Goal: Transaction & Acquisition: Purchase product/service

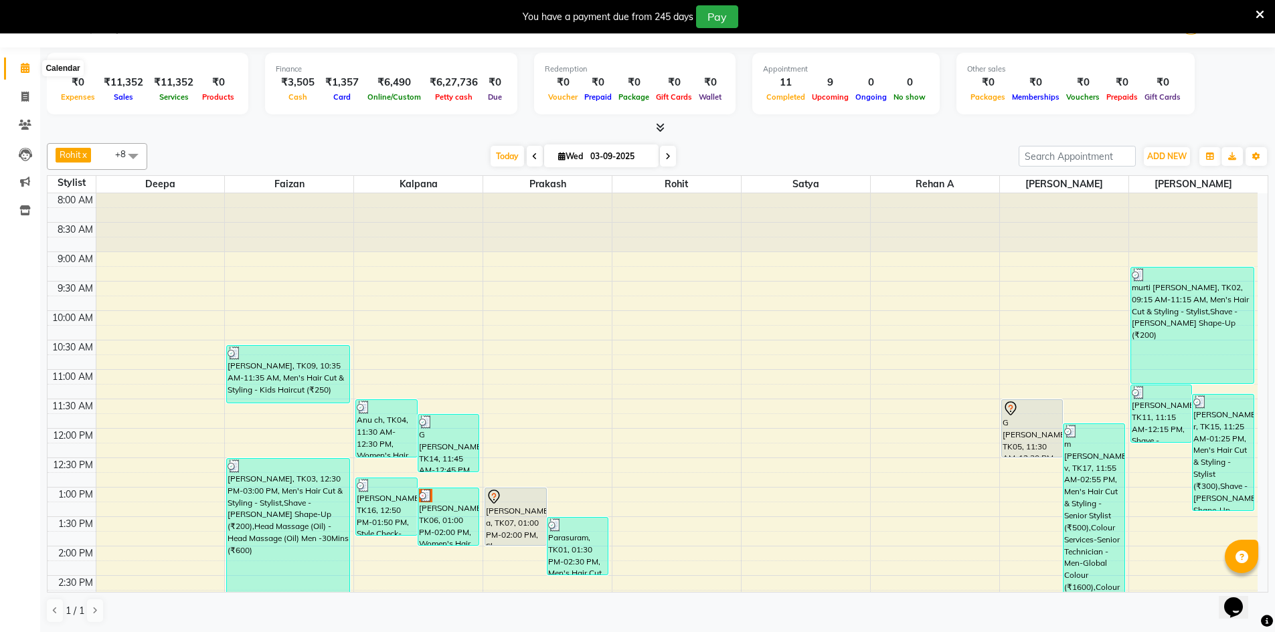
click at [28, 67] on icon at bounding box center [25, 68] width 9 height 10
click at [26, 101] on icon at bounding box center [24, 97] width 7 height 10
select select "service"
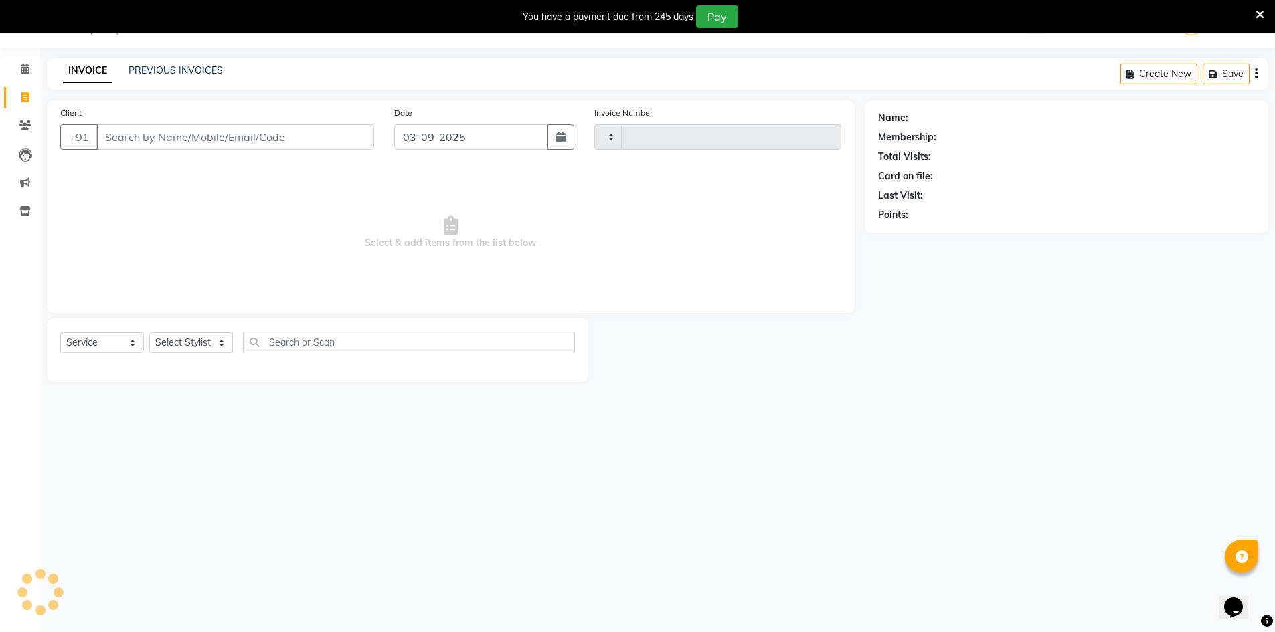
scroll to position [33, 0]
type input "2904"
select select "7388"
click at [27, 68] on icon at bounding box center [25, 69] width 9 height 10
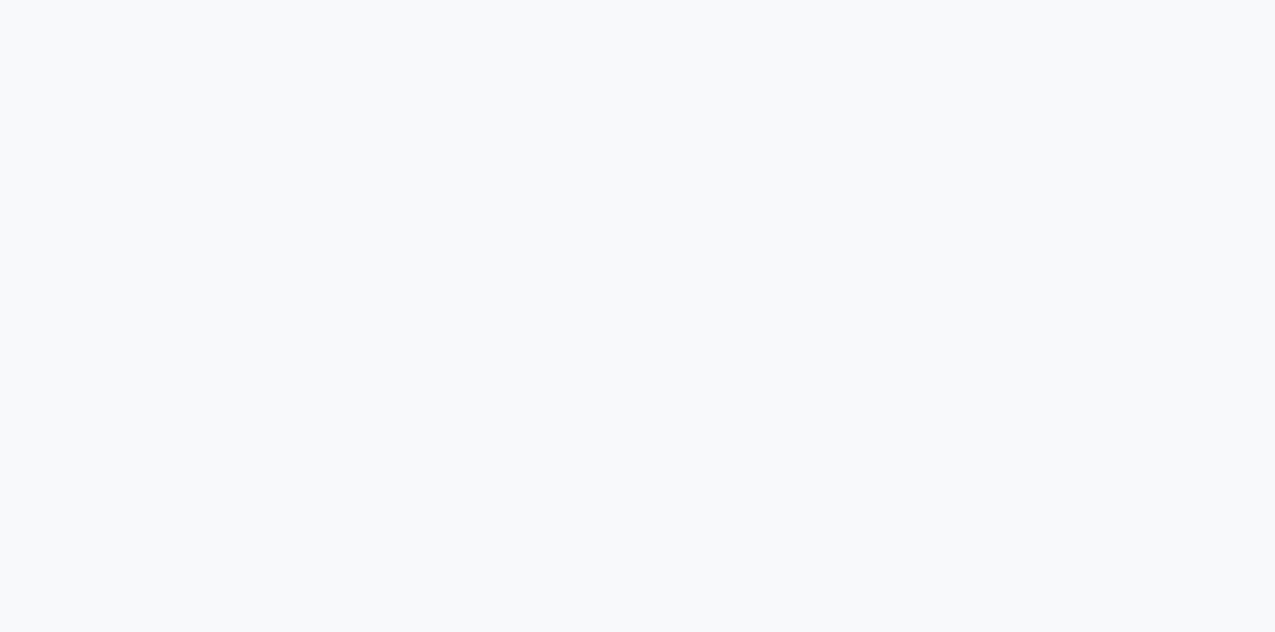
select select "service"
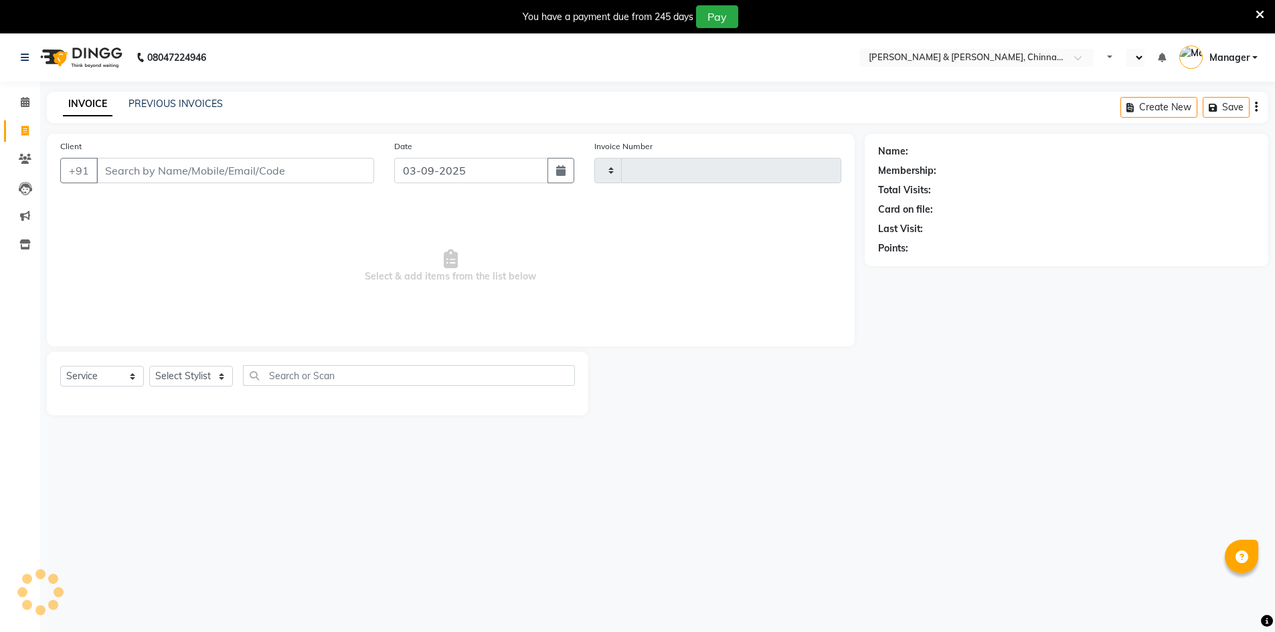
type input "2903"
select select "en"
select select "7388"
drag, startPoint x: 201, startPoint y: 172, endPoint x: 126, endPoint y: 171, distance: 74.3
click at [128, 171] on input "Client" at bounding box center [235, 170] width 278 height 25
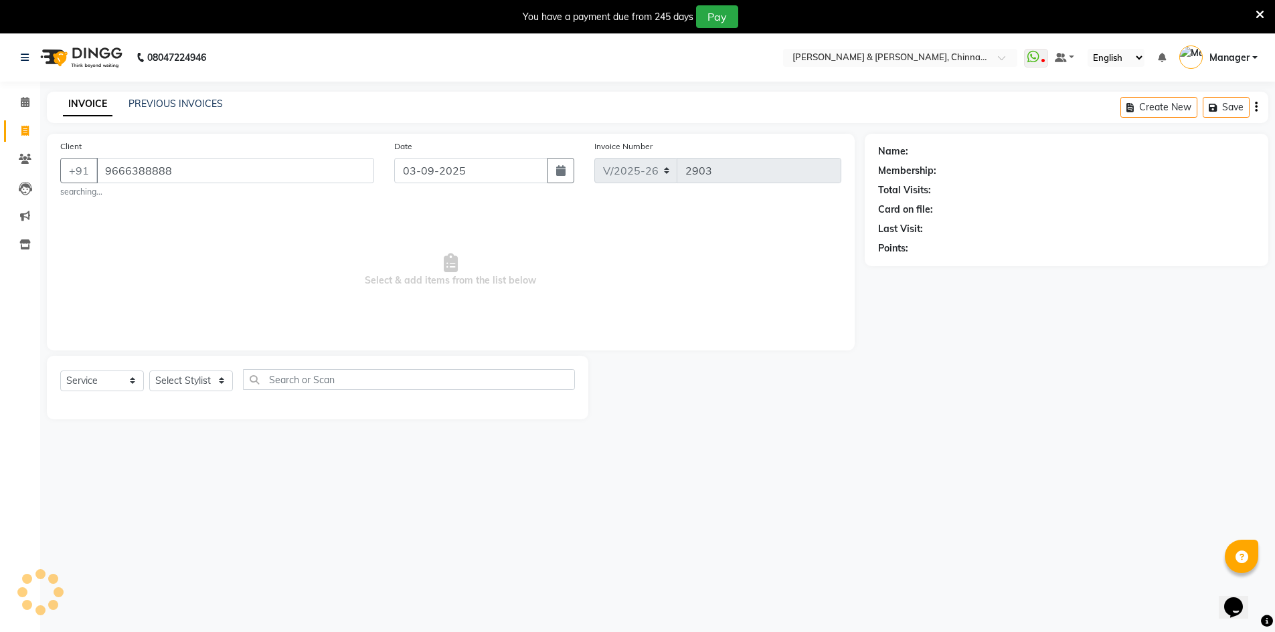
type input "9666388888"
click at [227, 377] on select "Select Stylist Admin Chrispin Deepa Dingg support Faizan Kalpana Kalyan Kenny M…" at bounding box center [191, 381] width 84 height 21
select select "86091"
click at [149, 371] on select "Select Stylist Admin [PERSON_NAME] support [PERSON_NAME] [PERSON_NAME] Manager …" at bounding box center [191, 381] width 84 height 21
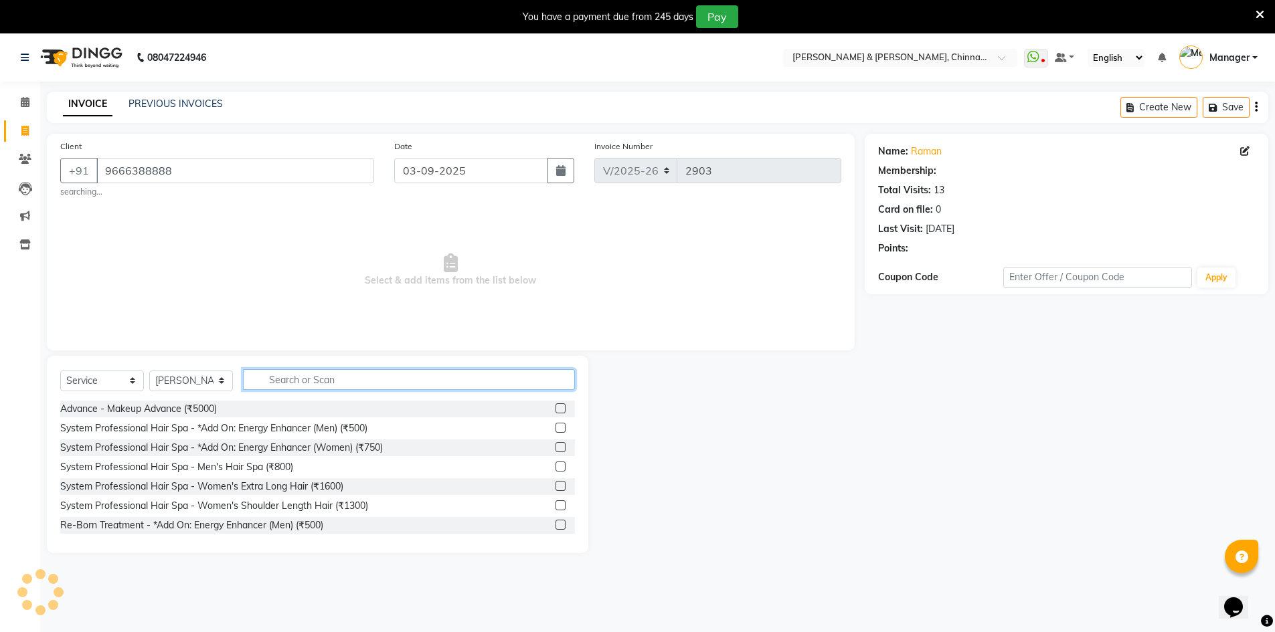
click at [291, 377] on input "text" at bounding box center [409, 379] width 332 height 21
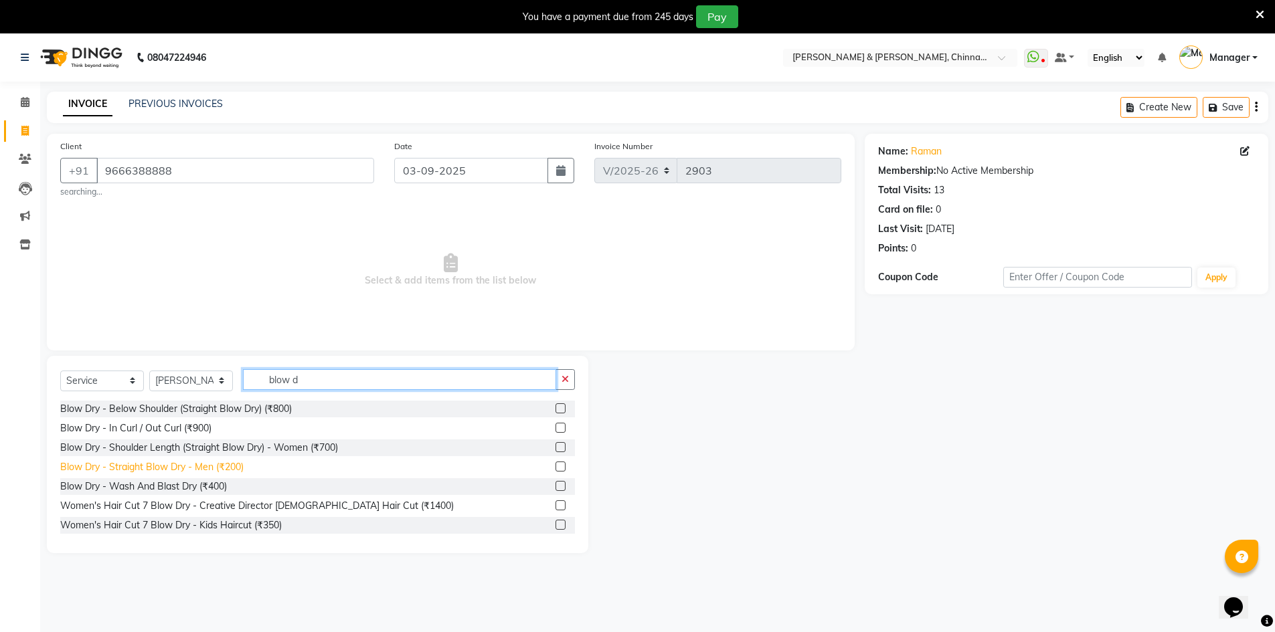
type input "blow d"
click at [209, 464] on div "Blow Dry - Straight Blow Dry - Men (₹200)" at bounding box center [151, 467] width 183 height 14
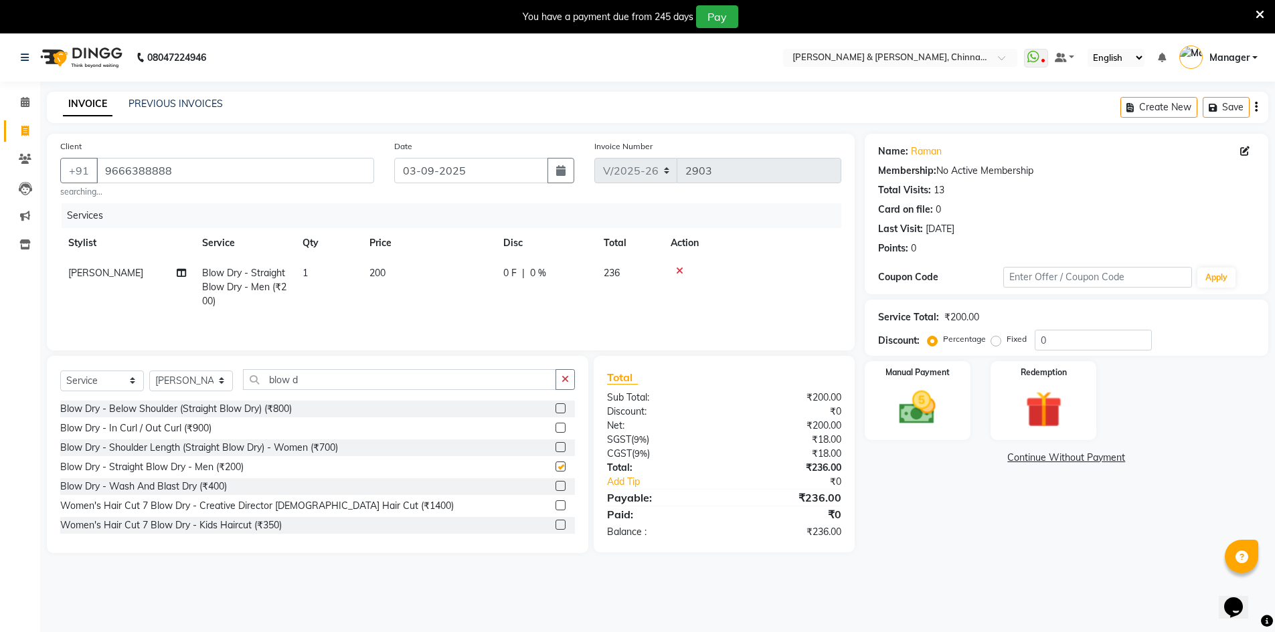
checkbox input "false"
click at [210, 383] on select "Select Stylist Admin [PERSON_NAME] support [PERSON_NAME] [PERSON_NAME] Manager …" at bounding box center [191, 381] width 84 height 21
select select "65063"
click at [149, 371] on select "Select Stylist Admin [PERSON_NAME] support [PERSON_NAME] [PERSON_NAME] Manager …" at bounding box center [191, 381] width 84 height 21
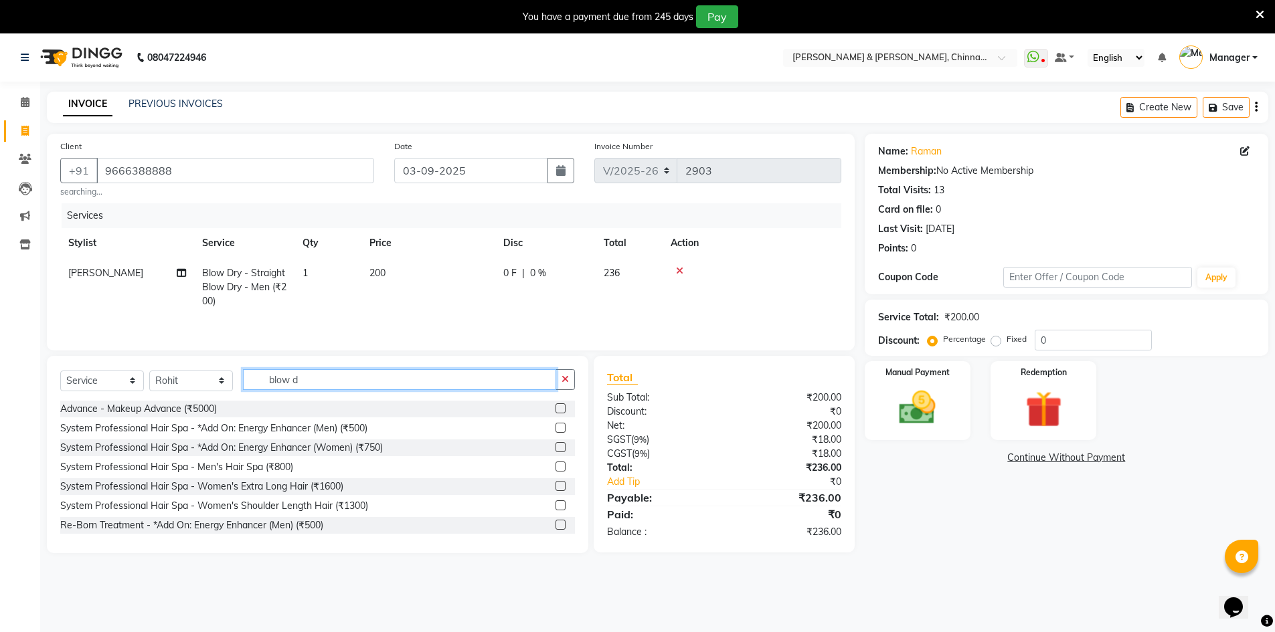
drag, startPoint x: 266, startPoint y: 383, endPoint x: 228, endPoint y: 383, distance: 38.1
click at [237, 386] on div "Select Service Product Membership Package Voucher Prepaid Gift Card Select Styl…" at bounding box center [317, 384] width 515 height 31
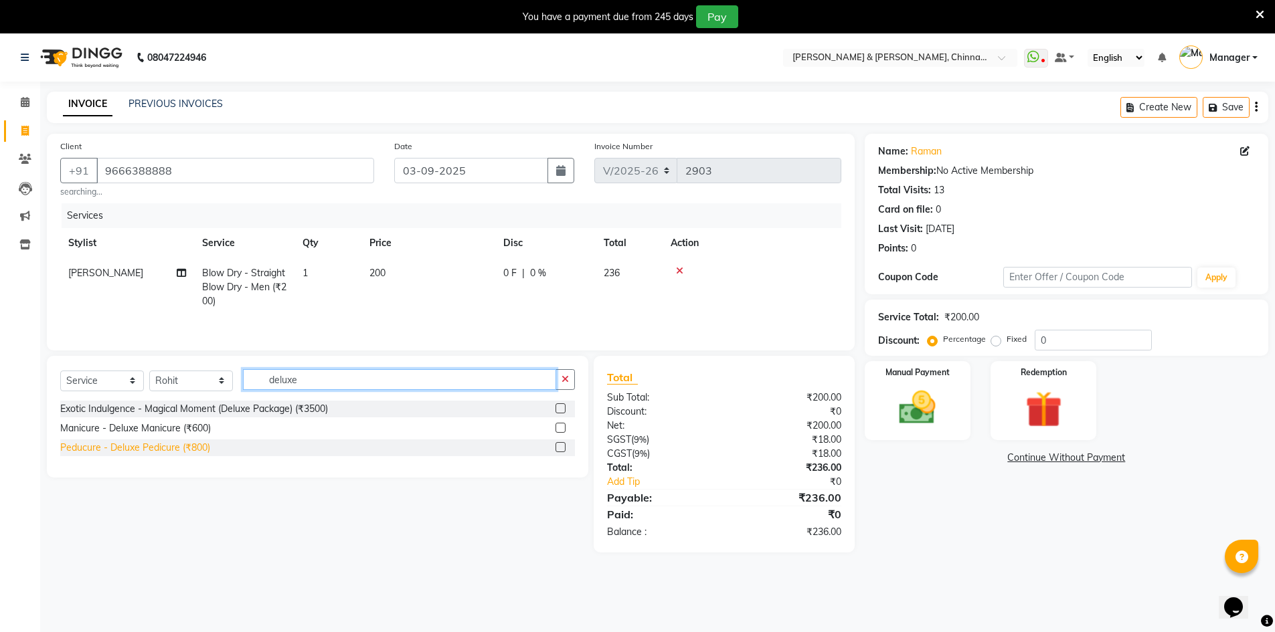
type input "deluxe"
click at [171, 445] on div "Peducure - Deluxe Pedicure (₹800)" at bounding box center [135, 448] width 150 height 14
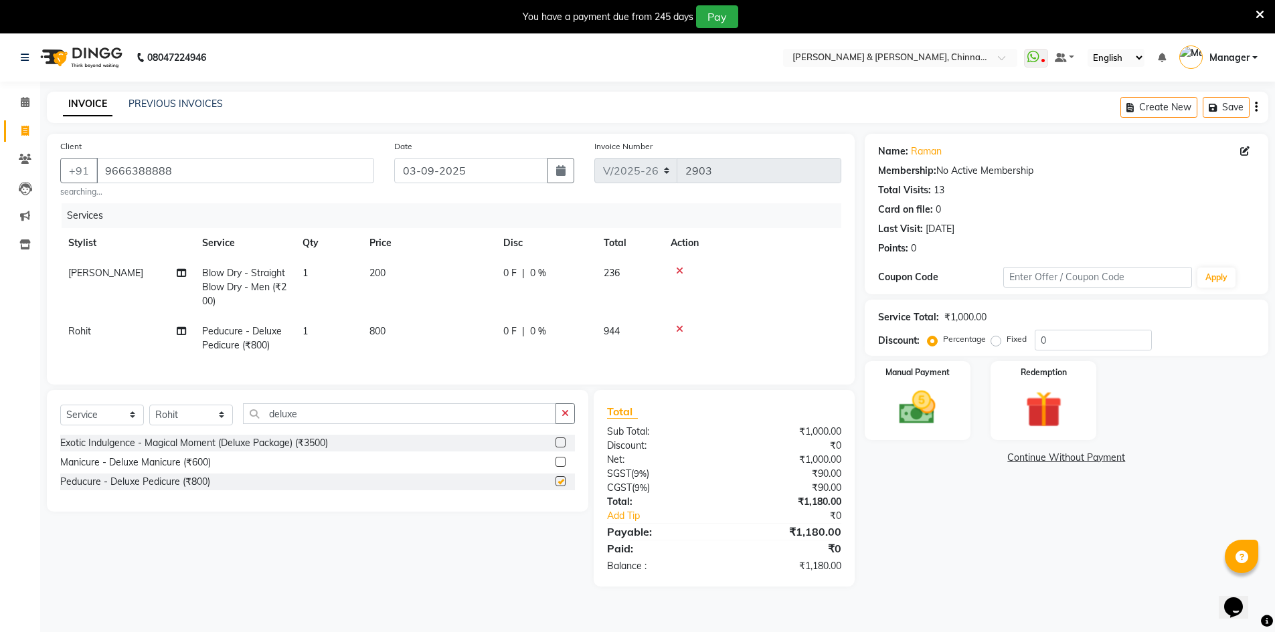
checkbox input "false"
click at [928, 392] on img at bounding box center [918, 407] width 62 height 43
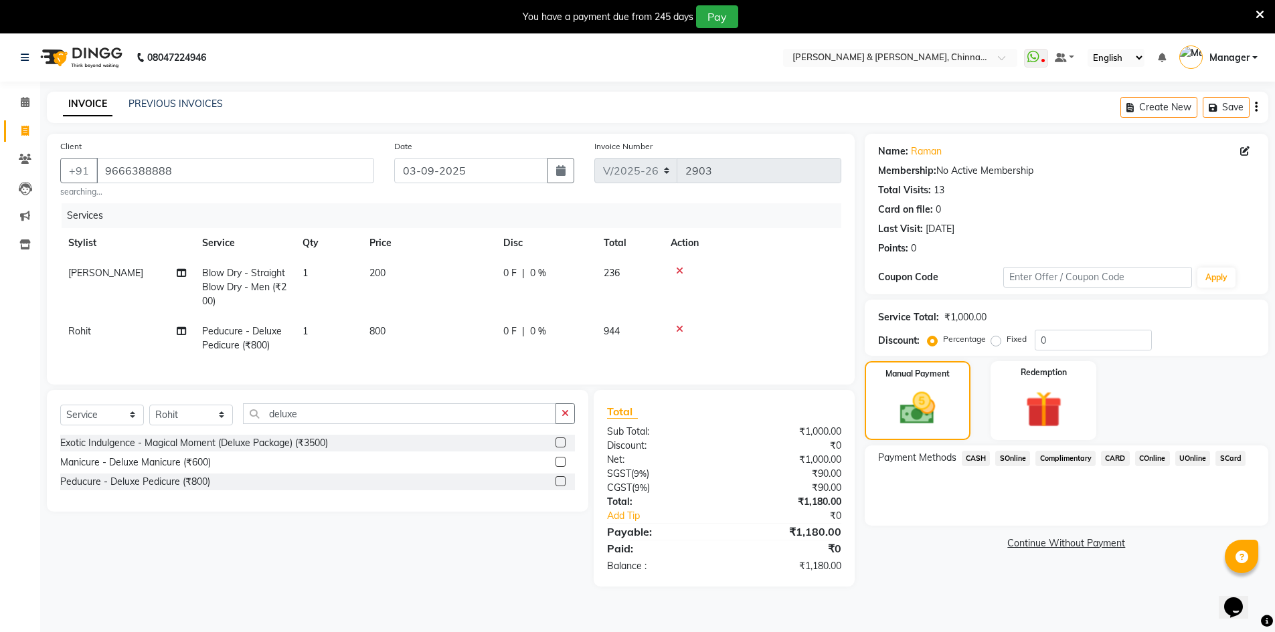
click at [1203, 456] on span "UOnline" at bounding box center [1192, 458] width 35 height 15
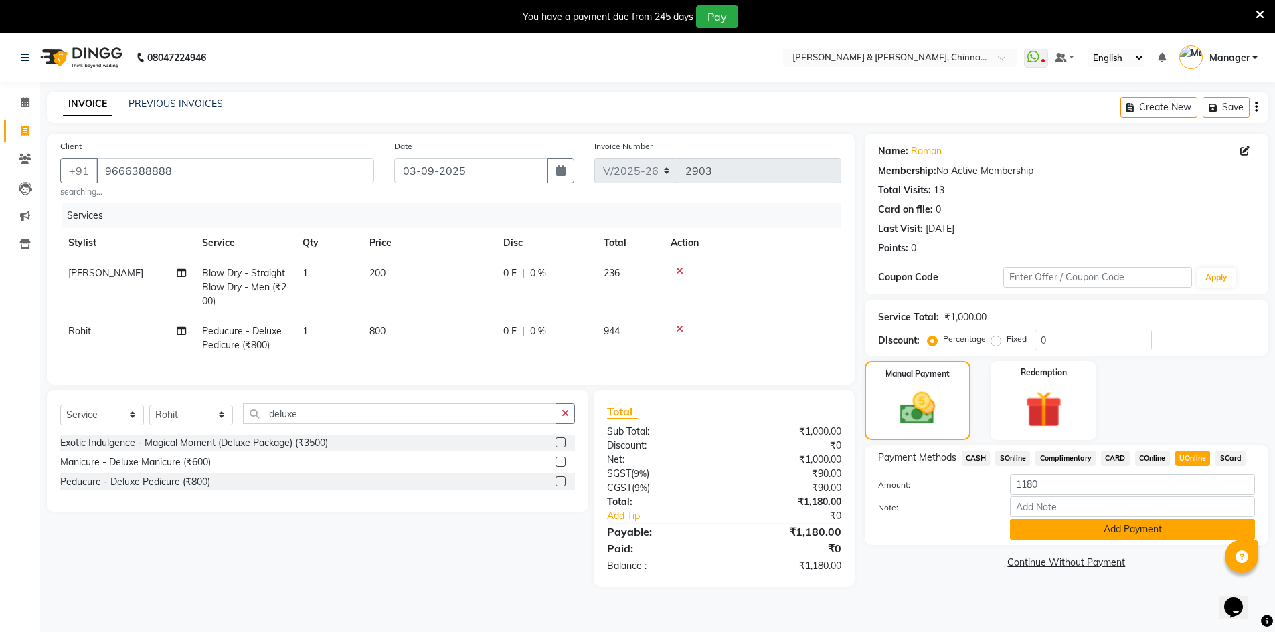
click at [1170, 539] on button "Add Payment" at bounding box center [1132, 529] width 245 height 21
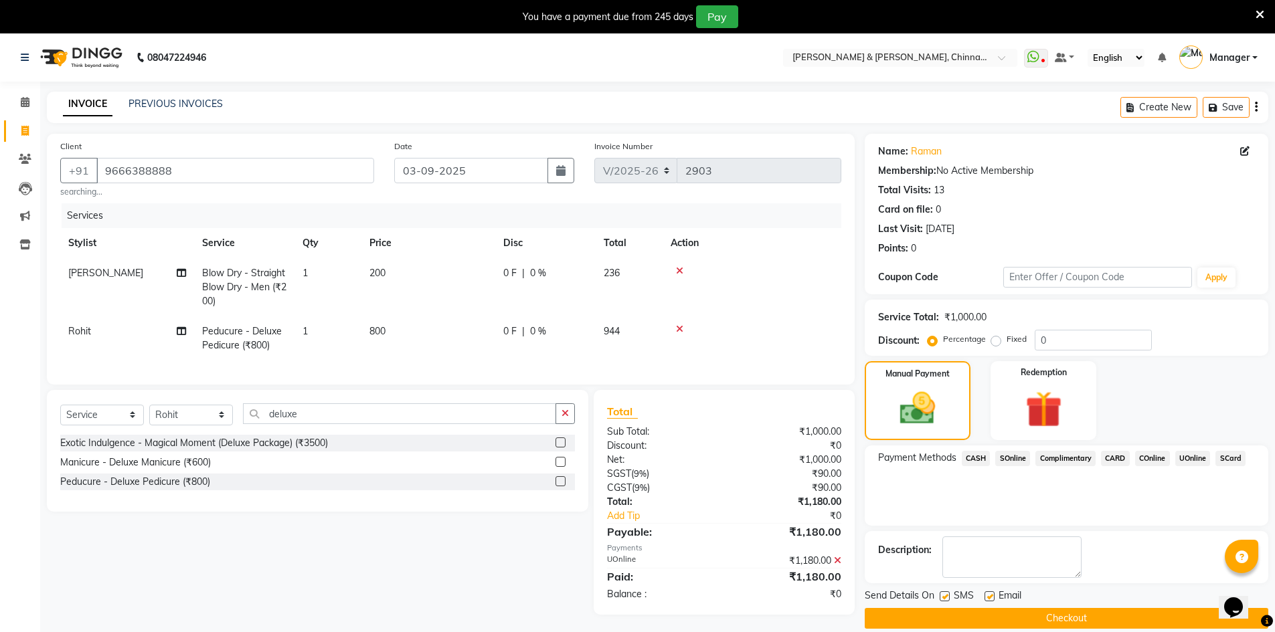
click at [1109, 618] on button "Checkout" at bounding box center [1067, 618] width 404 height 21
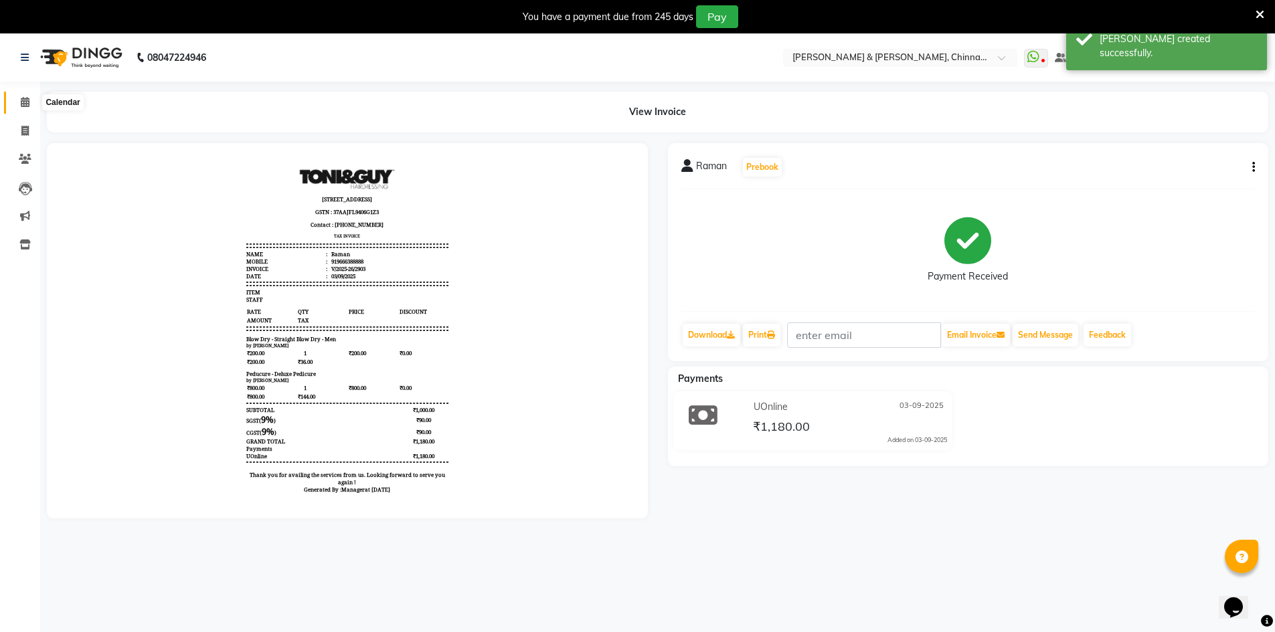
click at [22, 106] on icon at bounding box center [25, 102] width 9 height 10
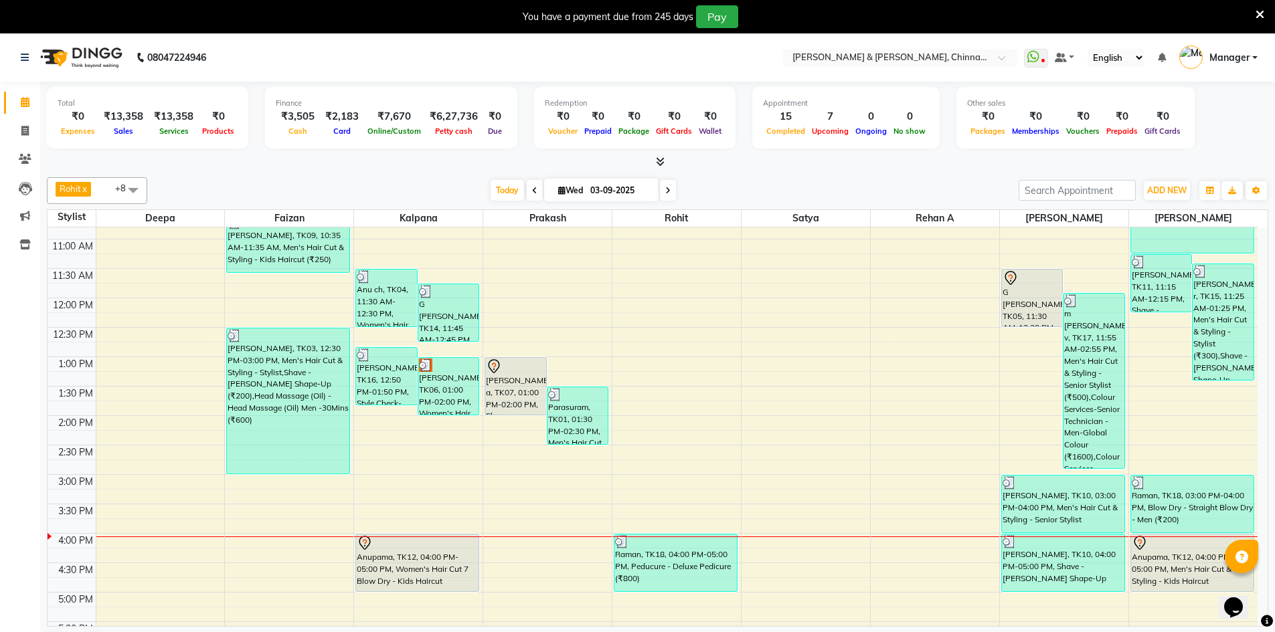
scroll to position [201, 0]
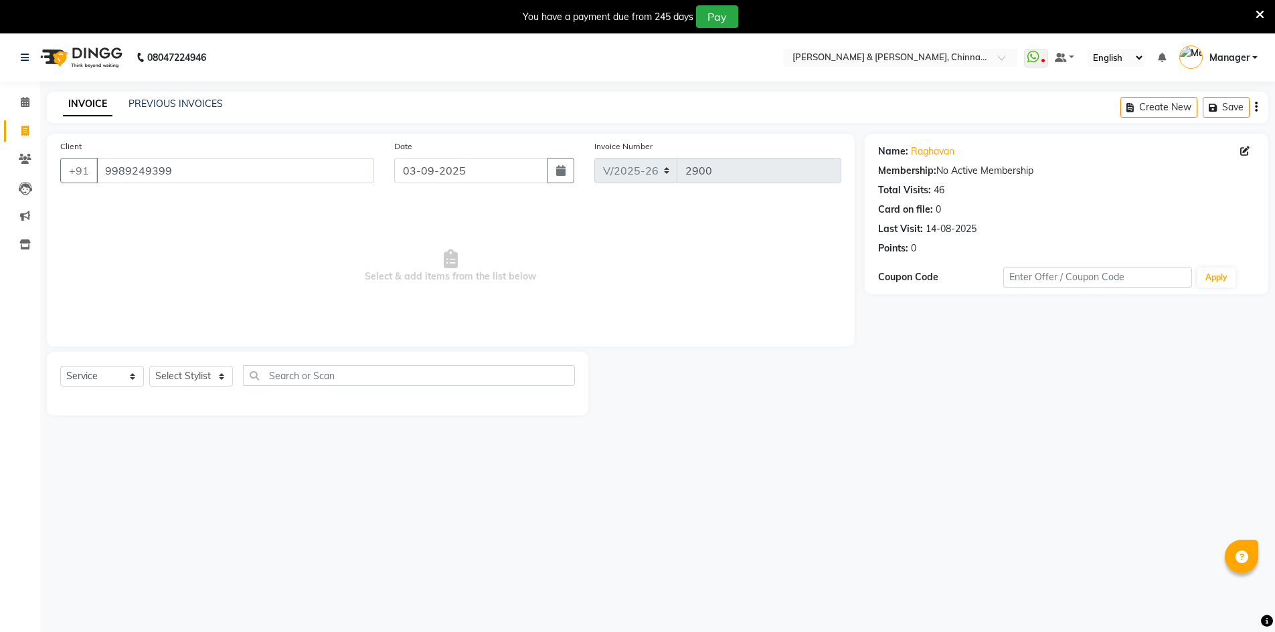
select select "7388"
select select "service"
click at [25, 106] on icon at bounding box center [25, 102] width 9 height 10
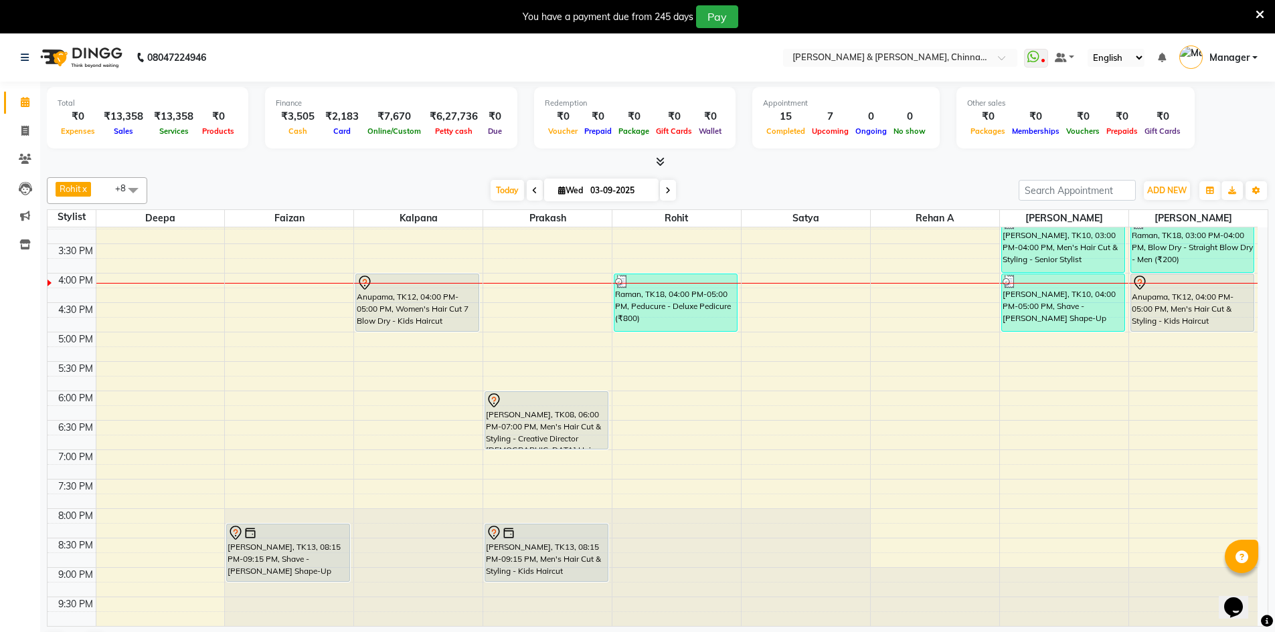
scroll to position [34, 0]
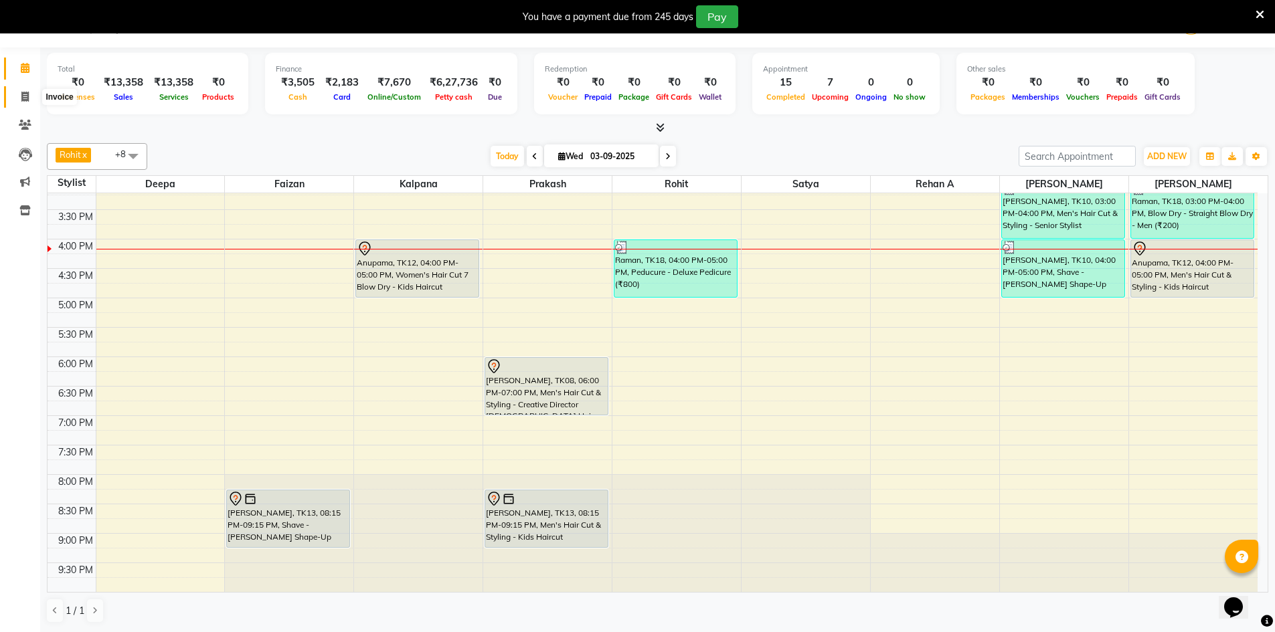
click at [27, 102] on span at bounding box center [24, 97] width 23 height 15
select select "service"
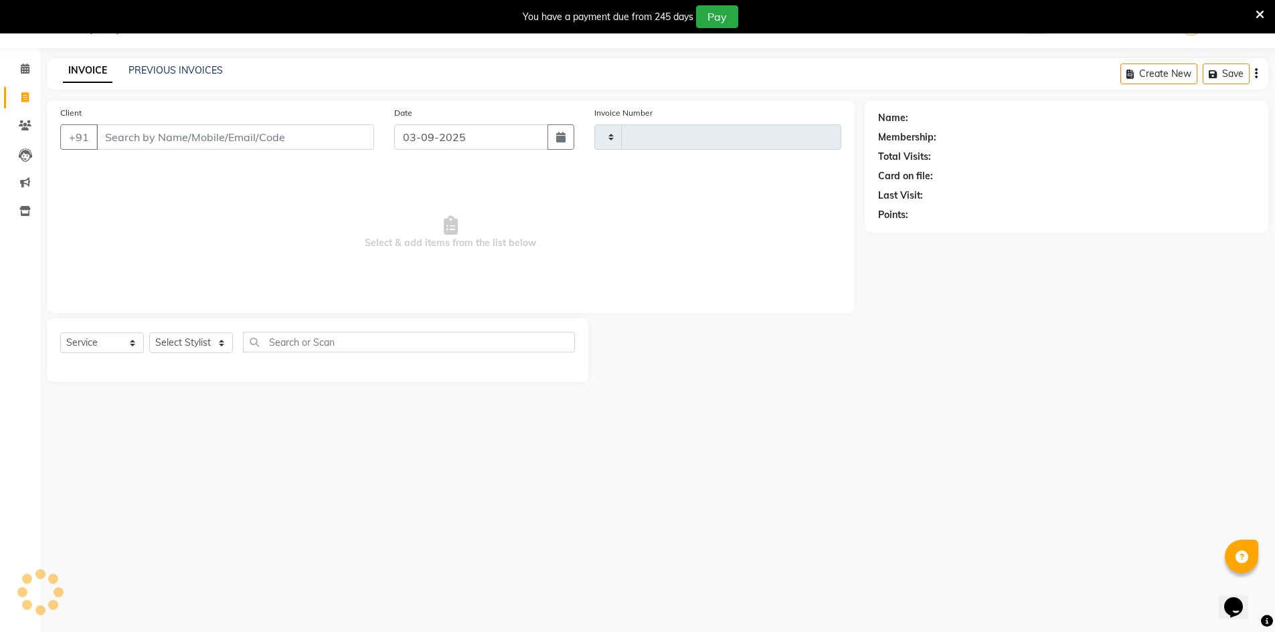
type input "2904"
select select "7388"
click at [166, 72] on link "PREVIOUS INVOICES" at bounding box center [175, 70] width 94 height 12
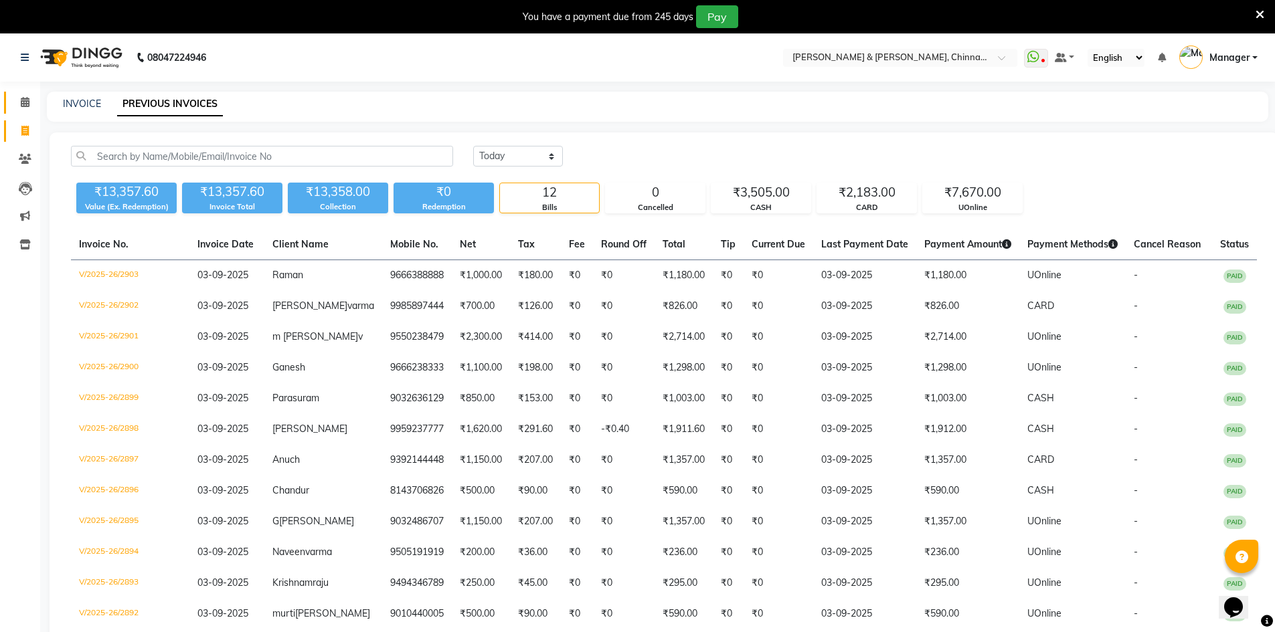
click at [23, 92] on link "Calendar" at bounding box center [20, 103] width 32 height 22
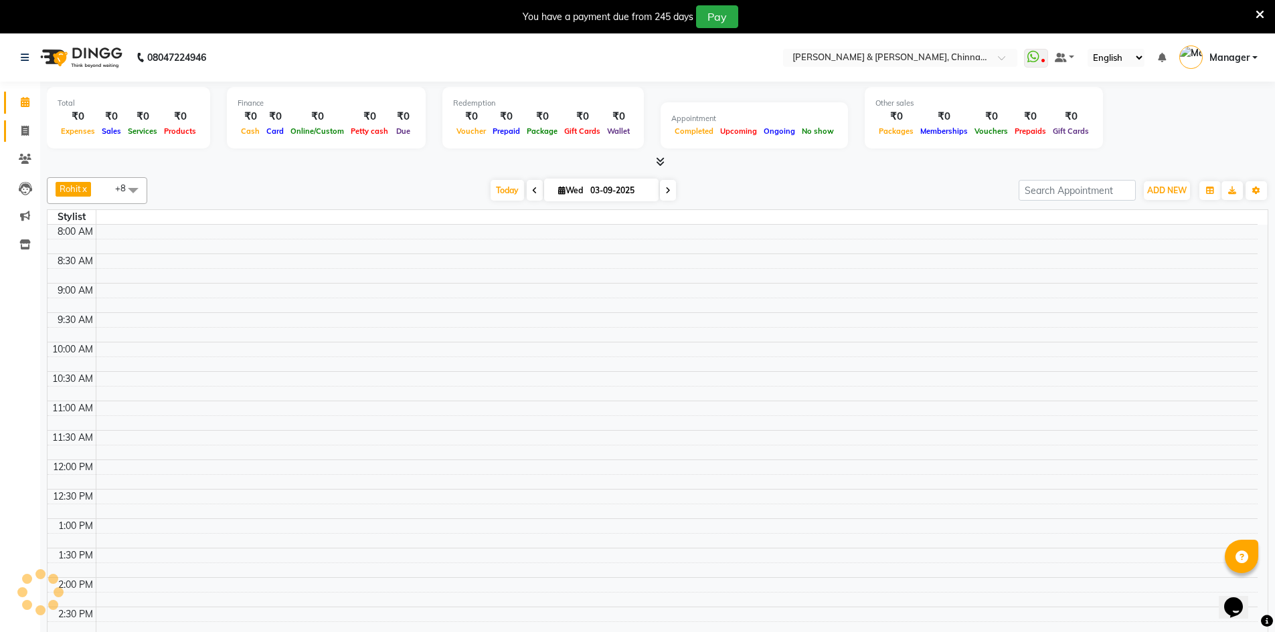
click at [26, 130] on icon at bounding box center [24, 131] width 7 height 10
select select "service"
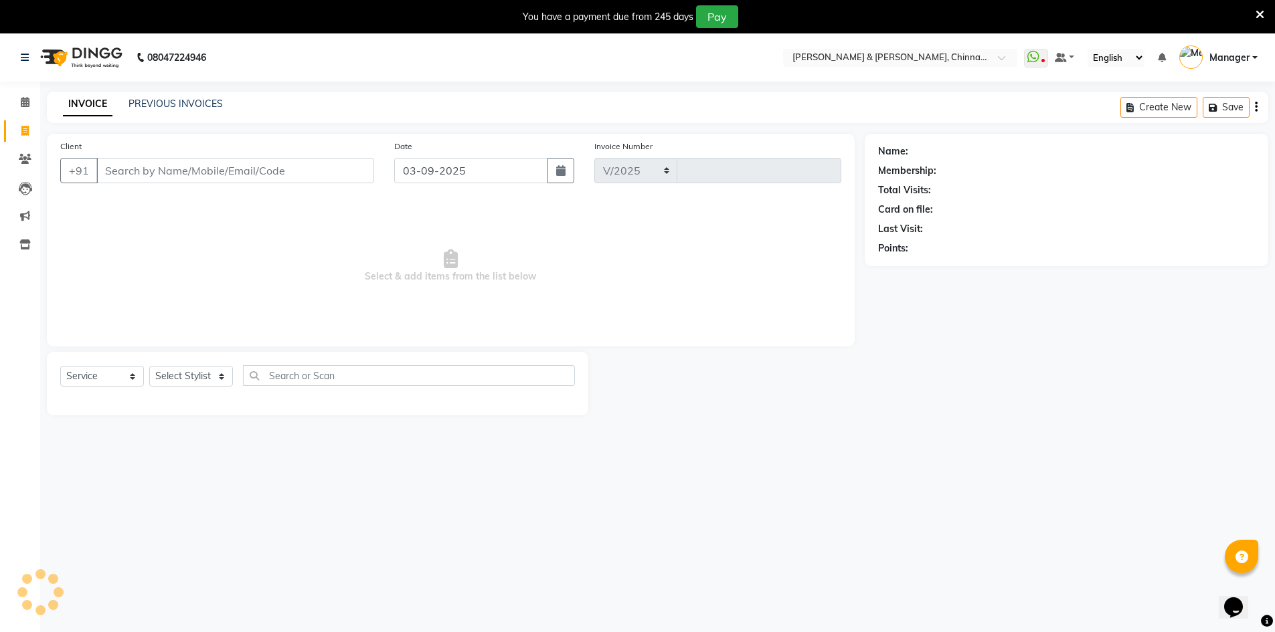
select select "7388"
type input "2904"
click at [203, 373] on select "Select Stylist" at bounding box center [191, 376] width 84 height 21
select select "67348"
click at [149, 366] on select "Select Stylist Admin [PERSON_NAME] support [PERSON_NAME] [PERSON_NAME] Manager …" at bounding box center [191, 376] width 84 height 21
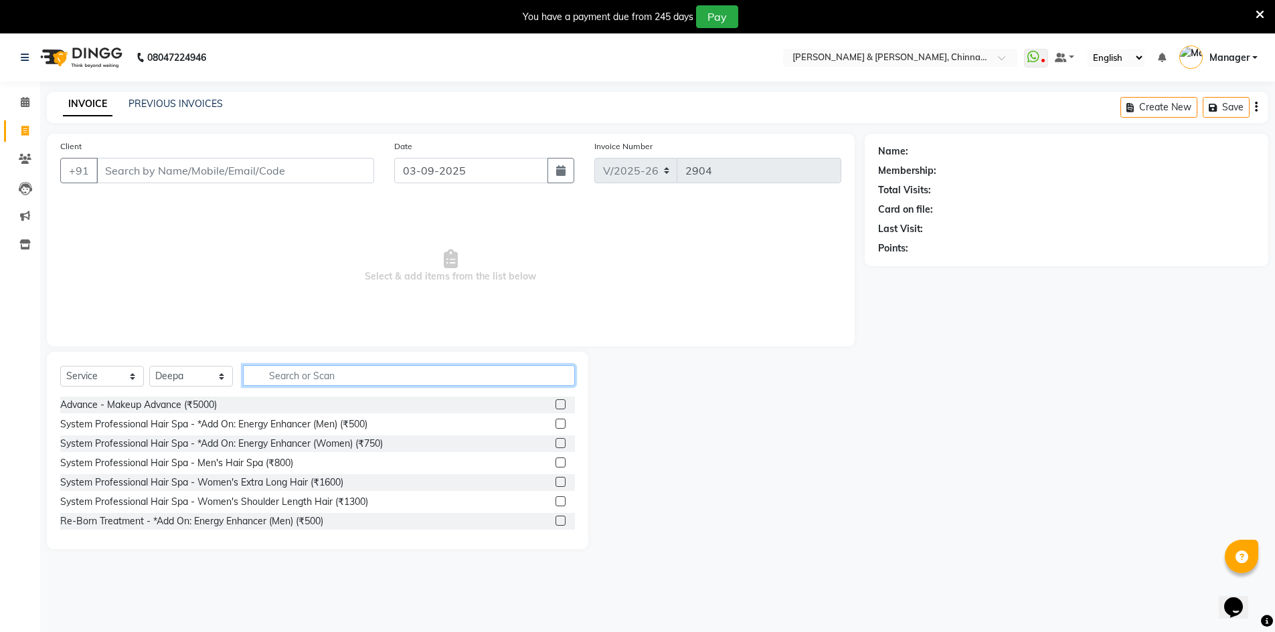
click at [308, 369] on input "text" at bounding box center [409, 375] width 332 height 21
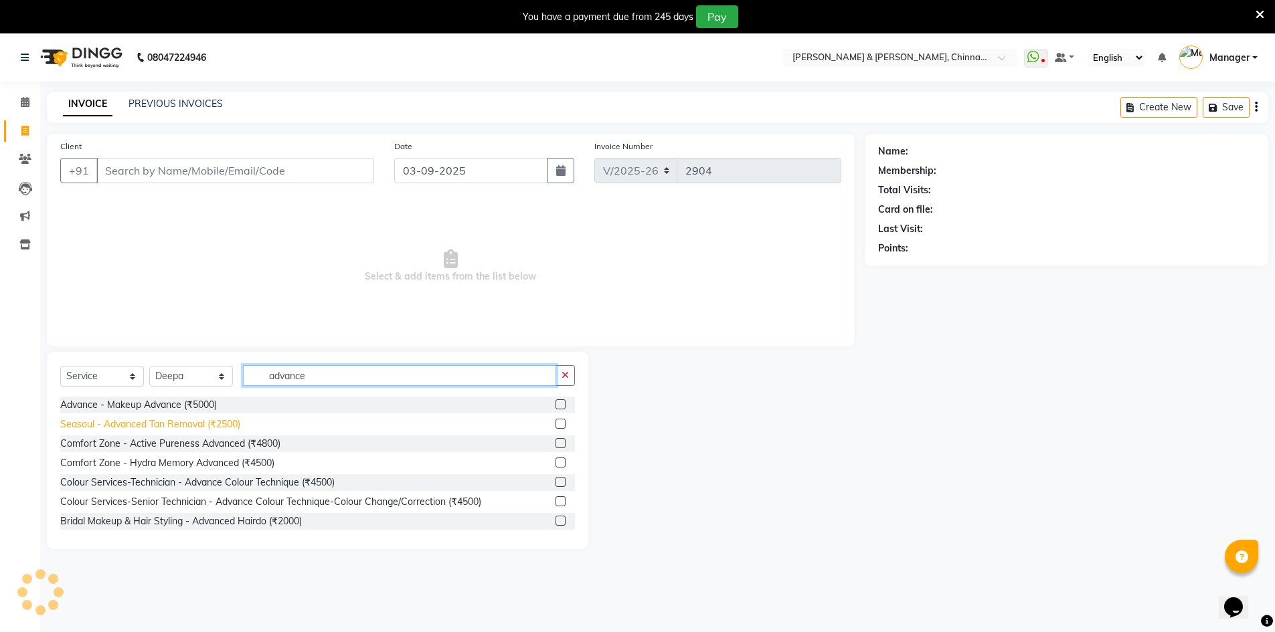
type input "advance"
click at [228, 422] on div "Seasoul - Advanced Tan Removal (₹2500)" at bounding box center [150, 425] width 180 height 14
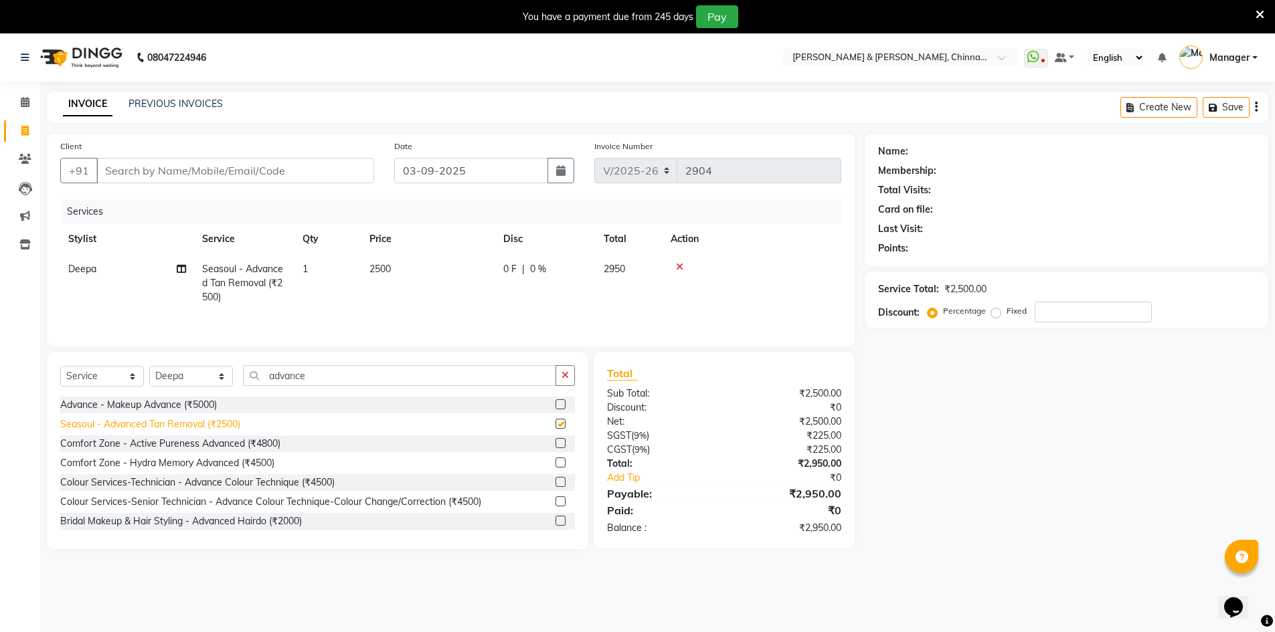
checkbox input "false"
click at [282, 177] on input "Client" at bounding box center [235, 170] width 278 height 25
drag, startPoint x: 29, startPoint y: 102, endPoint x: 507, endPoint y: 8, distance: 487.0
click at [29, 102] on icon at bounding box center [25, 102] width 9 height 10
click at [173, 171] on input "Client" at bounding box center [235, 170] width 278 height 25
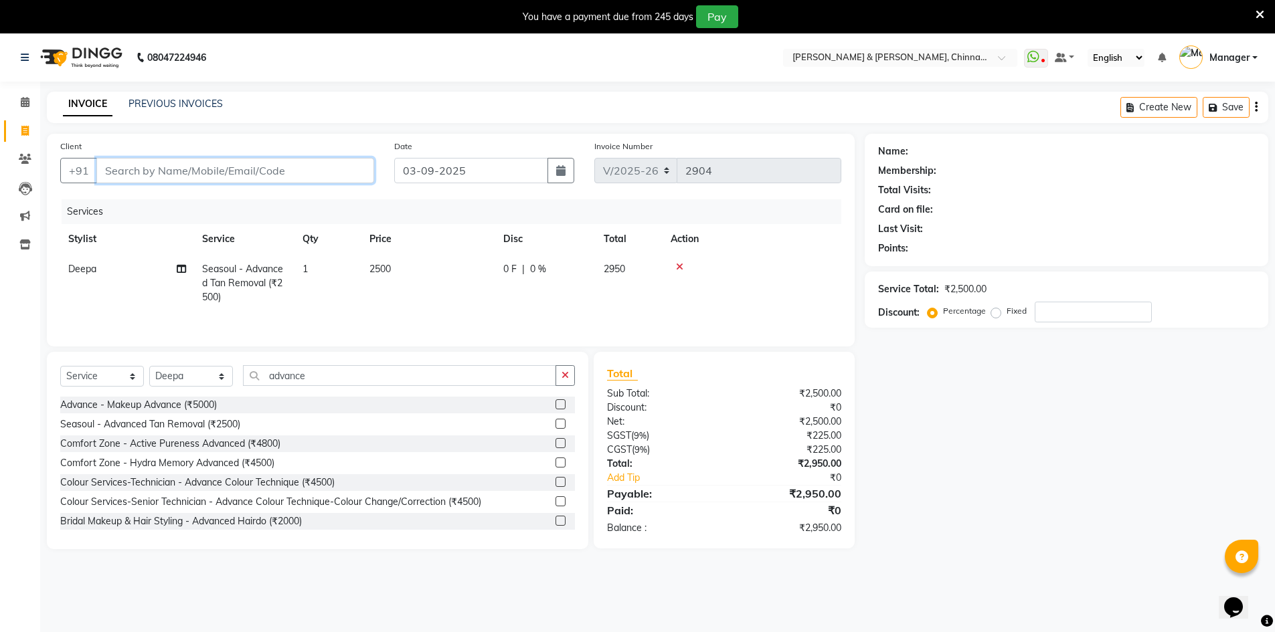
type input "9"
type input "0"
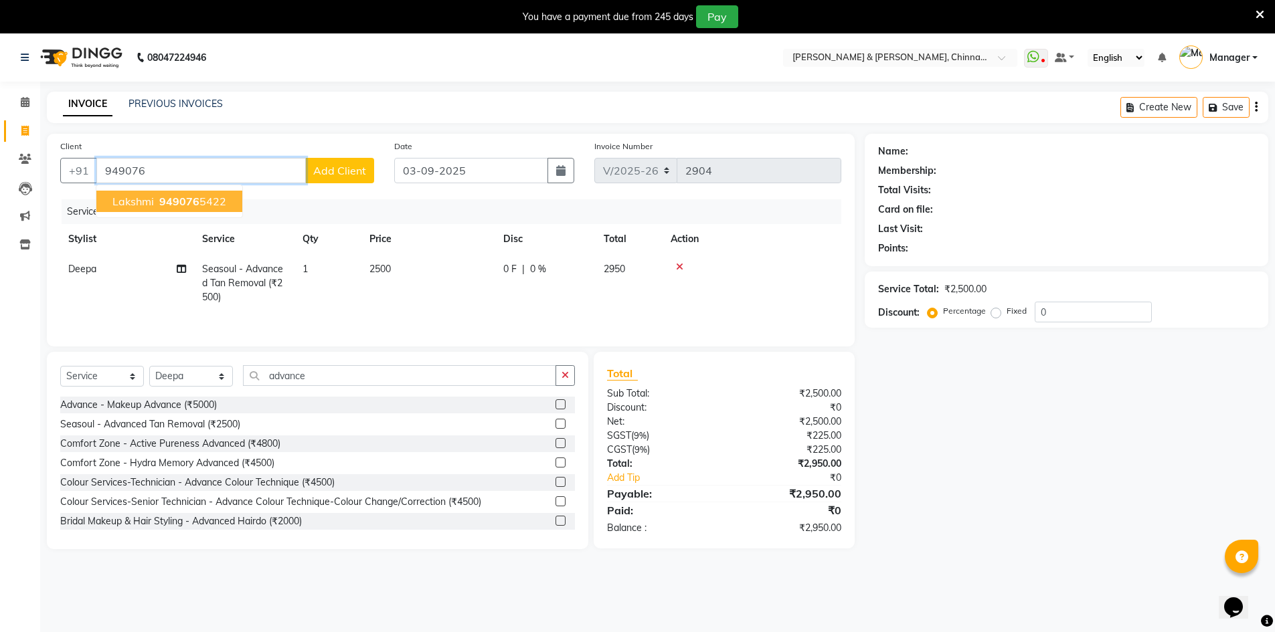
click at [181, 205] on span "949076" at bounding box center [179, 201] width 40 height 13
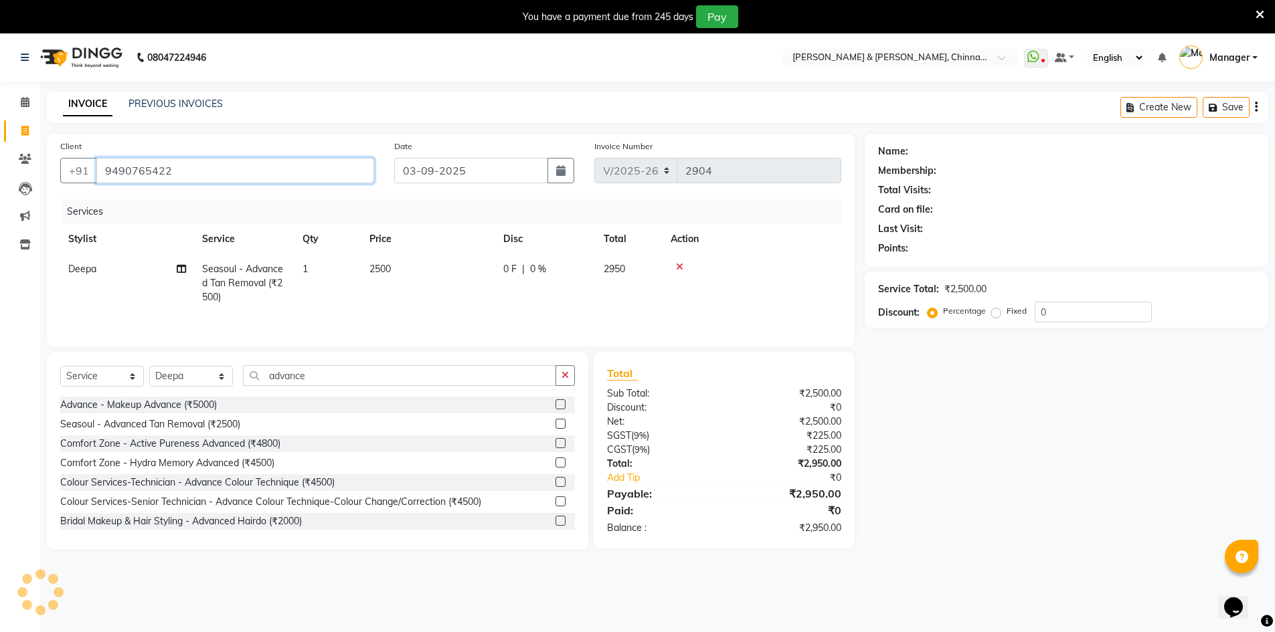
type input "9490765422"
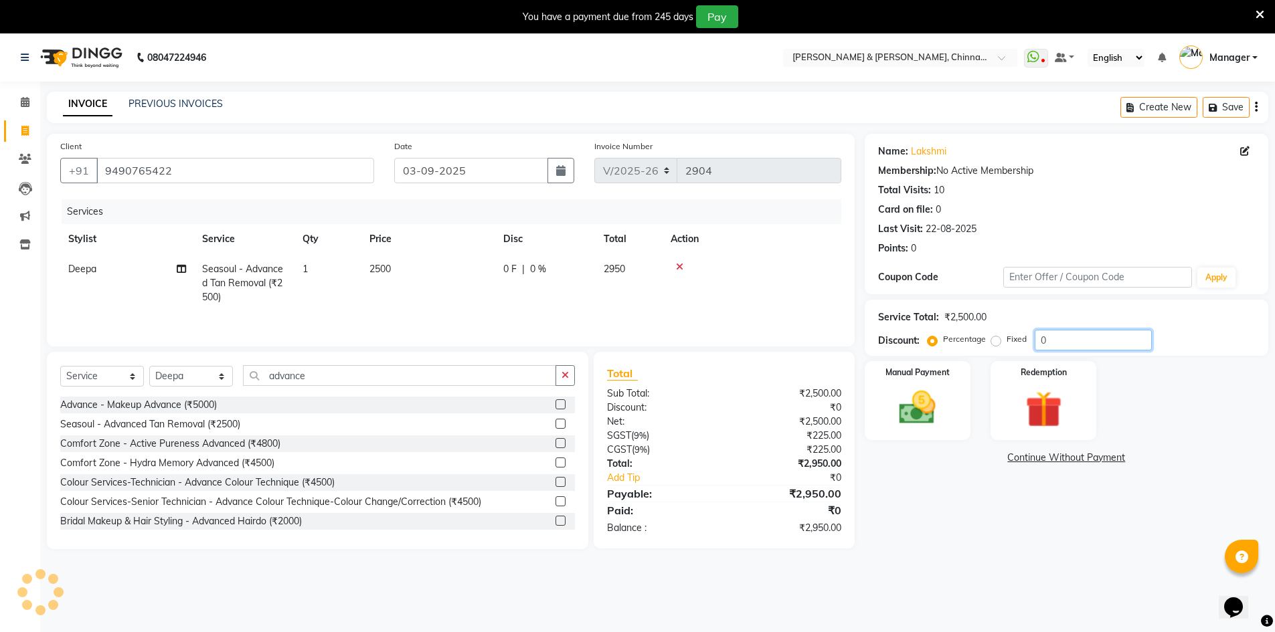
click at [1063, 349] on input "0" at bounding box center [1093, 340] width 117 height 21
type input "20"
click at [899, 592] on div "08047224946 Select Location × Toni & Guy, Chinnamiram WhatsApp Status ✕ Status:…" at bounding box center [637, 349] width 1275 height 632
click at [881, 415] on div "Manual Payment" at bounding box center [917, 401] width 110 height 82
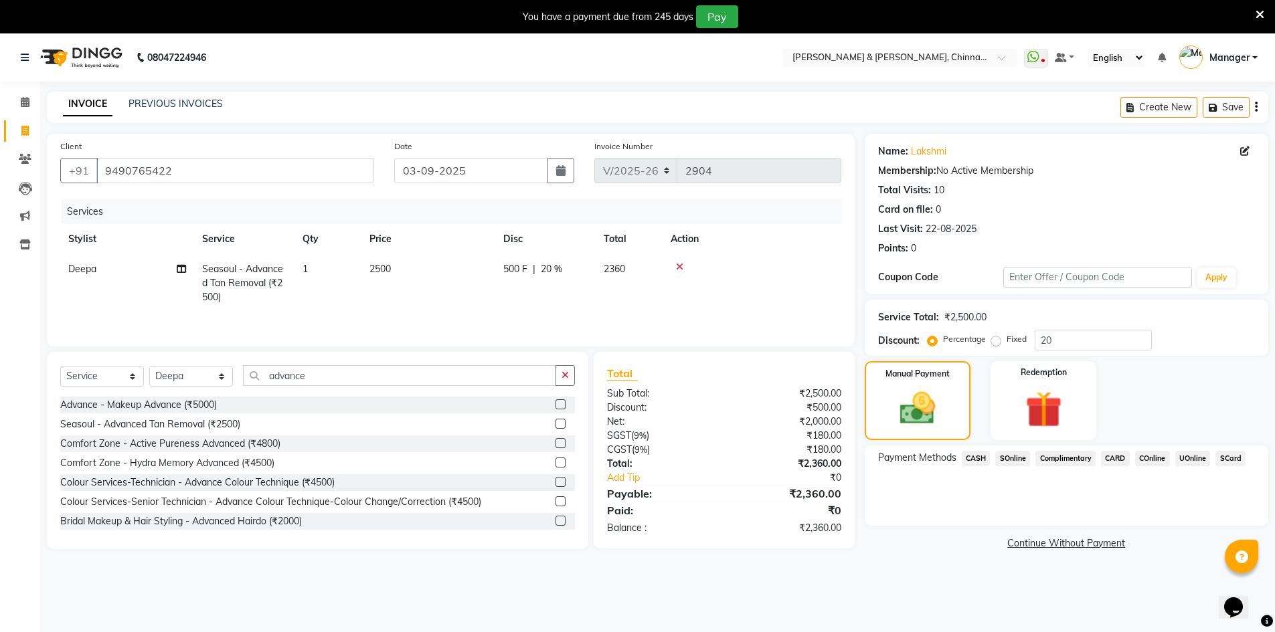
click at [1194, 464] on span "UOnline" at bounding box center [1192, 458] width 35 height 15
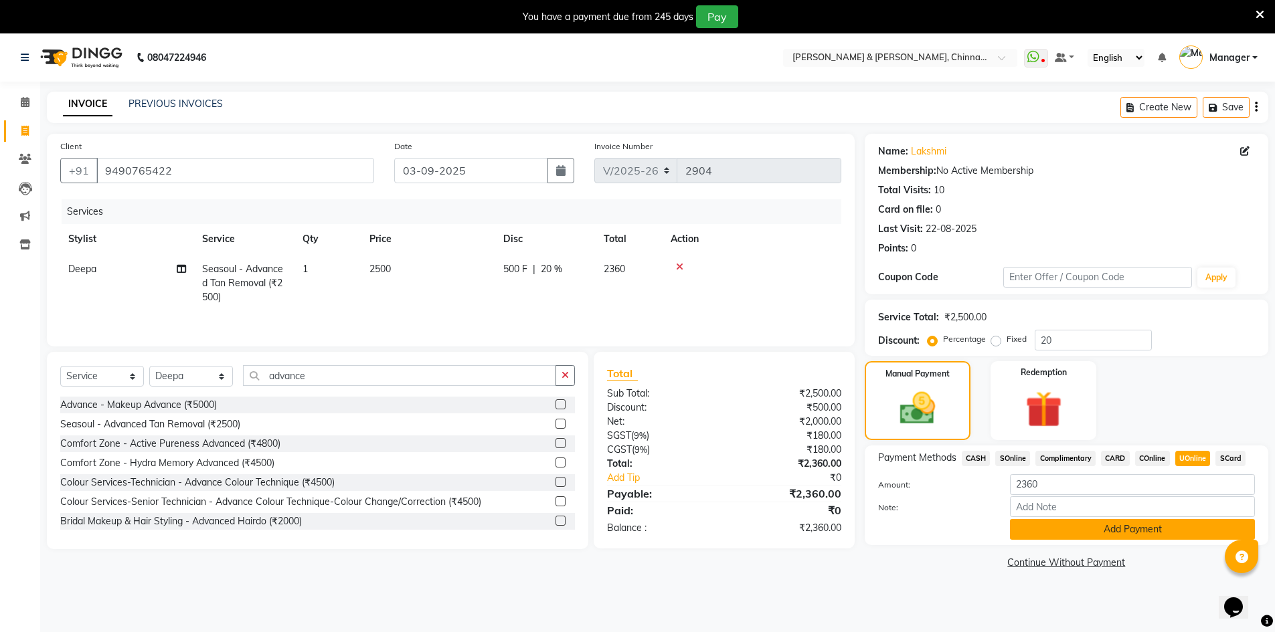
click at [1172, 535] on button "Add Payment" at bounding box center [1132, 529] width 245 height 21
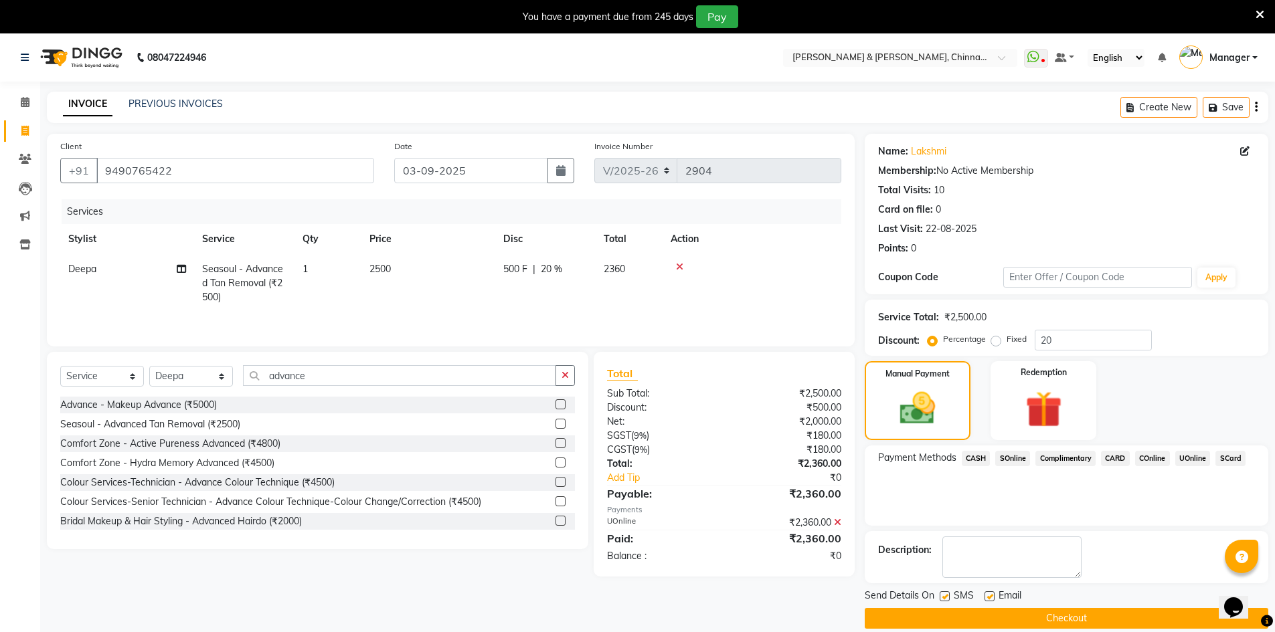
click at [996, 624] on button "Checkout" at bounding box center [1067, 618] width 404 height 21
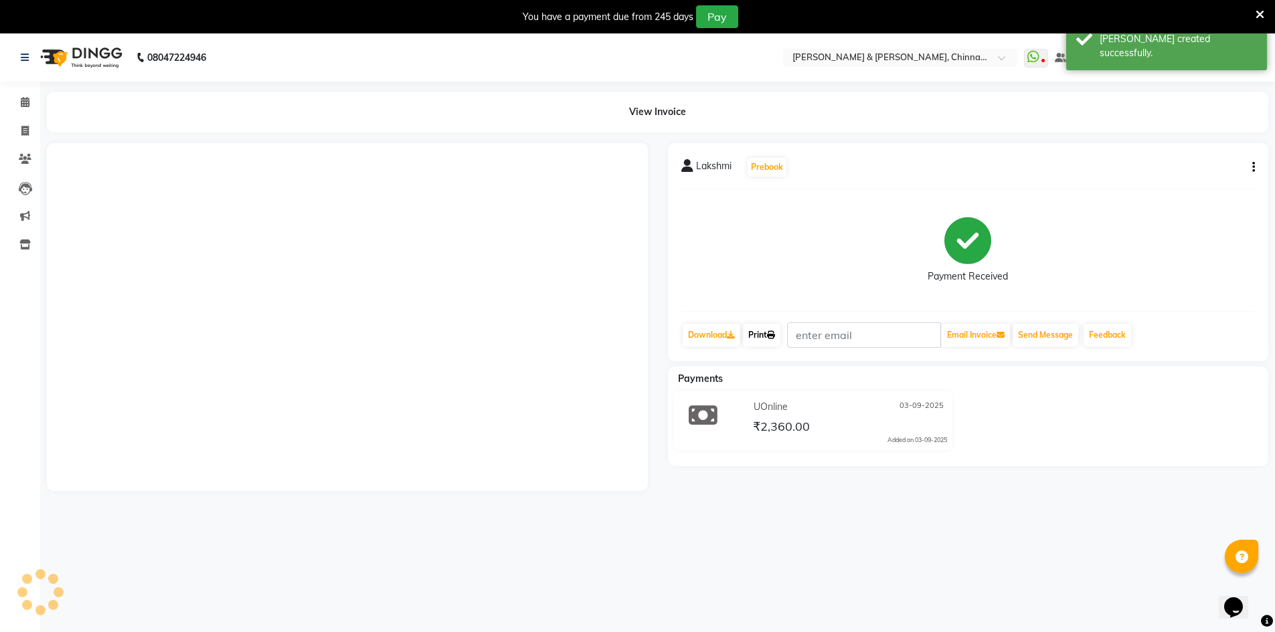
click at [756, 331] on link "Print" at bounding box center [761, 335] width 37 height 23
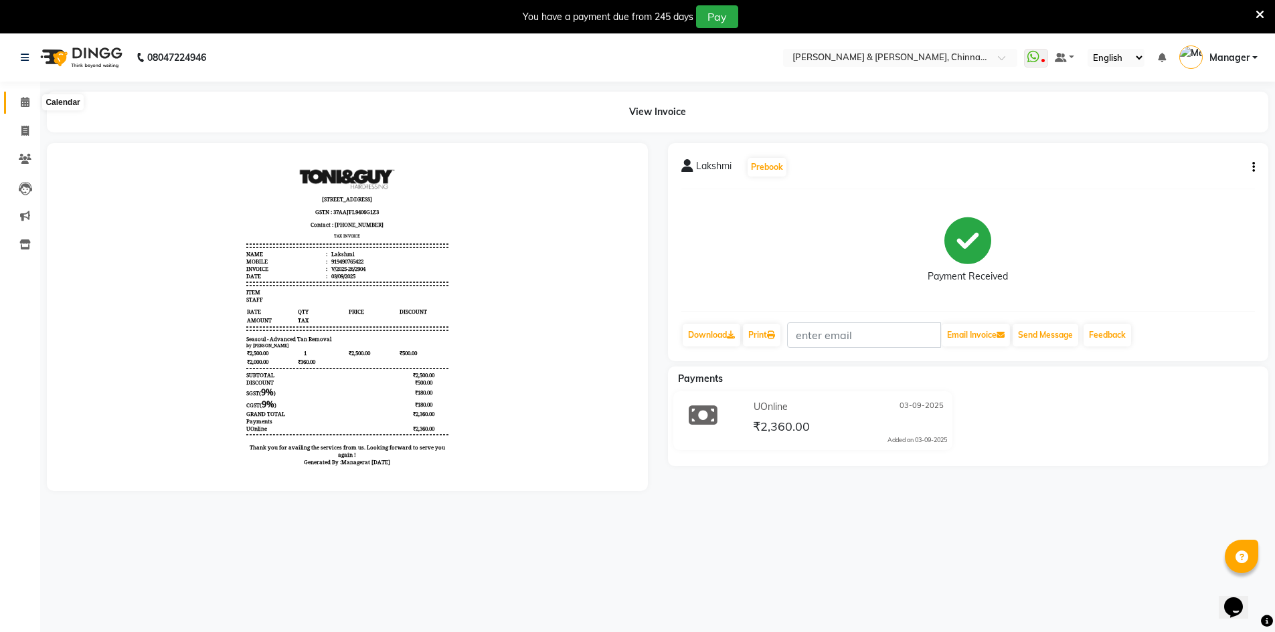
click at [29, 99] on icon at bounding box center [25, 102] width 9 height 10
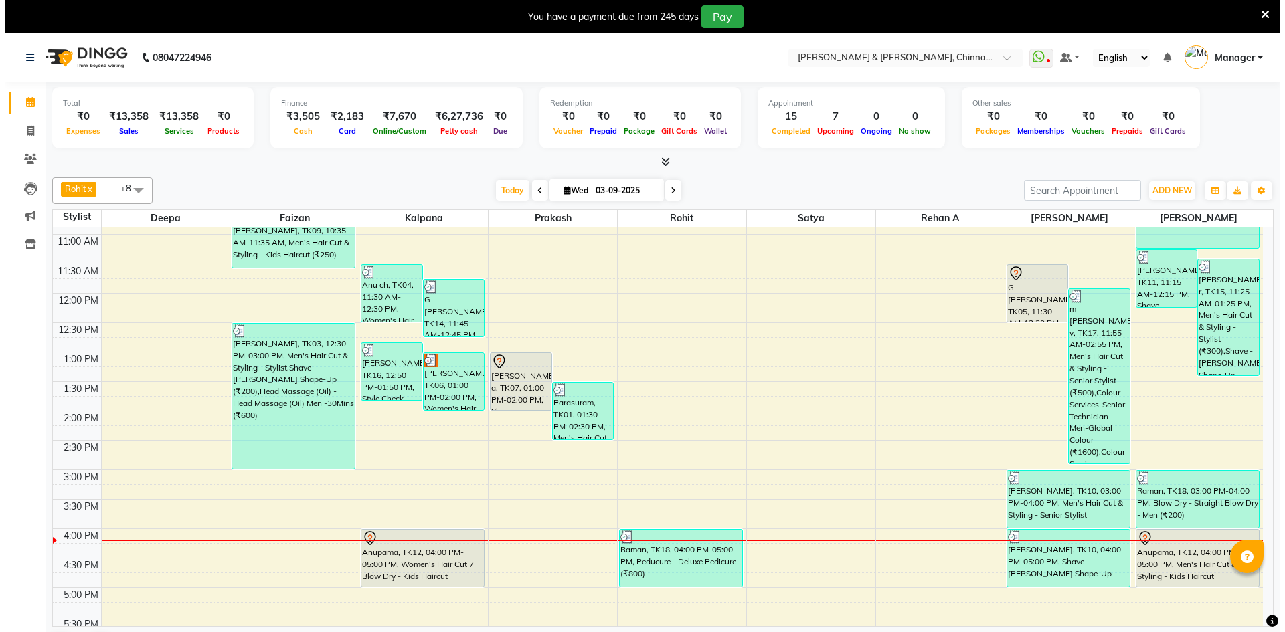
scroll to position [268, 0]
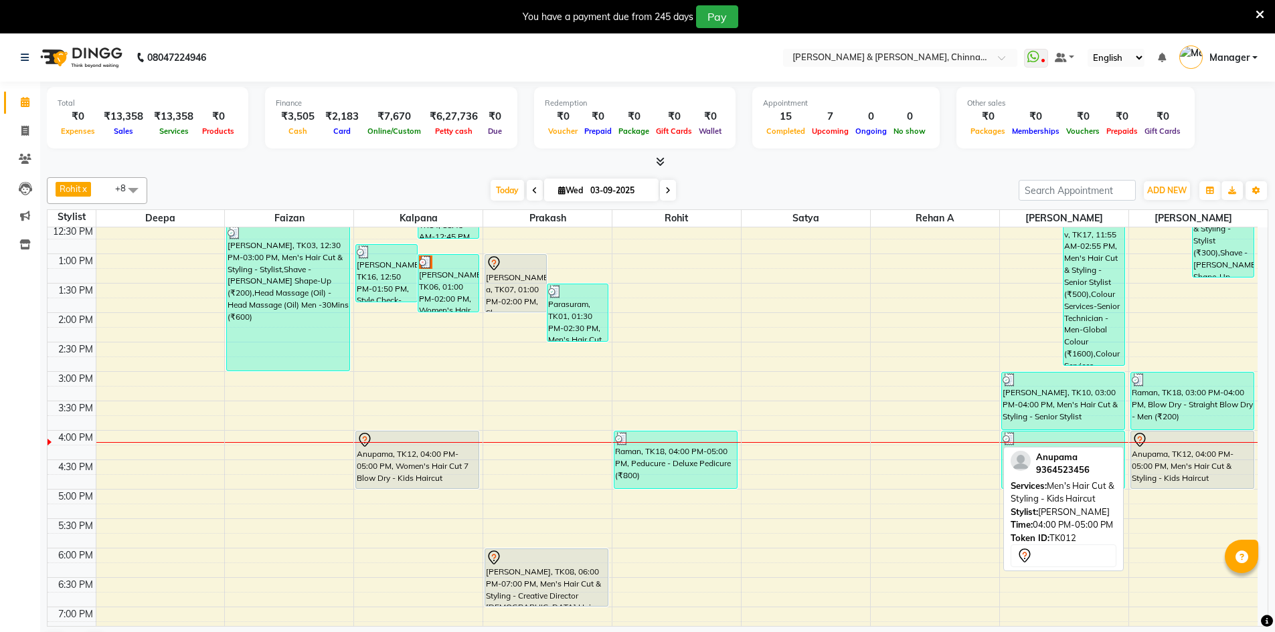
click at [1207, 463] on div "Anupama, TK12, 04:00 PM-05:00 PM, Men's Hair Cut & Styling - Kids Haircut" at bounding box center [1192, 460] width 123 height 57
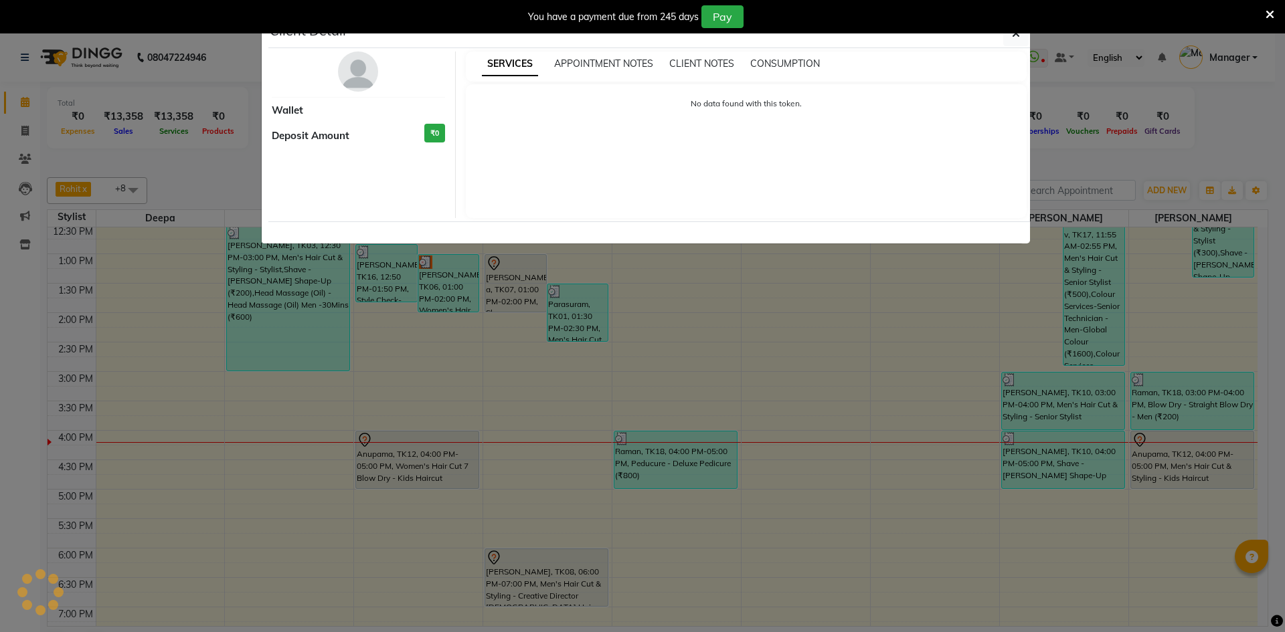
select select "7"
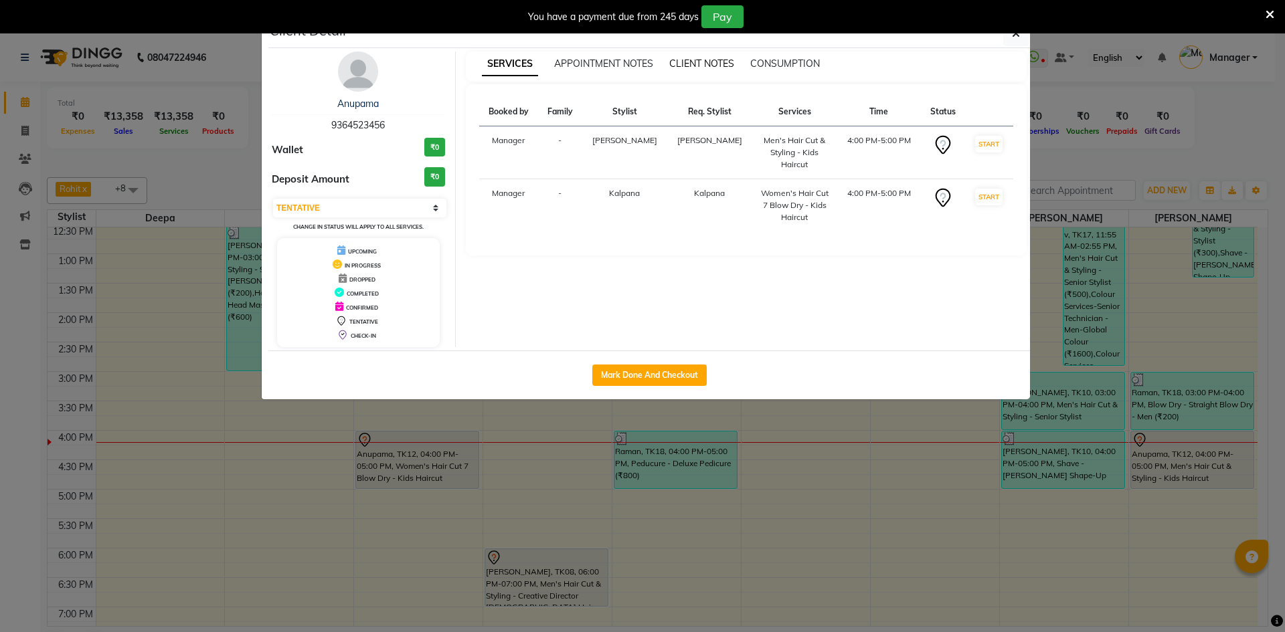
click at [681, 59] on span "CLIENT NOTES" at bounding box center [701, 64] width 65 height 12
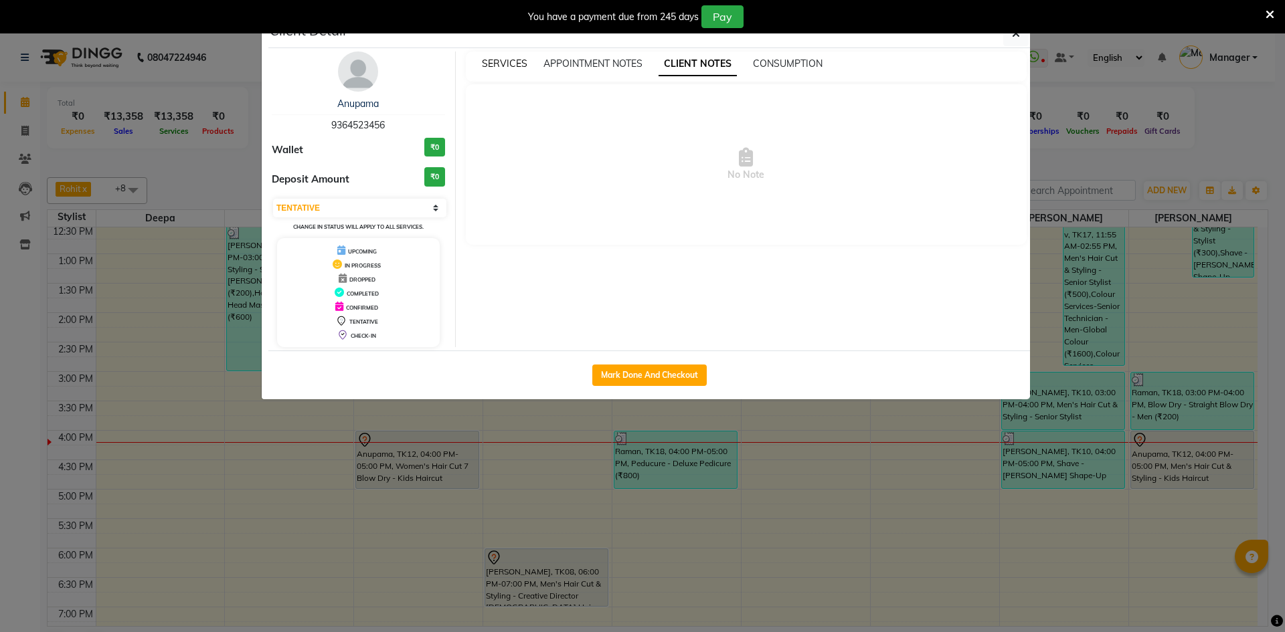
click at [506, 63] on span "SERVICES" at bounding box center [505, 64] width 46 height 12
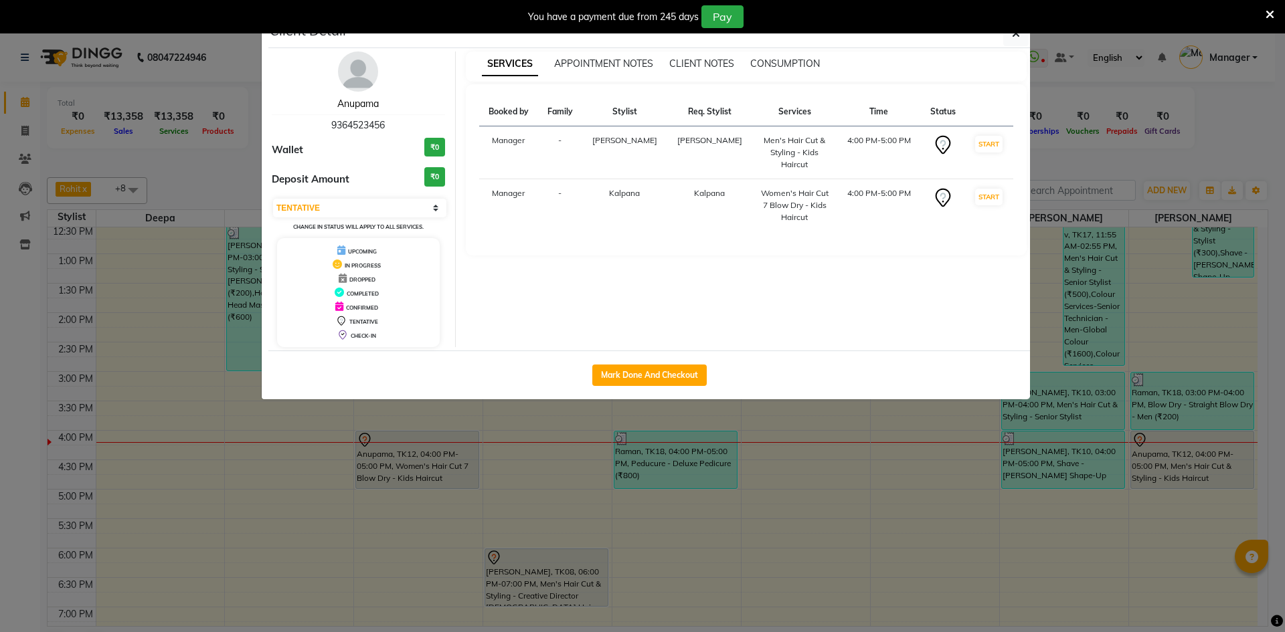
click at [362, 104] on link "Anupama" at bounding box center [357, 104] width 41 height 12
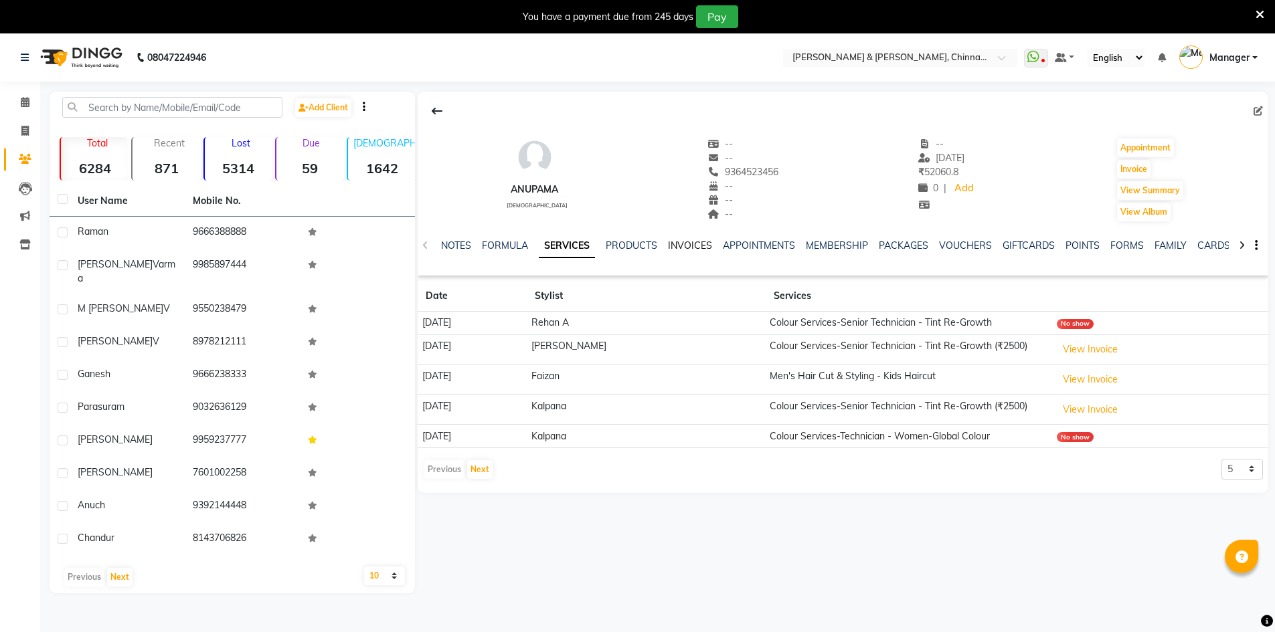
click at [683, 248] on link "INVOICES" at bounding box center [690, 246] width 44 height 12
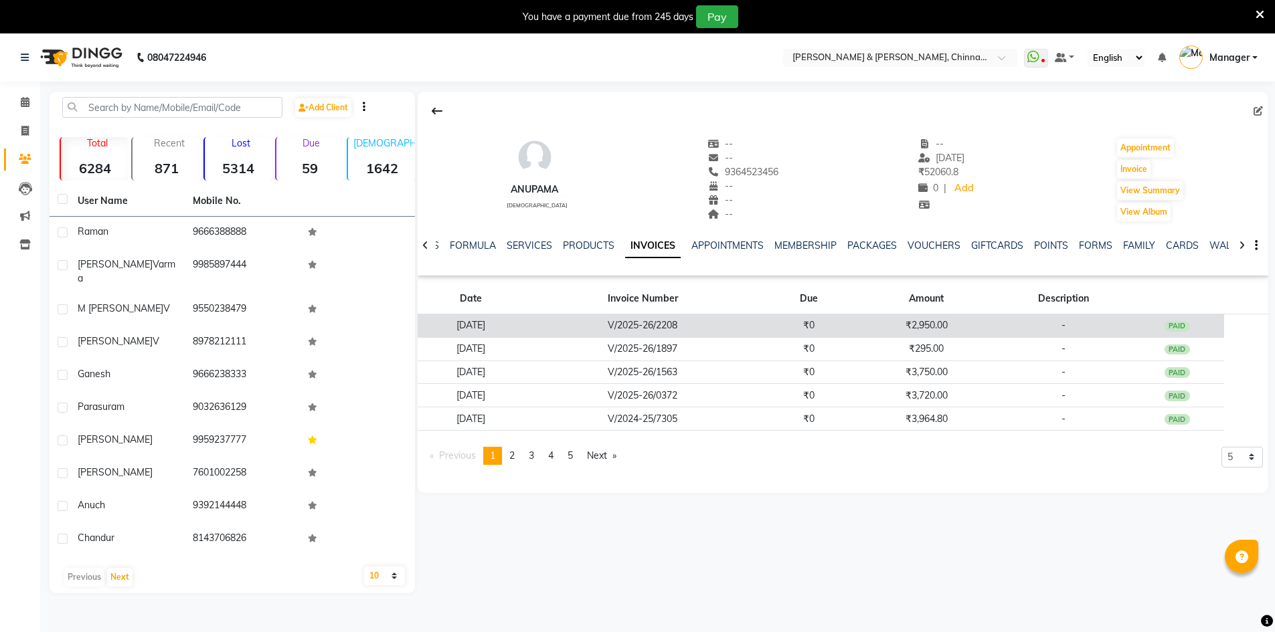
click at [711, 323] on td "V/2025-26/2208" at bounding box center [642, 326] width 239 height 23
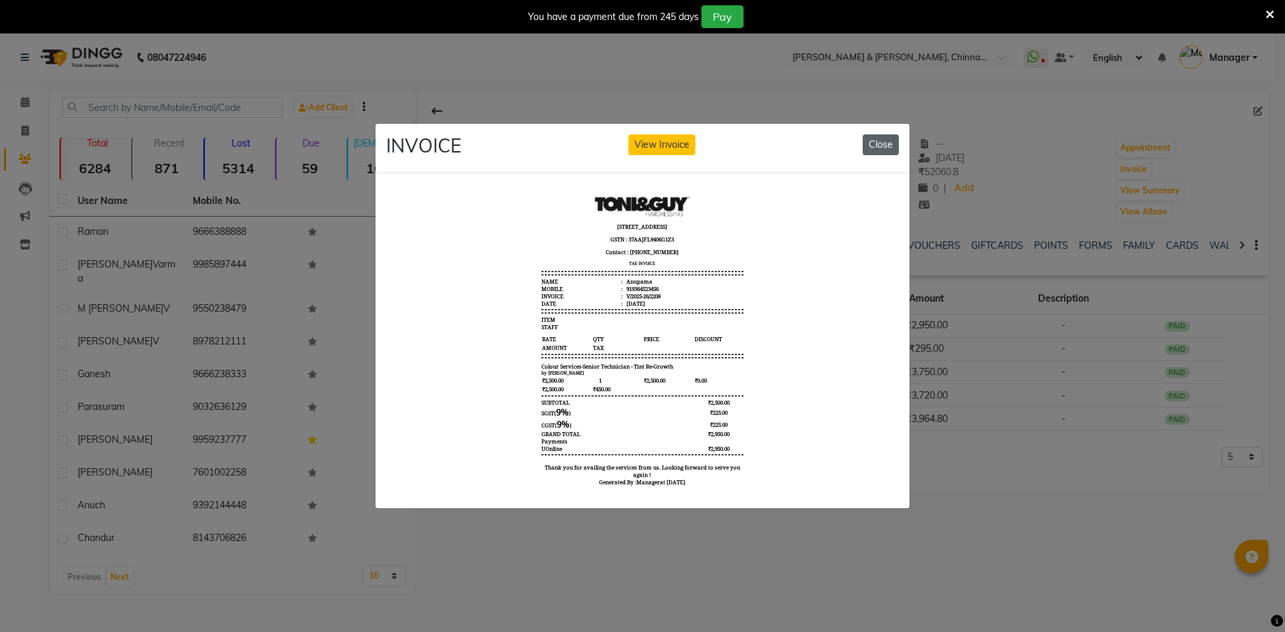
click at [882, 135] on button "Close" at bounding box center [881, 145] width 36 height 21
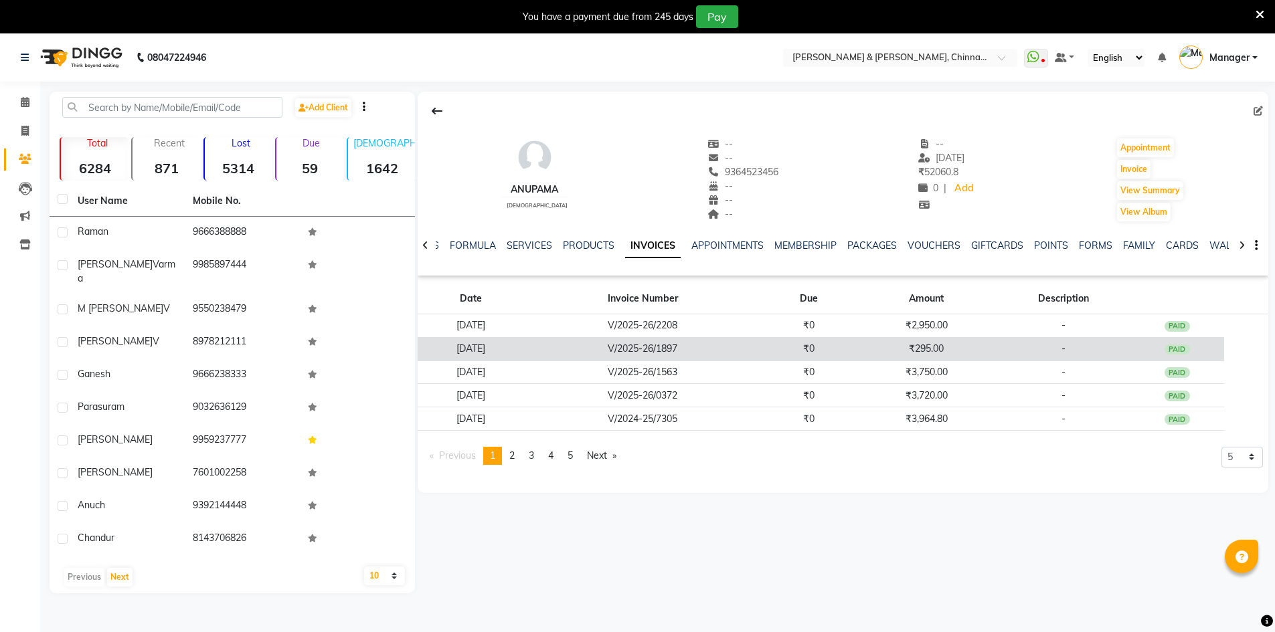
click at [856, 344] on td "₹0" at bounding box center [809, 348] width 94 height 23
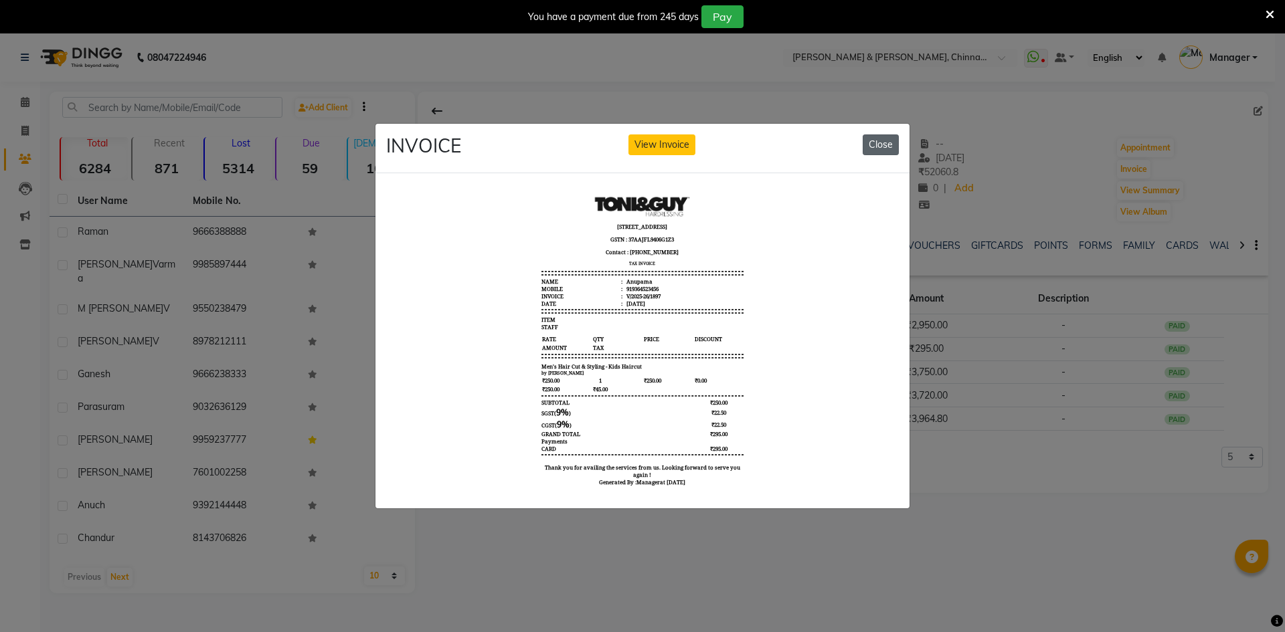
click at [889, 135] on button "Close" at bounding box center [881, 145] width 36 height 21
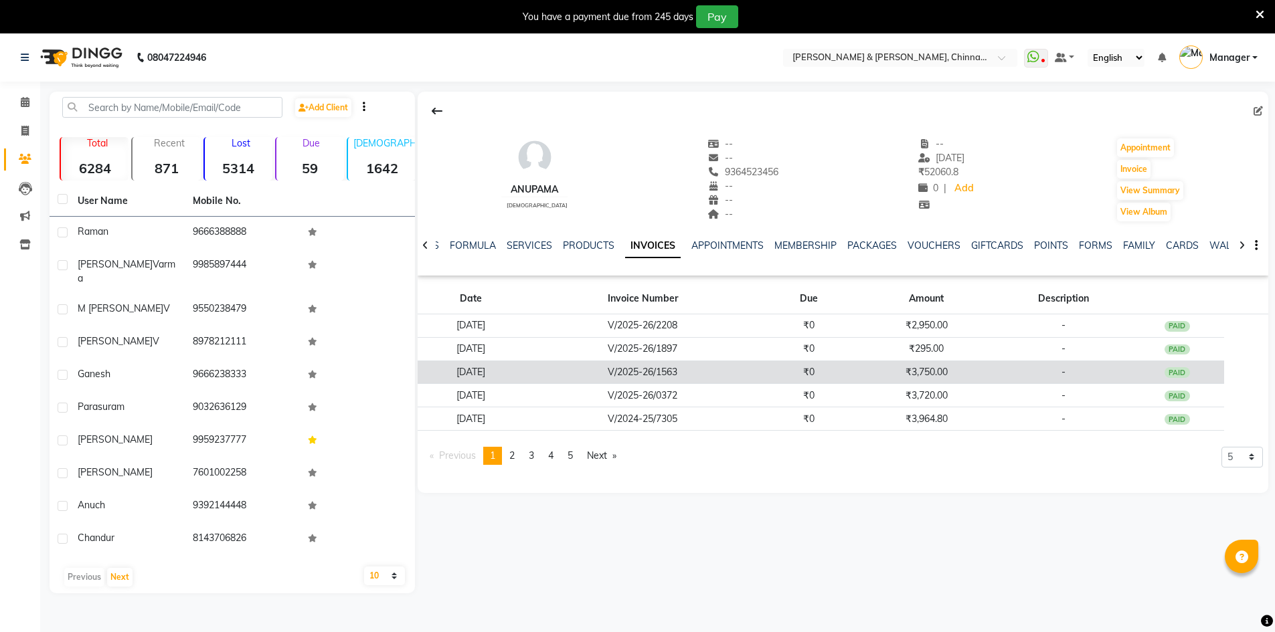
click at [890, 377] on td "₹3,750.00" at bounding box center [926, 372] width 141 height 23
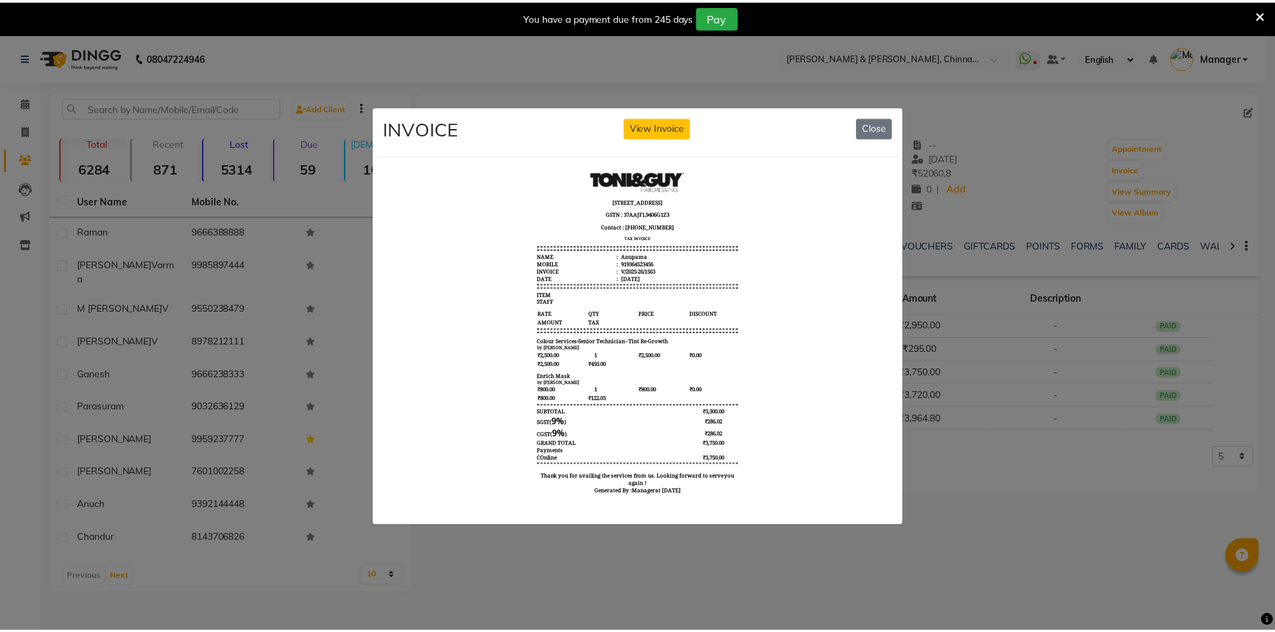
scroll to position [11, 0]
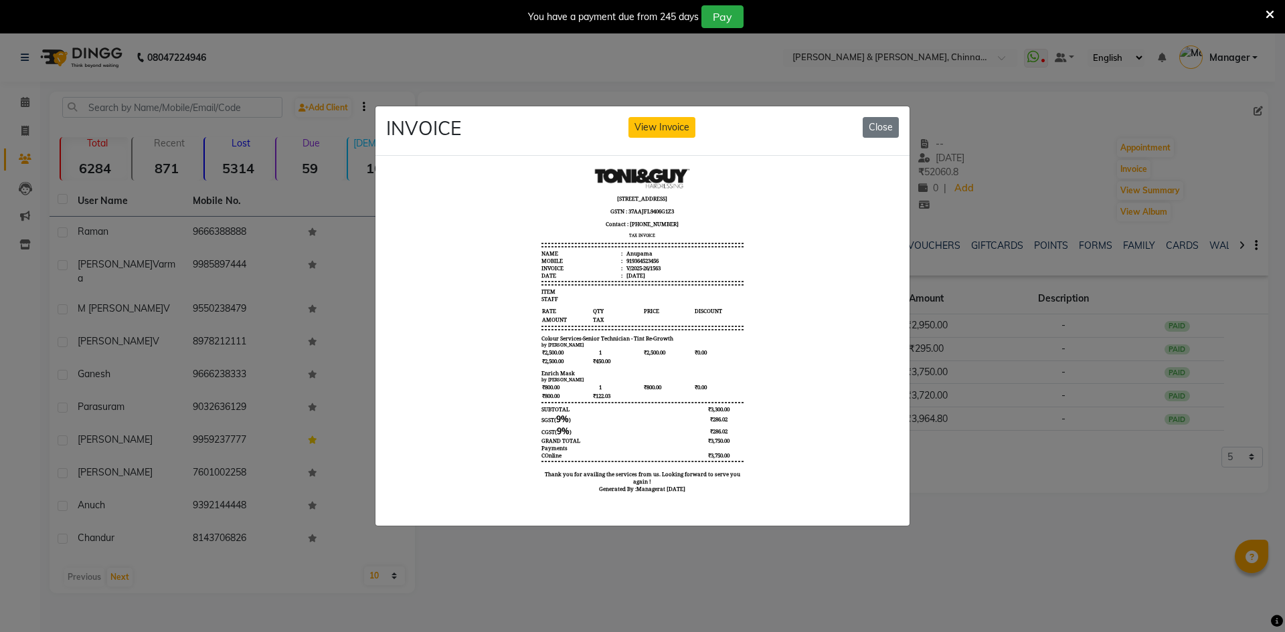
click at [215, 224] on ngb-modal-window "INVOICE View Invoice Close" at bounding box center [642, 316] width 1285 height 632
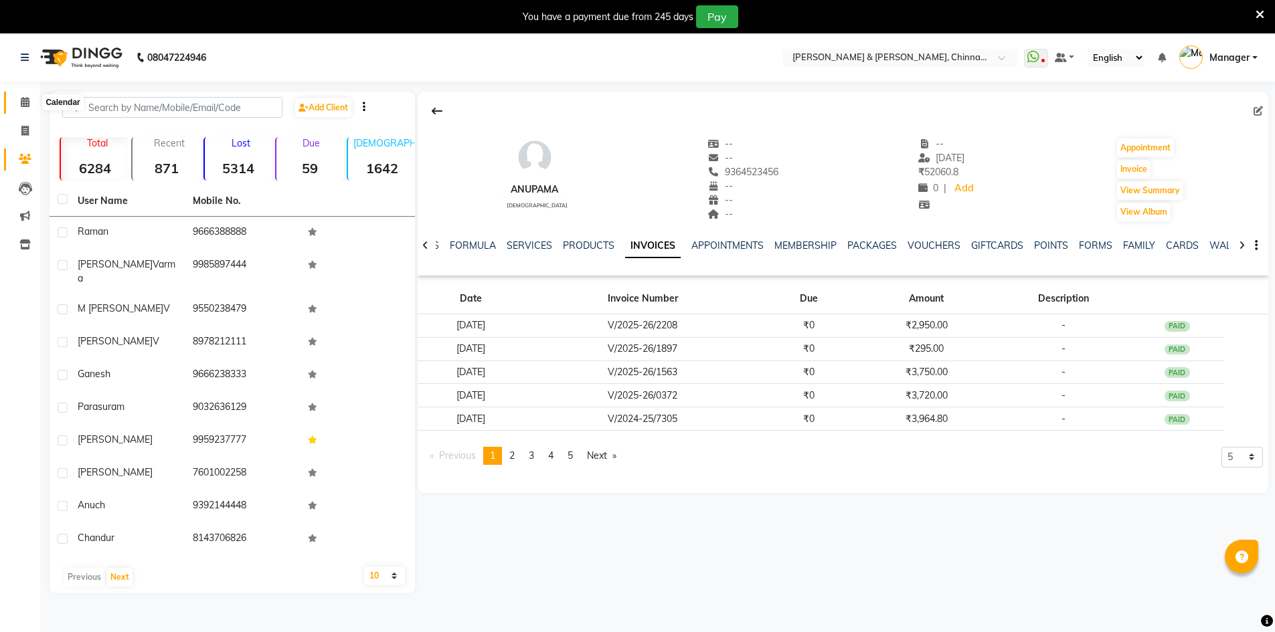
click at [27, 102] on icon at bounding box center [25, 102] width 9 height 10
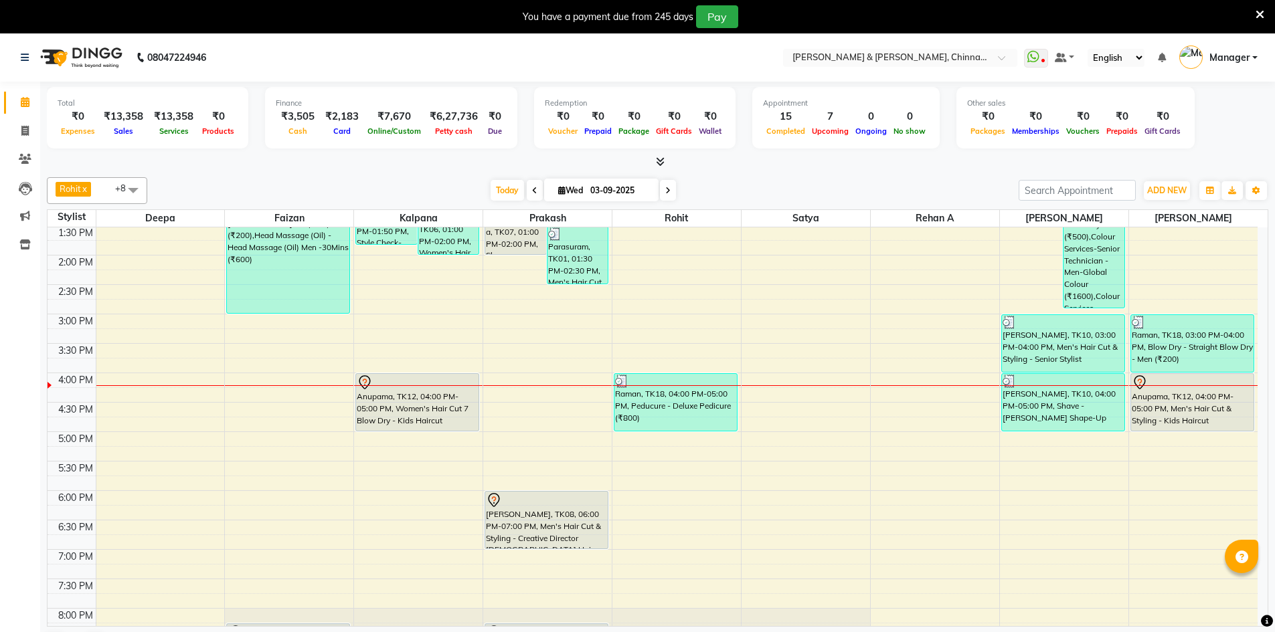
scroll to position [335, 0]
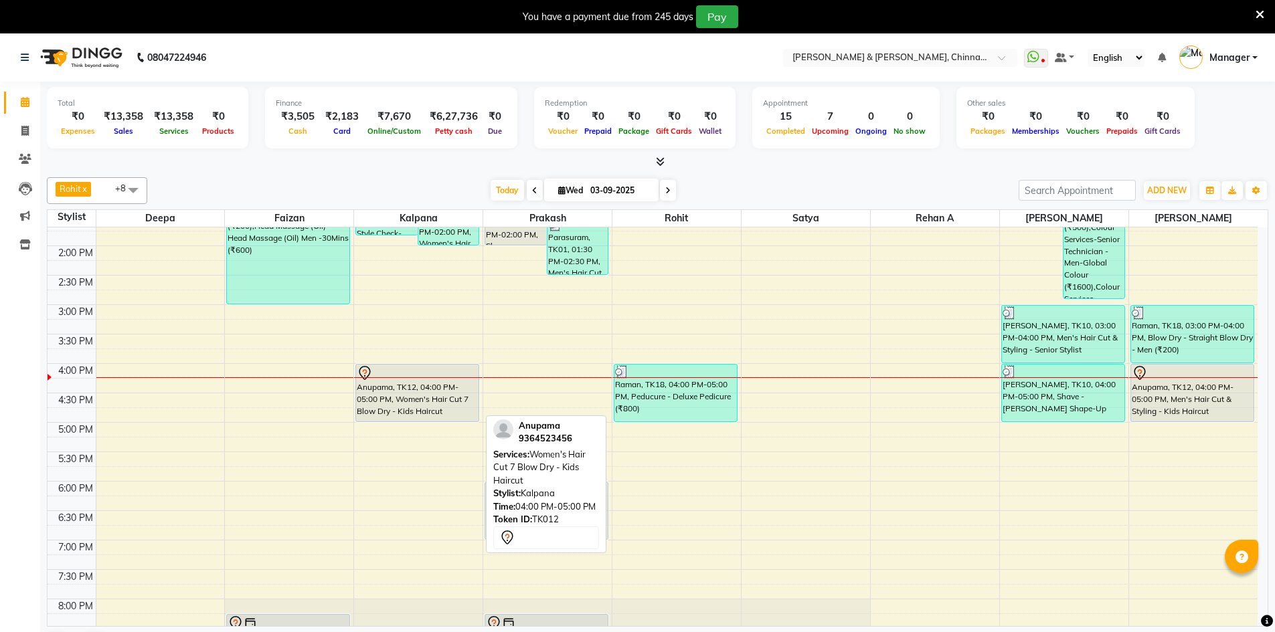
click at [385, 389] on div "Anupama, TK12, 04:00 PM-05:00 PM, Women's Hair Cut 7 Blow Dry - Kids Haircut" at bounding box center [417, 393] width 122 height 57
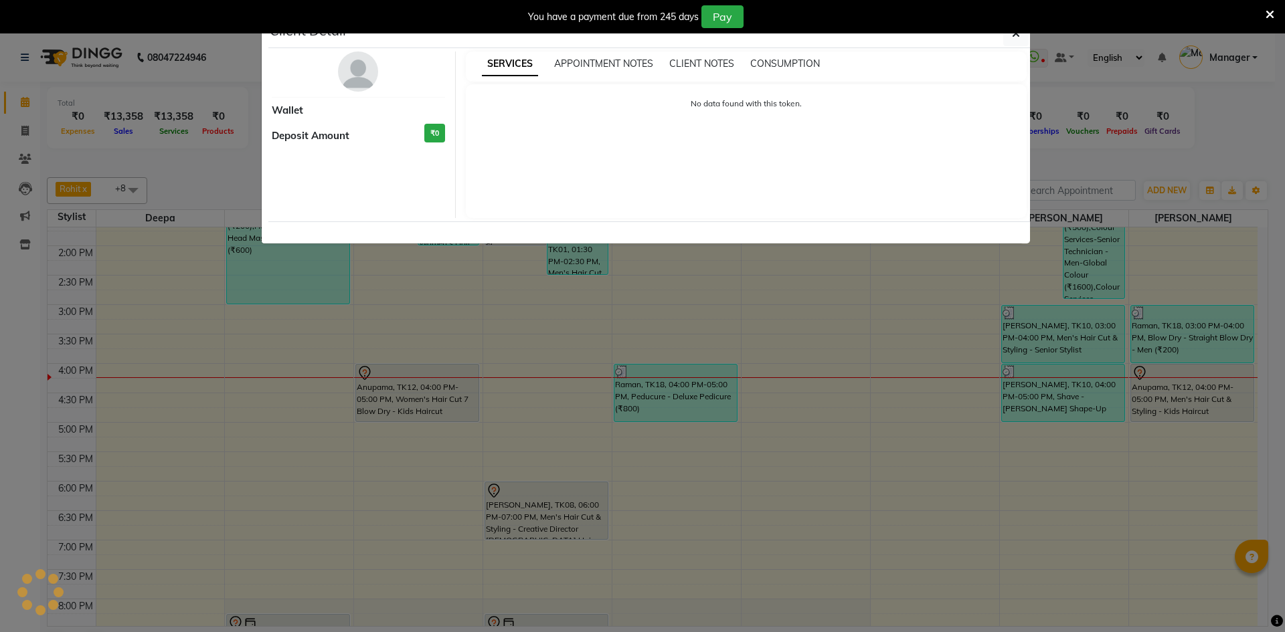
select select "7"
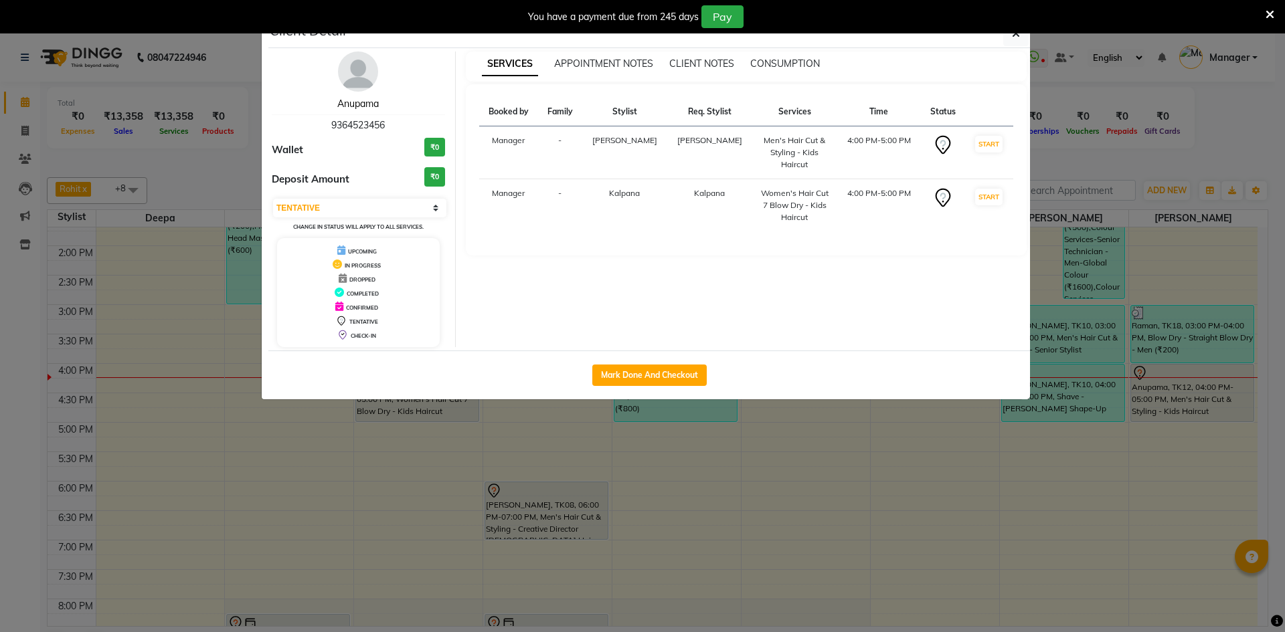
click at [352, 104] on link "Anupama" at bounding box center [357, 104] width 41 height 12
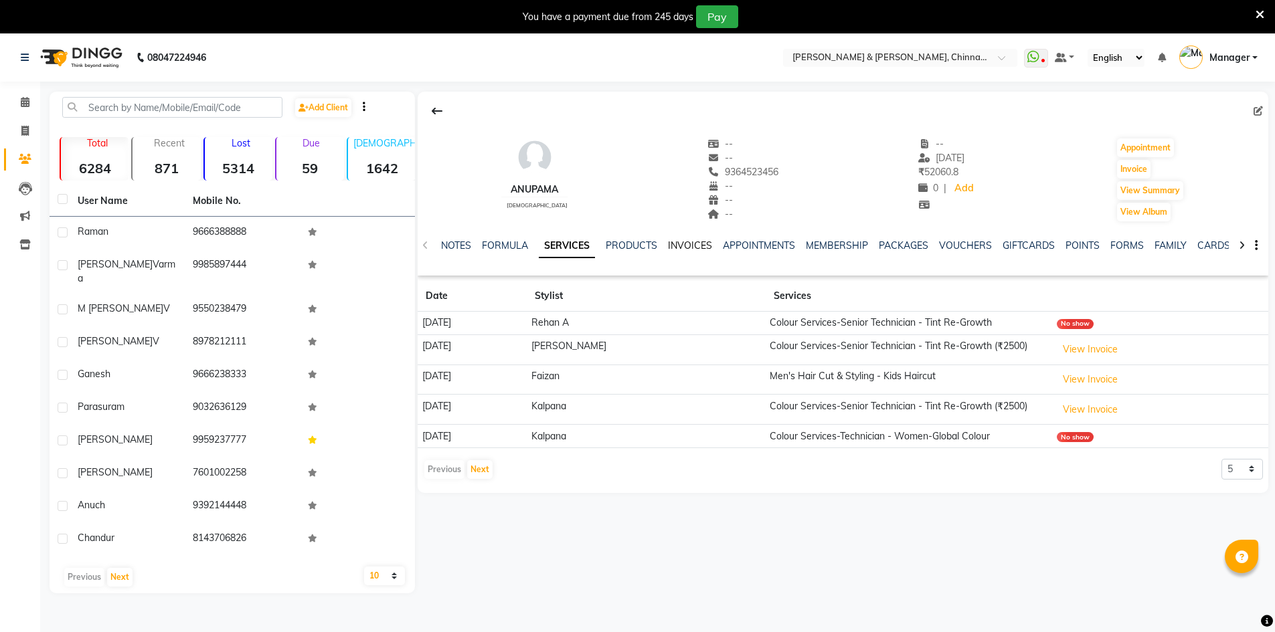
click at [678, 244] on link "INVOICES" at bounding box center [690, 246] width 44 height 12
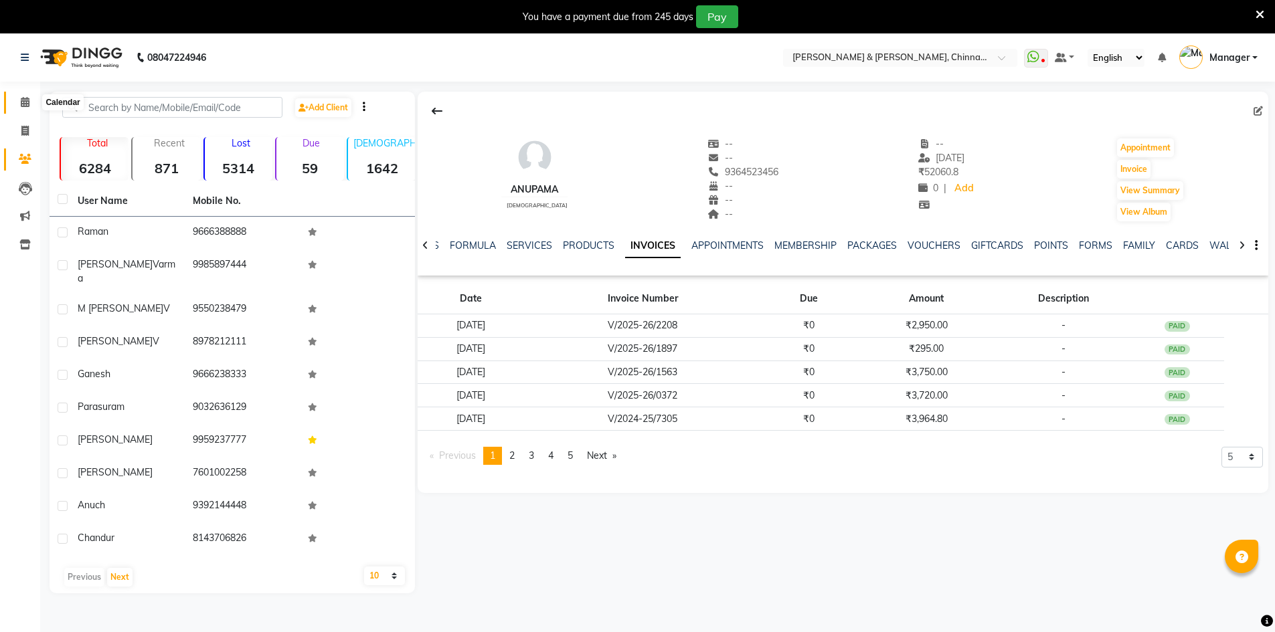
click at [22, 109] on span at bounding box center [24, 102] width 23 height 15
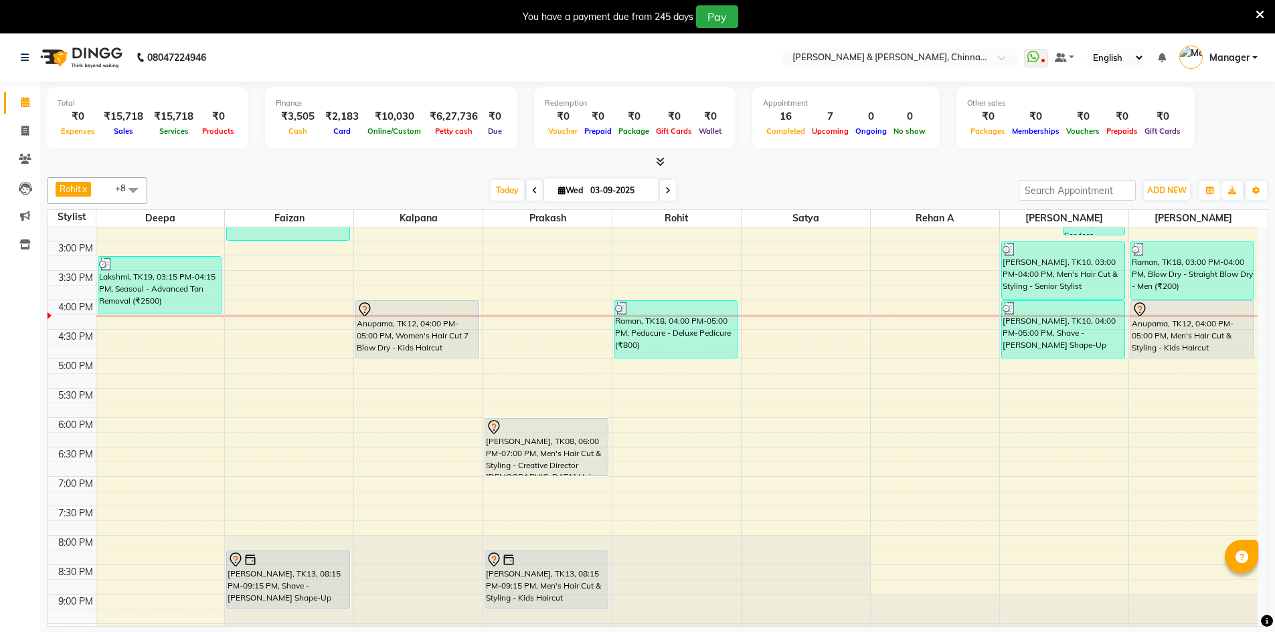
scroll to position [402, 0]
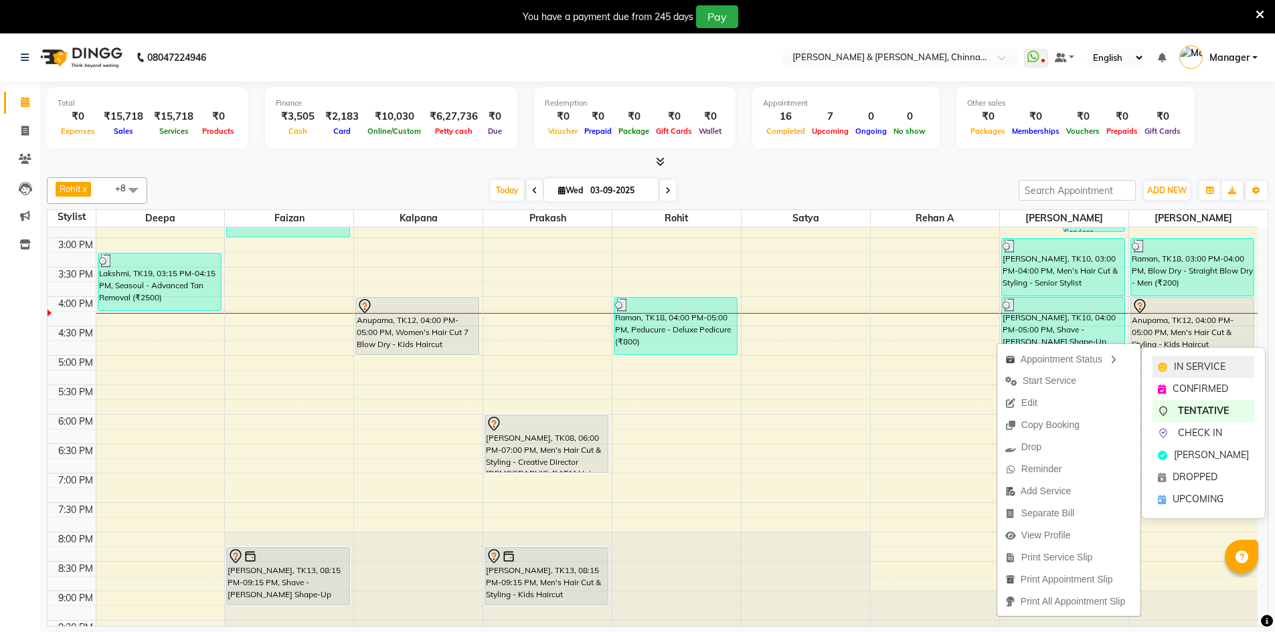
click at [1162, 363] on icon at bounding box center [1162, 367] width 9 height 9
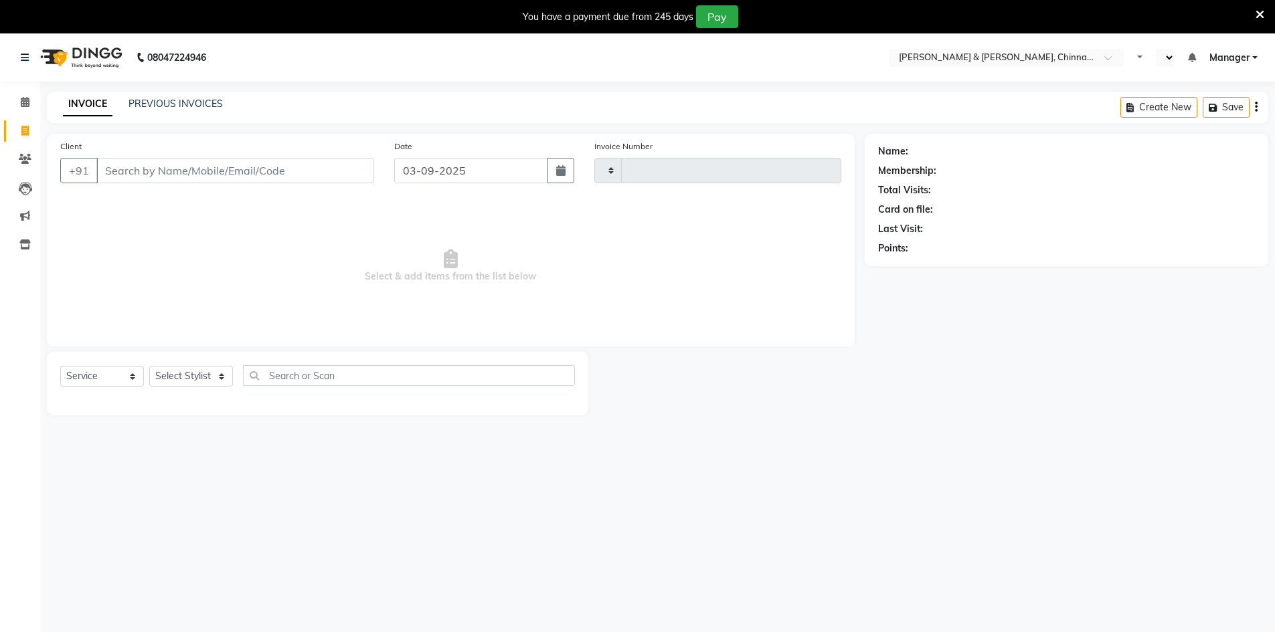
select select "service"
select select "en"
select select "7388"
type input "2905"
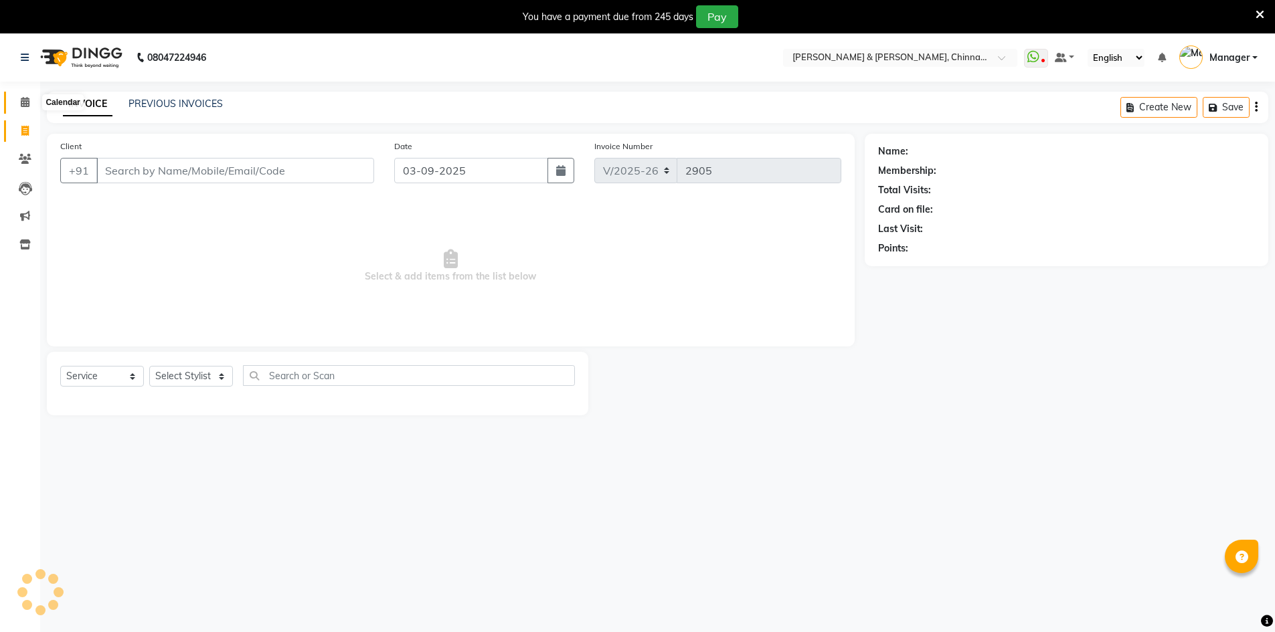
click at [25, 98] on icon at bounding box center [25, 102] width 9 height 10
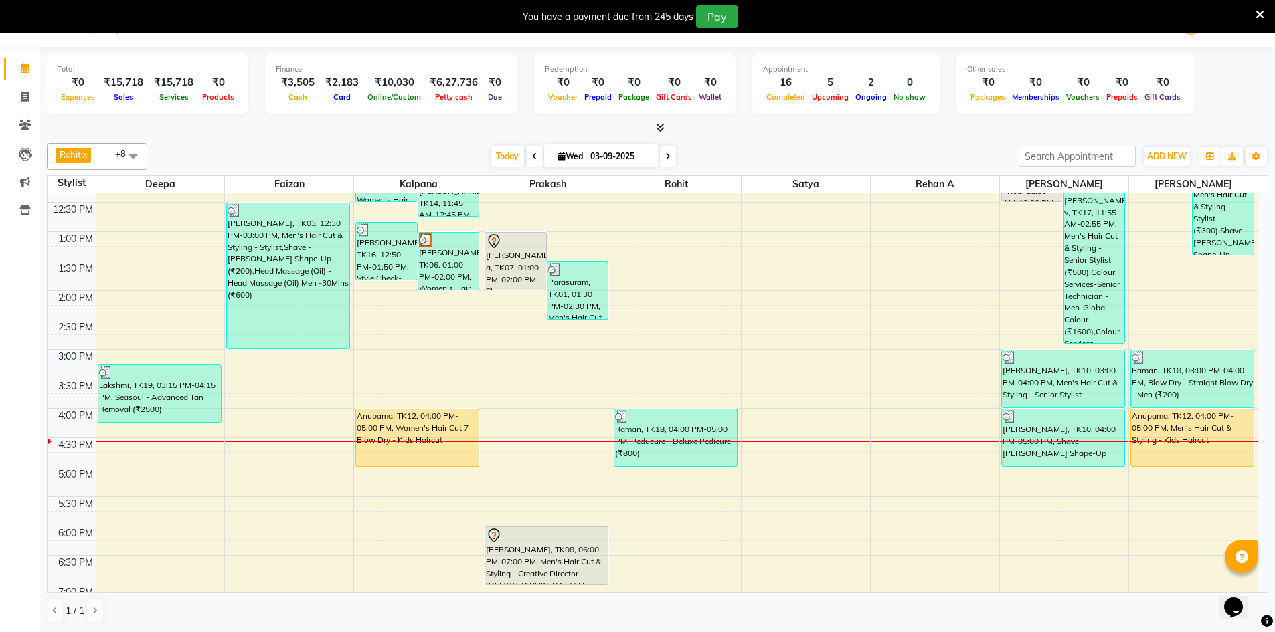
scroll to position [402, 0]
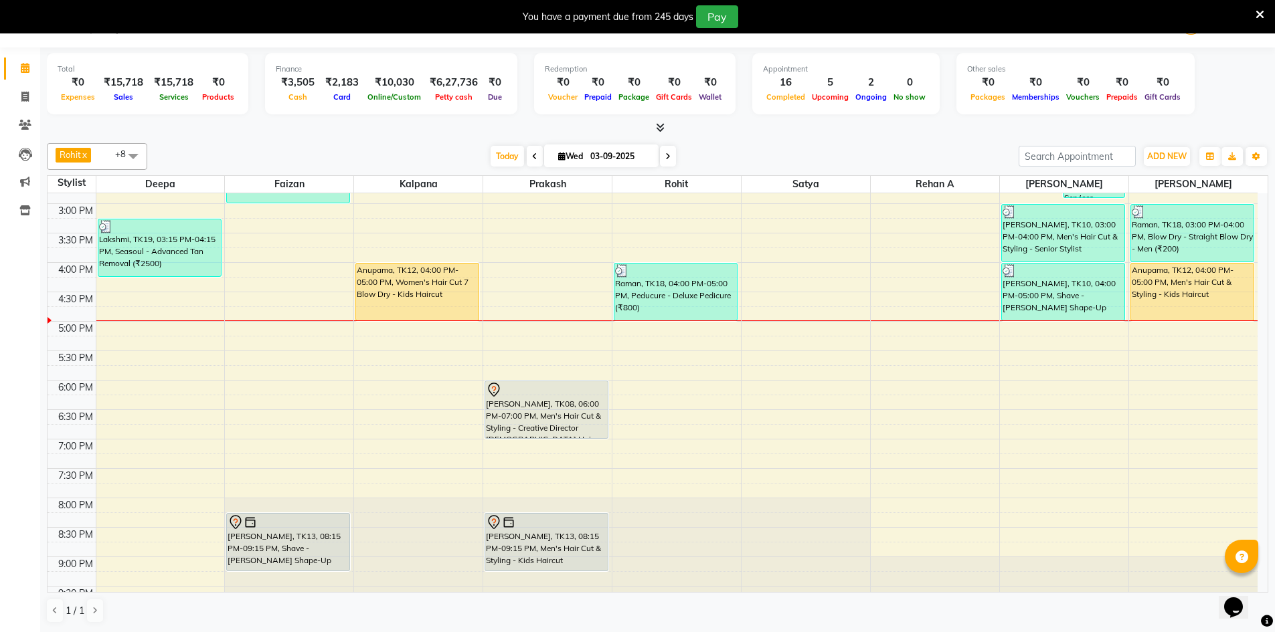
click at [24, 81] on li "Calendar" at bounding box center [20, 68] width 40 height 29
click at [23, 93] on icon at bounding box center [24, 97] width 7 height 10
select select "service"
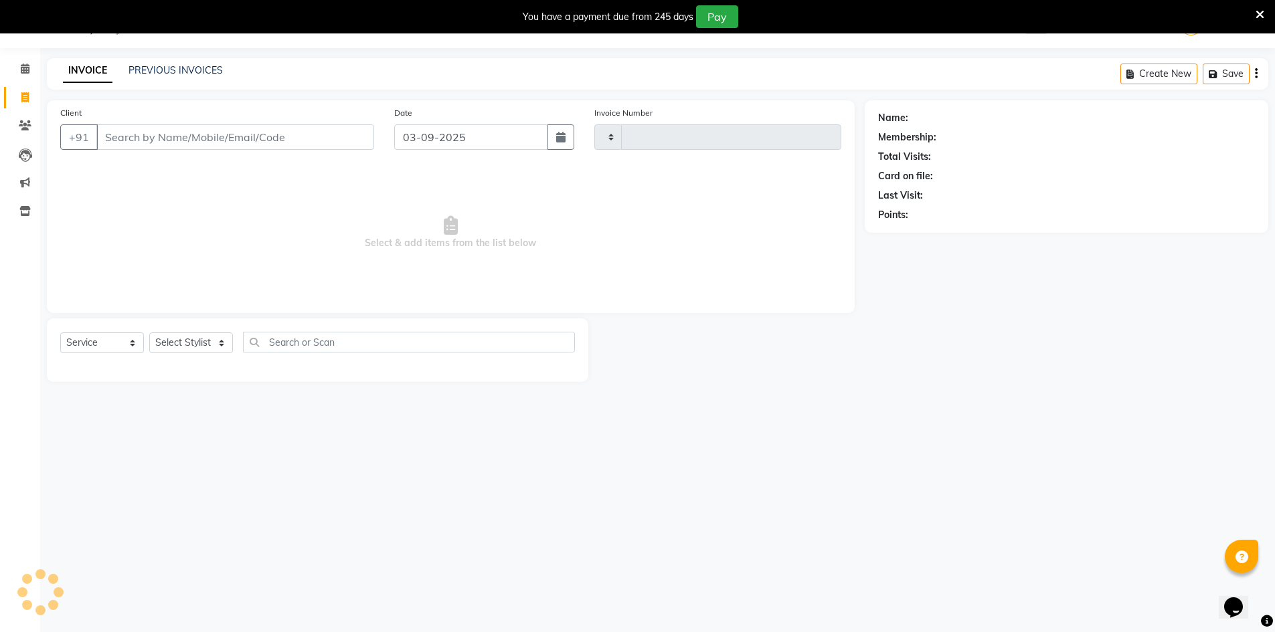
scroll to position [33, 0]
select select "7388"
type input "2905"
click at [201, 351] on select "Select Stylist" at bounding box center [191, 343] width 84 height 21
select select "65146"
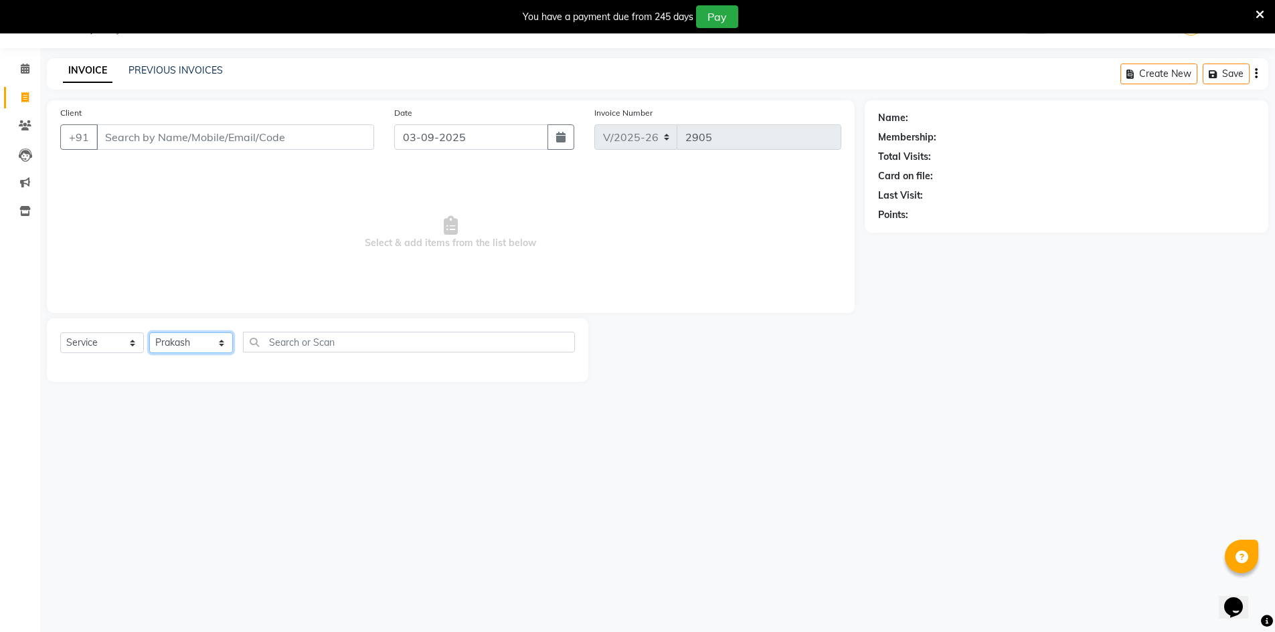
click at [149, 333] on select "Select Stylist Admin [PERSON_NAME] support [PERSON_NAME] [PERSON_NAME] Manager …" at bounding box center [191, 343] width 84 height 21
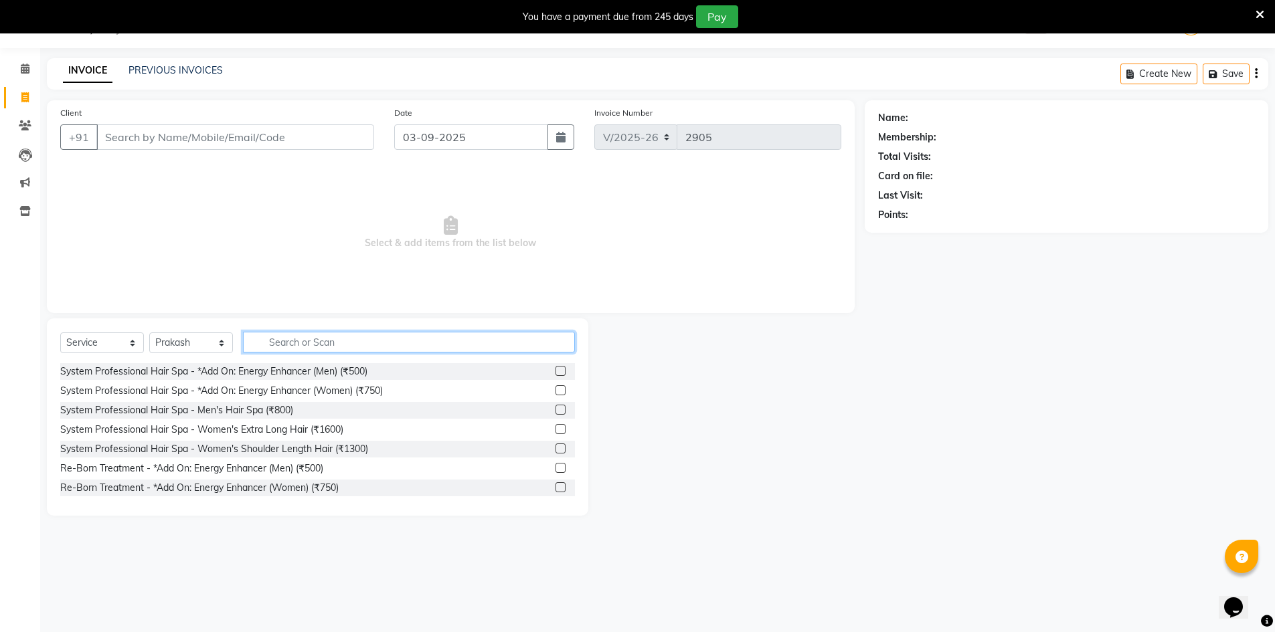
click at [275, 344] on input "text" at bounding box center [409, 342] width 332 height 21
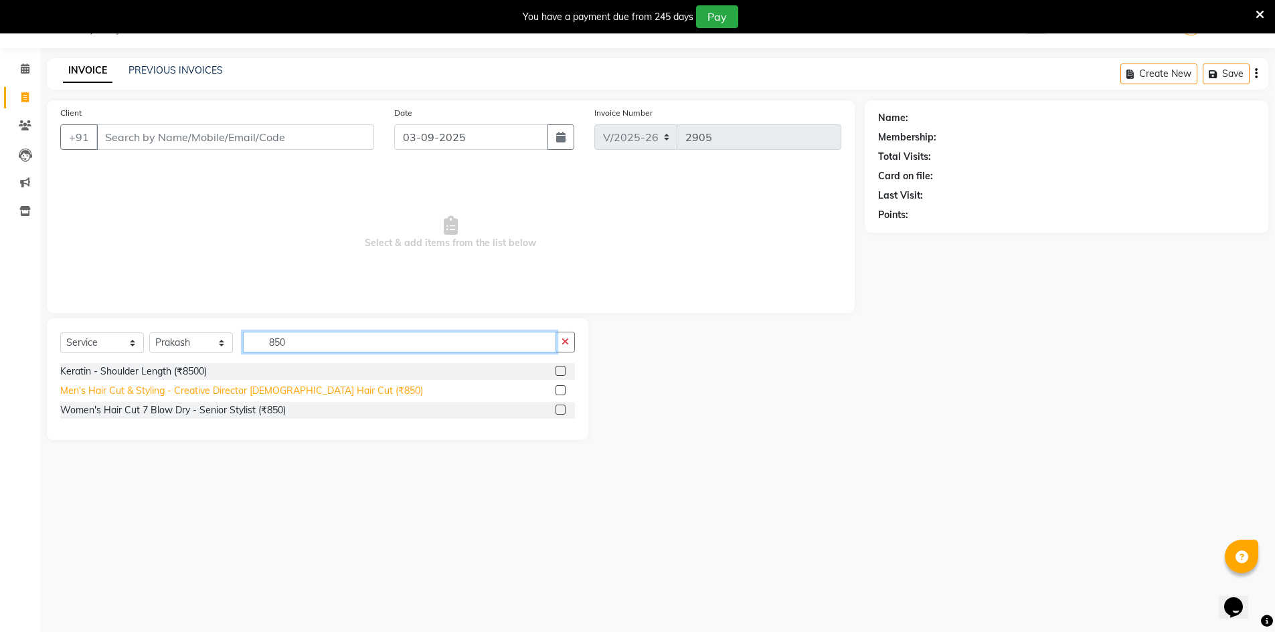
type input "850"
click at [202, 395] on div "Men's Hair Cut & Styling - Creative Director [DEMOGRAPHIC_DATA] Hair Cut (₹850)" at bounding box center [241, 391] width 363 height 14
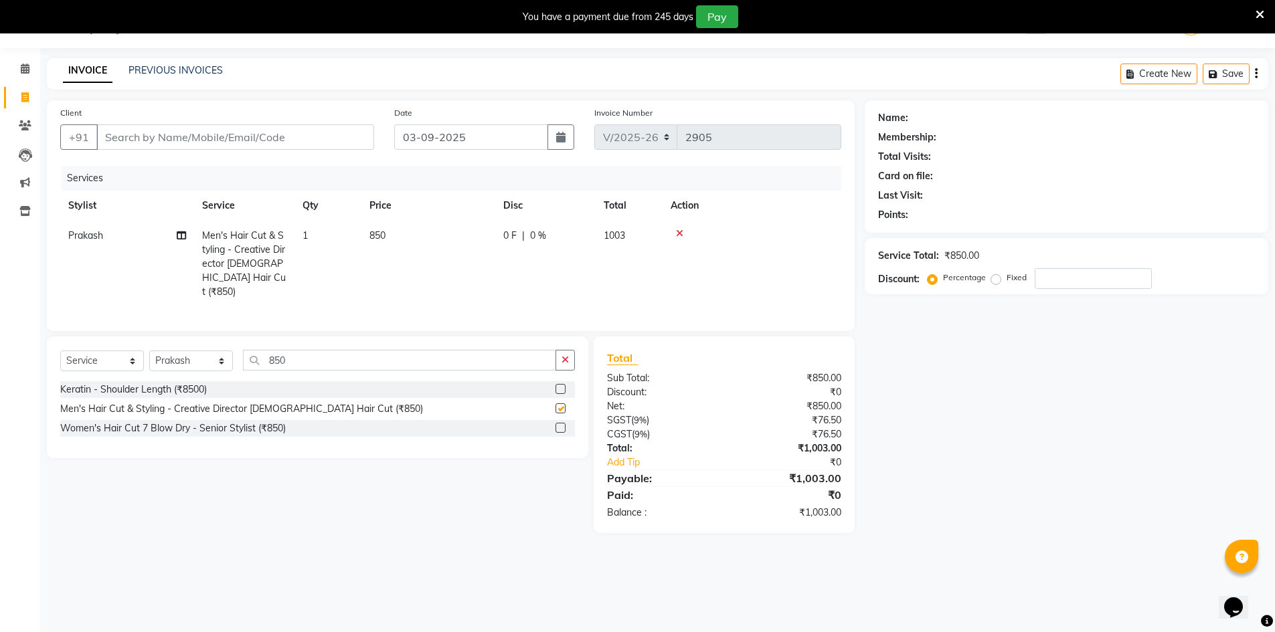
checkbox input "false"
drag, startPoint x: 307, startPoint y: 356, endPoint x: 207, endPoint y: 368, distance: 100.4
click at [215, 368] on div "Select Service Product Membership Package Voucher Prepaid Gift Card Select Styl…" at bounding box center [317, 365] width 515 height 31
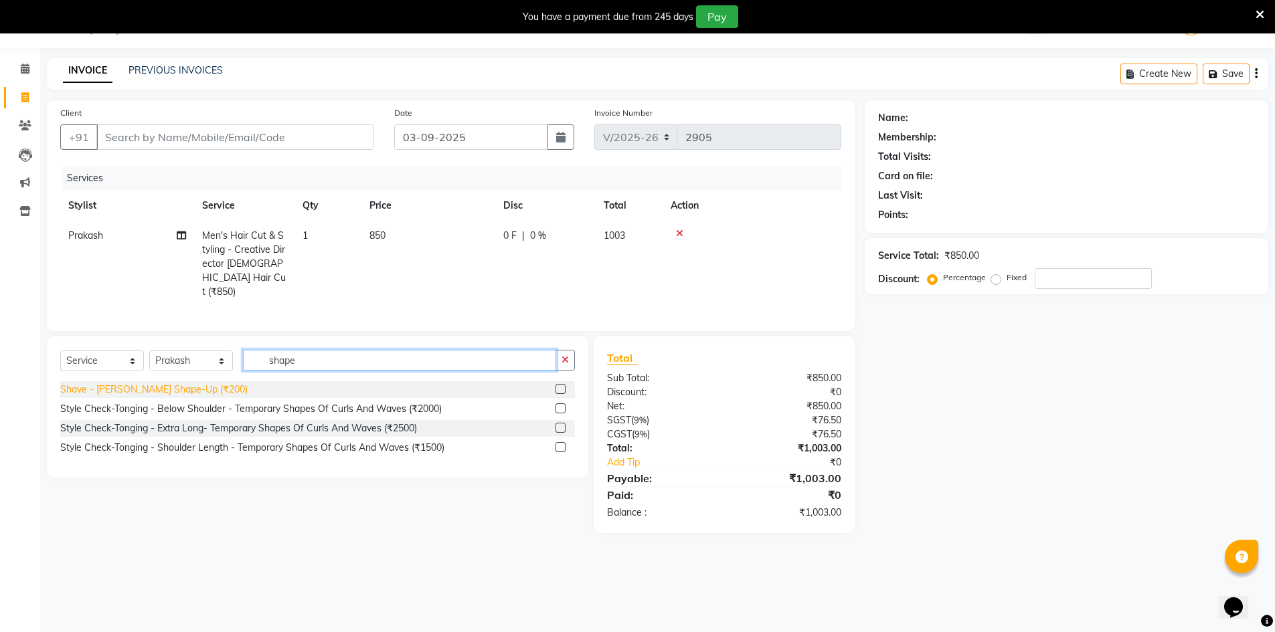
type input "shape"
click at [193, 383] on div "Shave - [PERSON_NAME] Shape-Up (₹200)" at bounding box center [153, 390] width 187 height 14
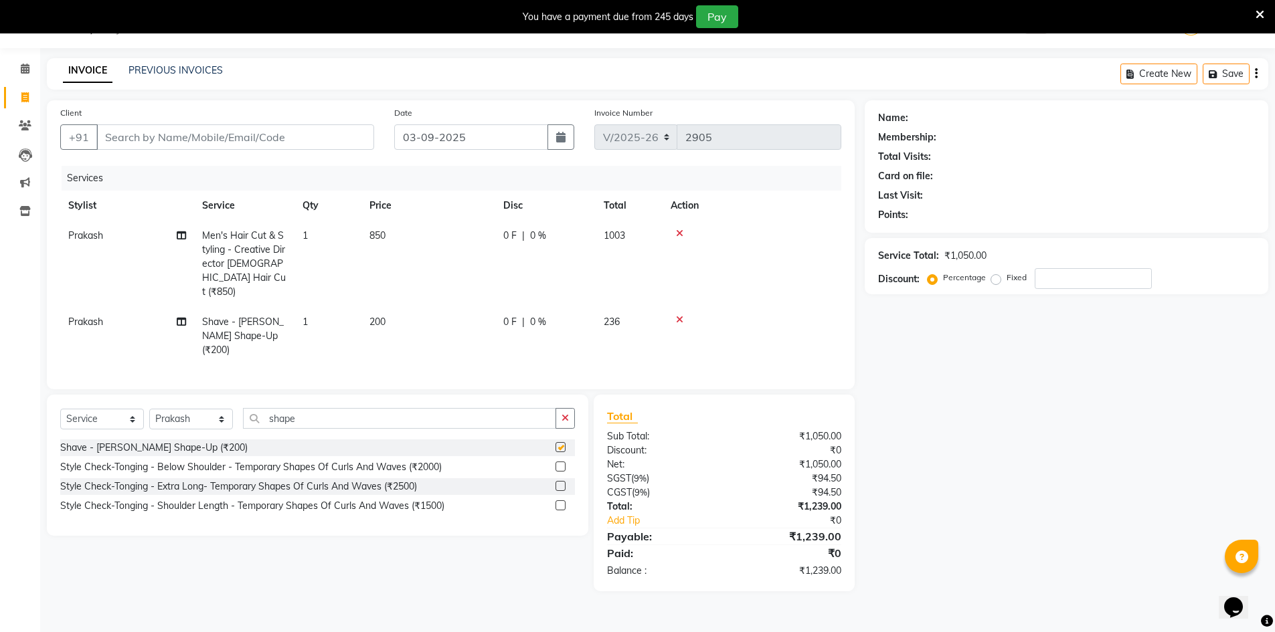
checkbox input "false"
click at [216, 128] on input "Client" at bounding box center [235, 136] width 278 height 25
click at [214, 137] on input "Client" at bounding box center [235, 136] width 278 height 25
type input "8"
type input "0"
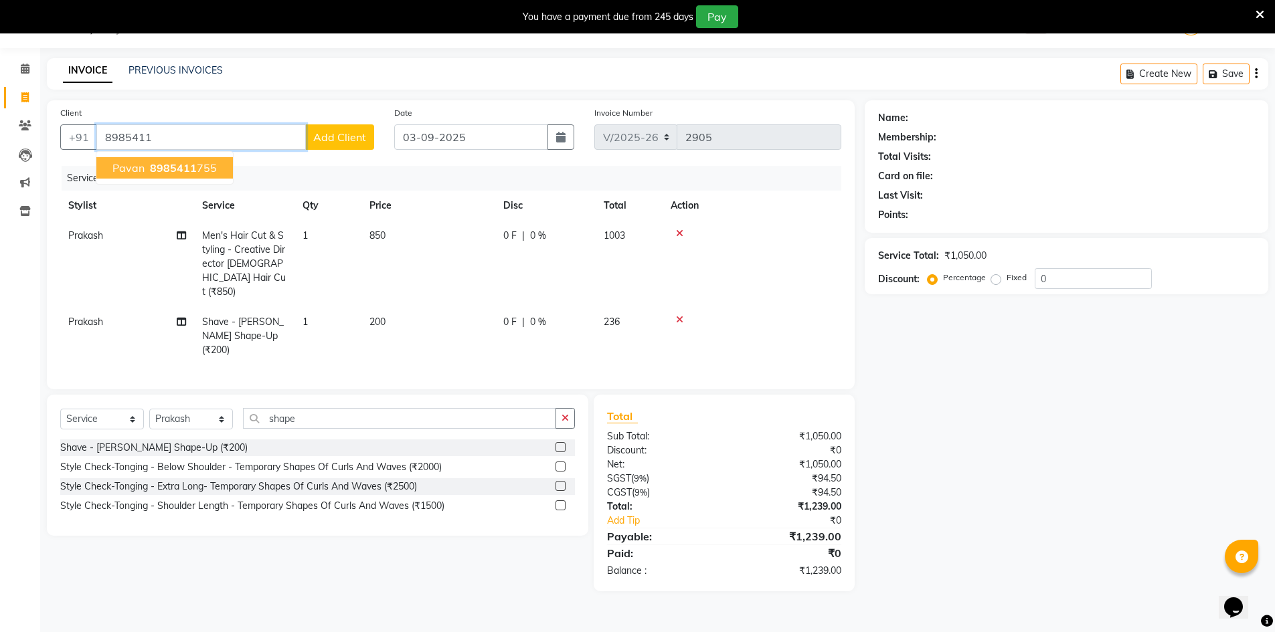
click at [191, 159] on button "[PERSON_NAME] 8985411 755" at bounding box center [164, 167] width 137 height 21
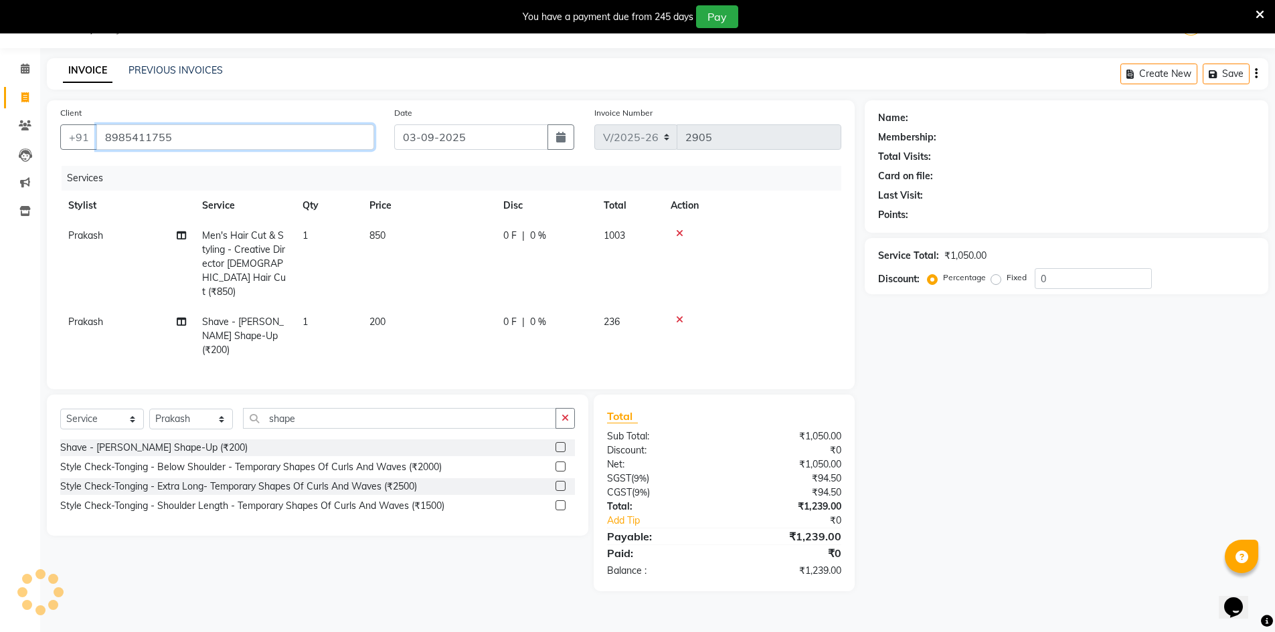
type input "8985411755"
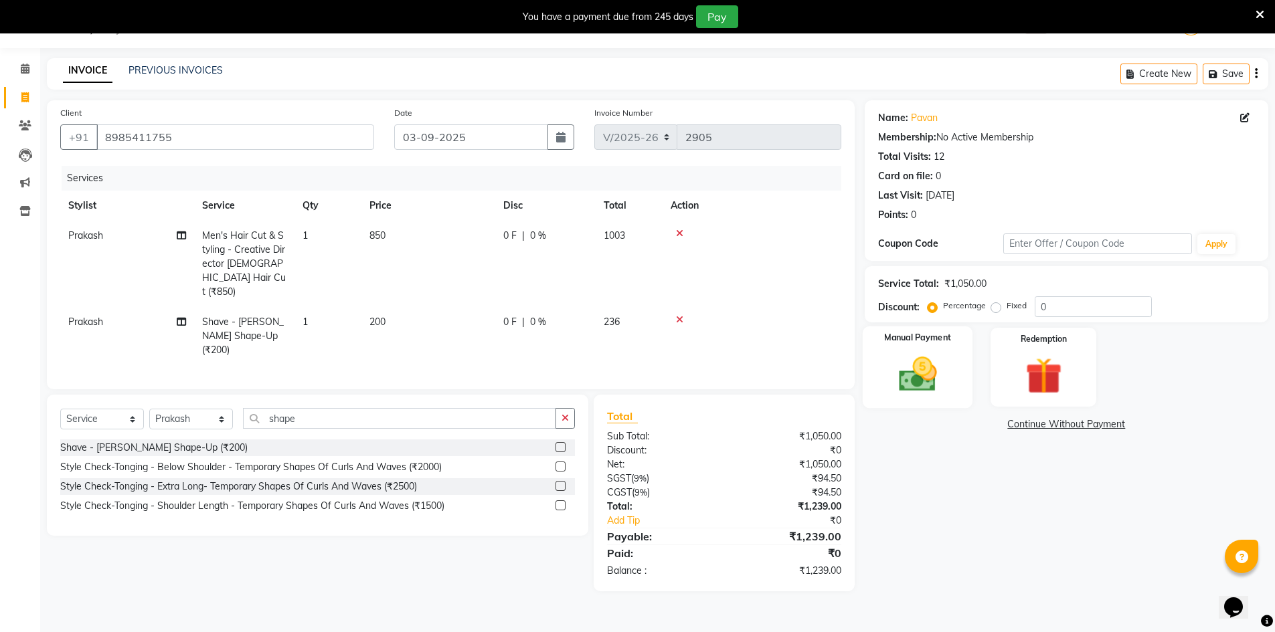
drag, startPoint x: 915, startPoint y: 396, endPoint x: 929, endPoint y: 393, distance: 14.4
click at [916, 396] on img at bounding box center [918, 374] width 62 height 43
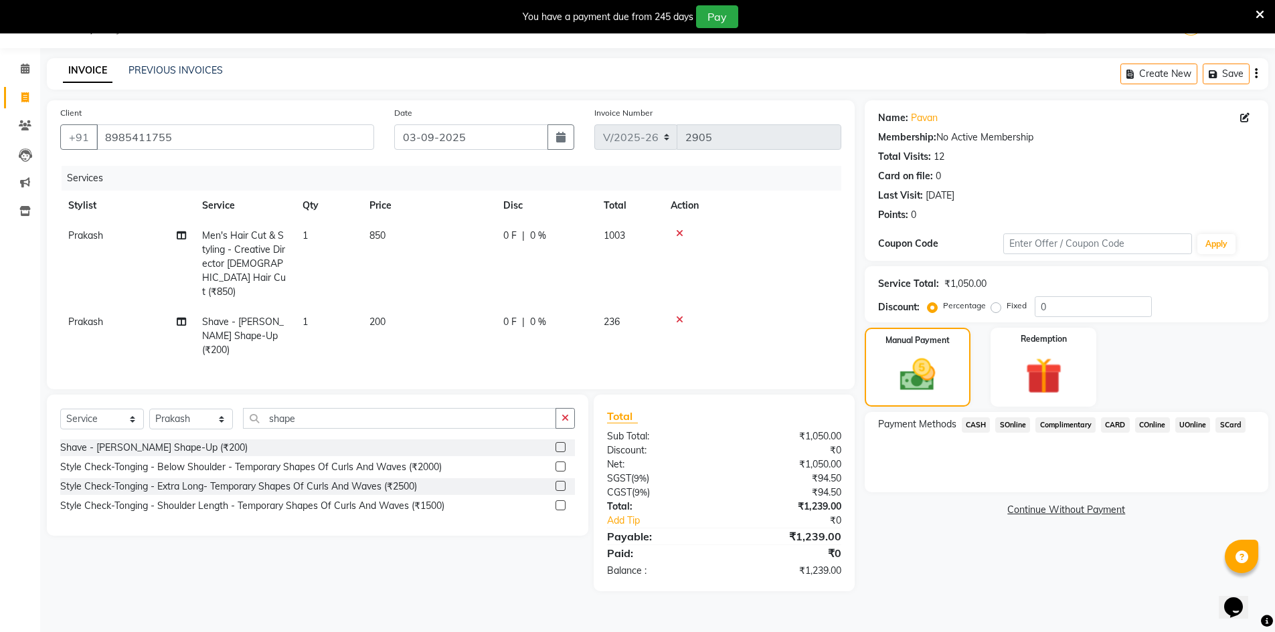
click at [977, 426] on span "CASH" at bounding box center [976, 425] width 29 height 15
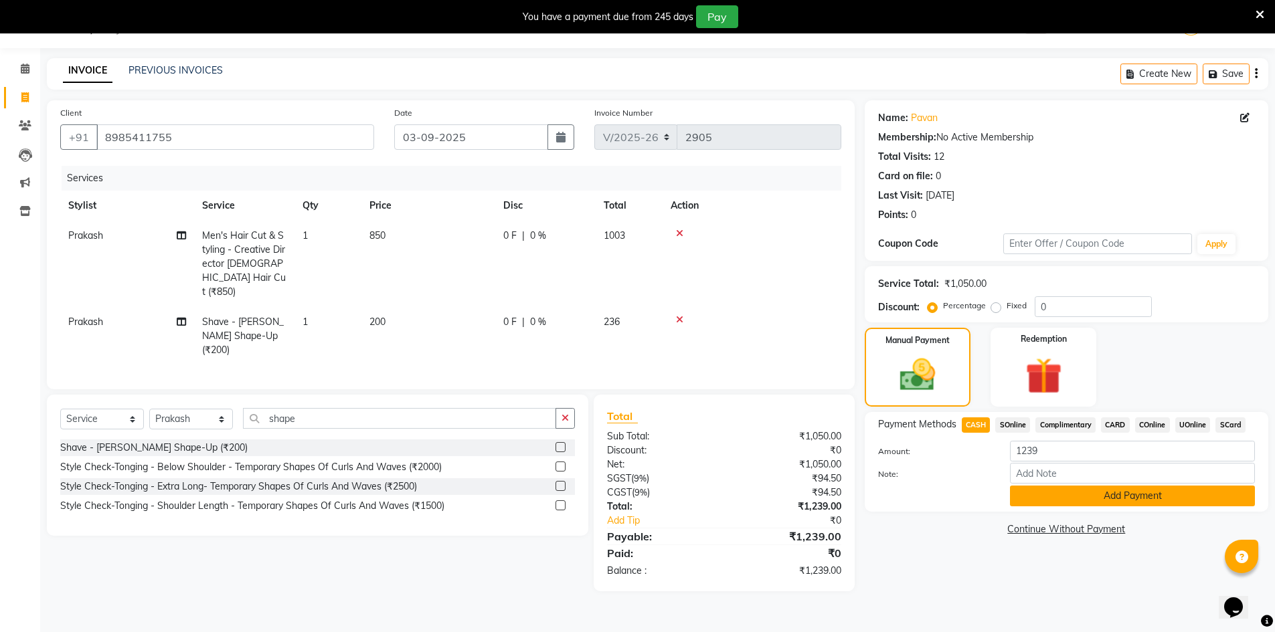
click at [1206, 497] on button "Add Payment" at bounding box center [1132, 496] width 245 height 21
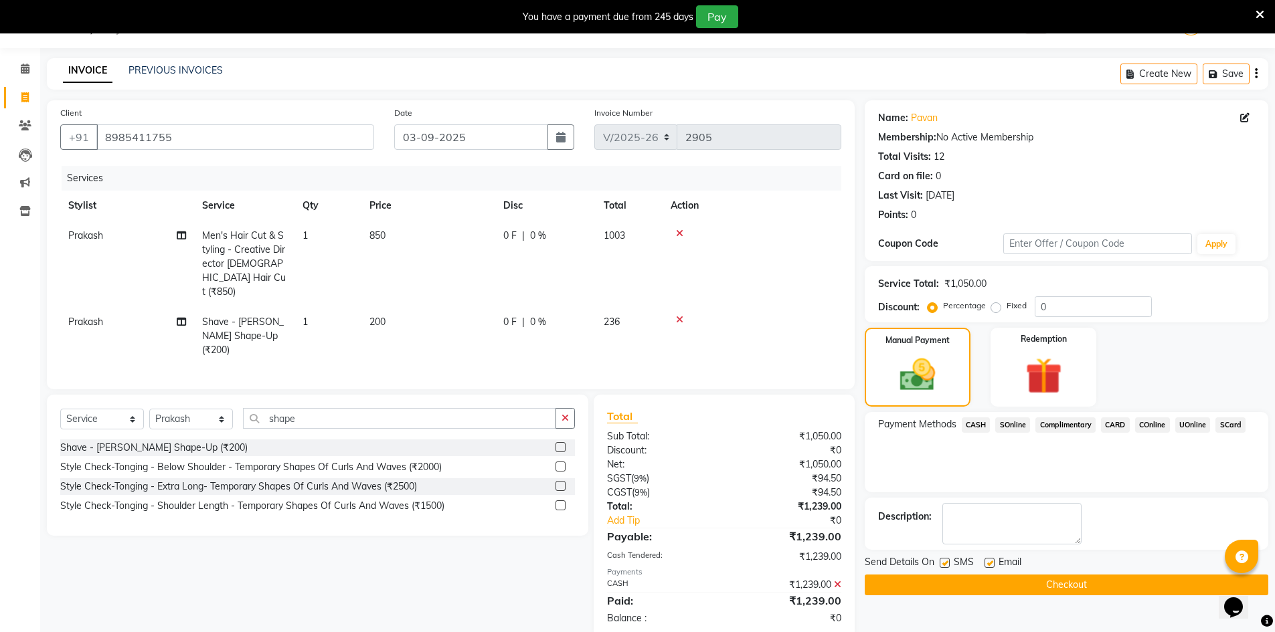
click at [1095, 588] on button "Checkout" at bounding box center [1067, 585] width 404 height 21
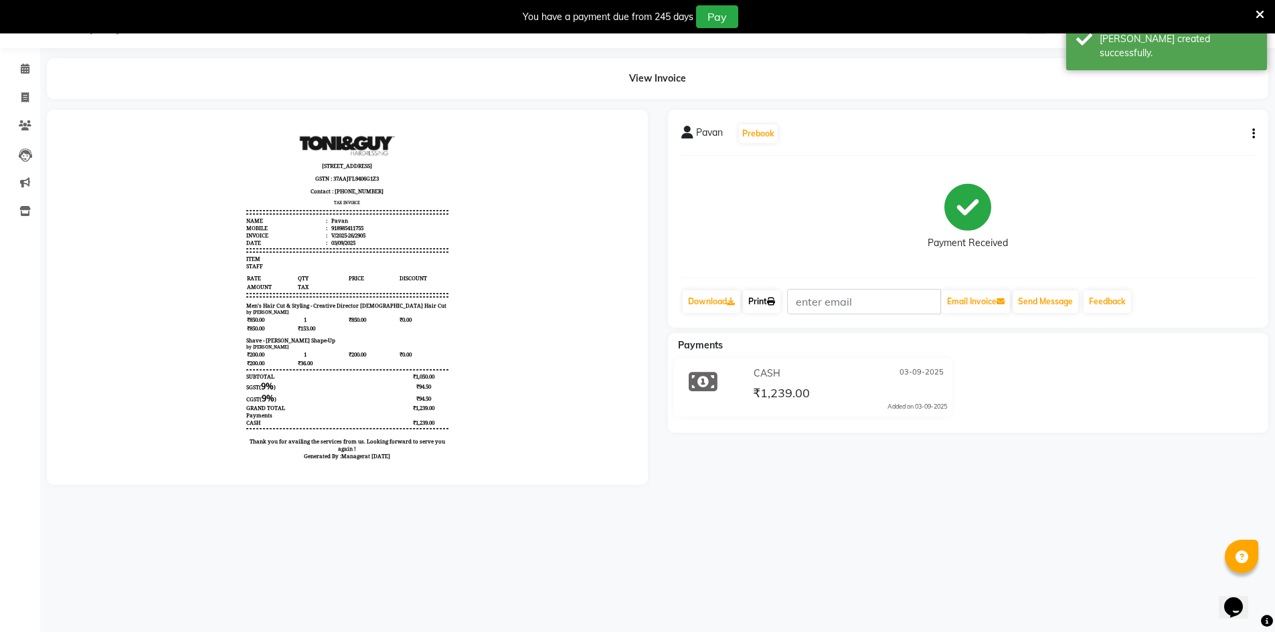
click at [758, 303] on link "Print" at bounding box center [761, 301] width 37 height 23
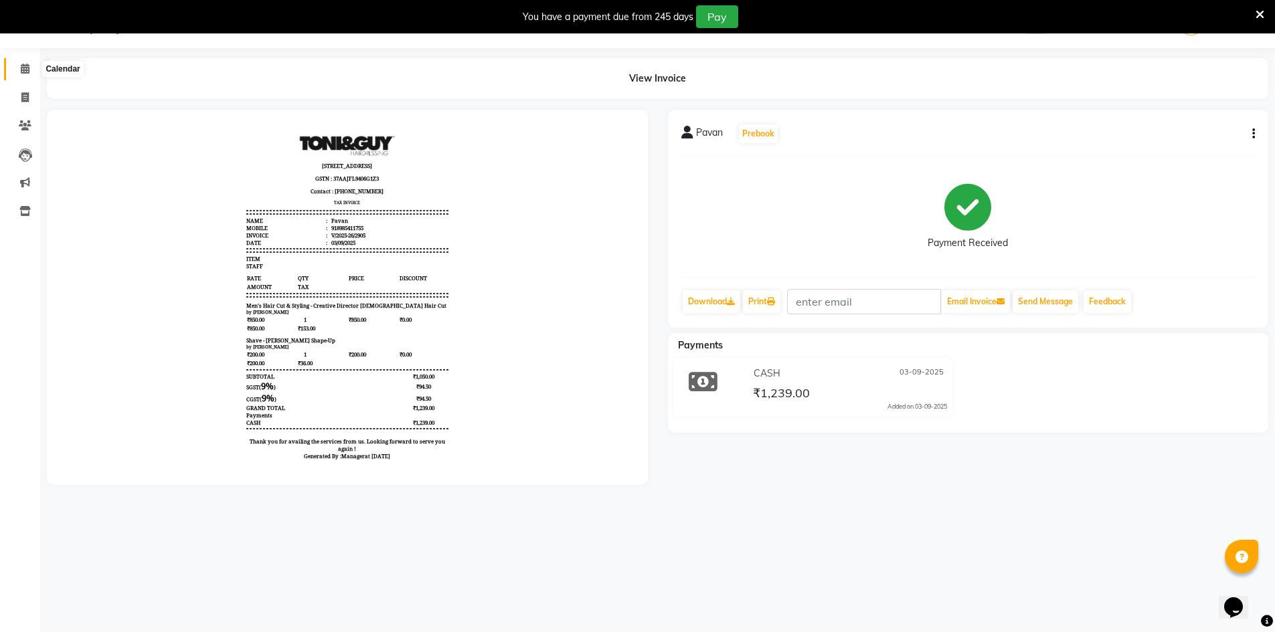
click at [23, 63] on span at bounding box center [24, 69] width 23 height 15
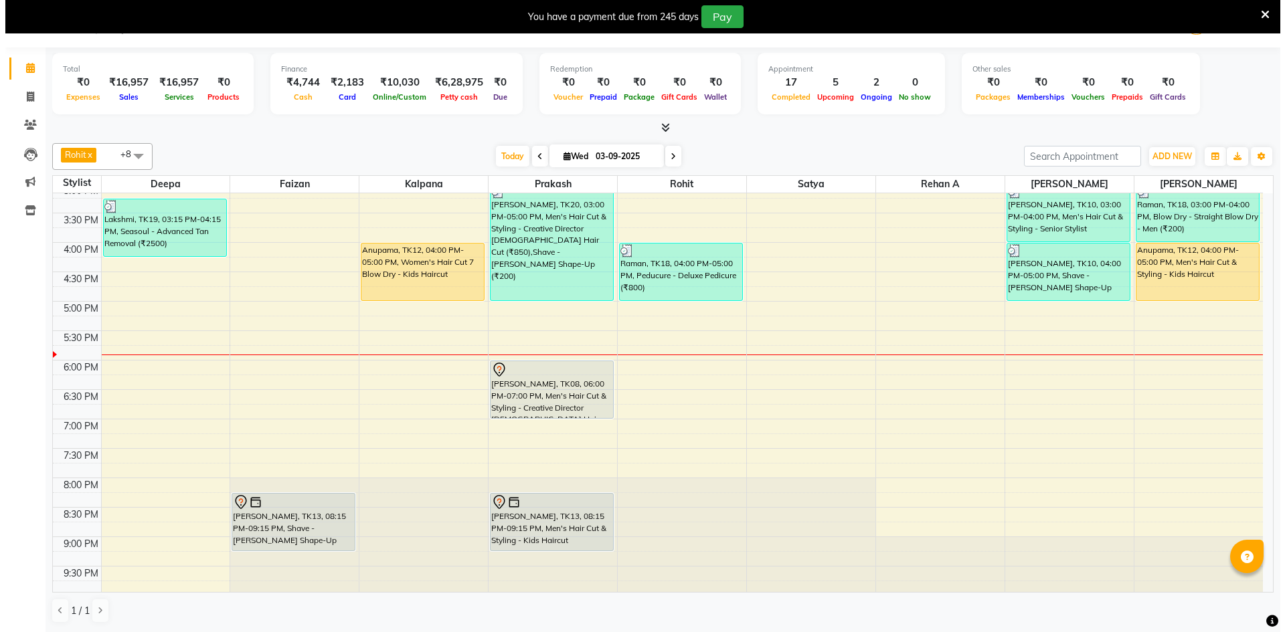
scroll to position [425, 0]
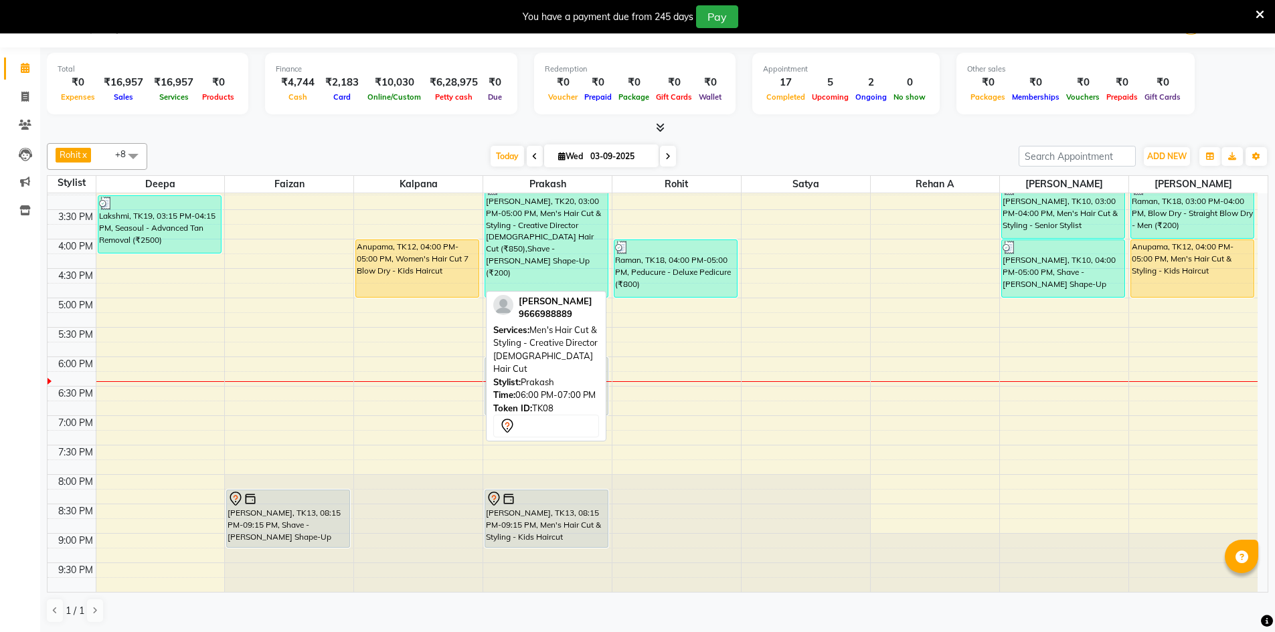
click at [485, 390] on div "[PERSON_NAME], TK08, 06:00 PM-07:00 PM, Men's Hair Cut & Styling - Creative Dir…" at bounding box center [546, 386] width 122 height 57
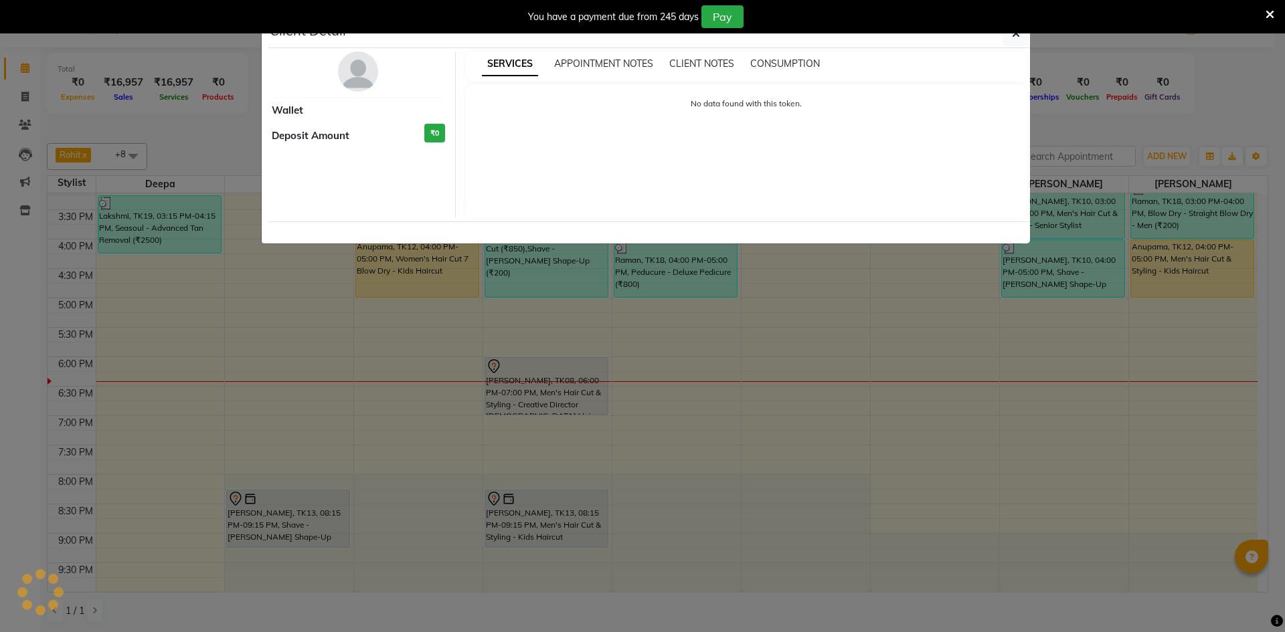
select select "7"
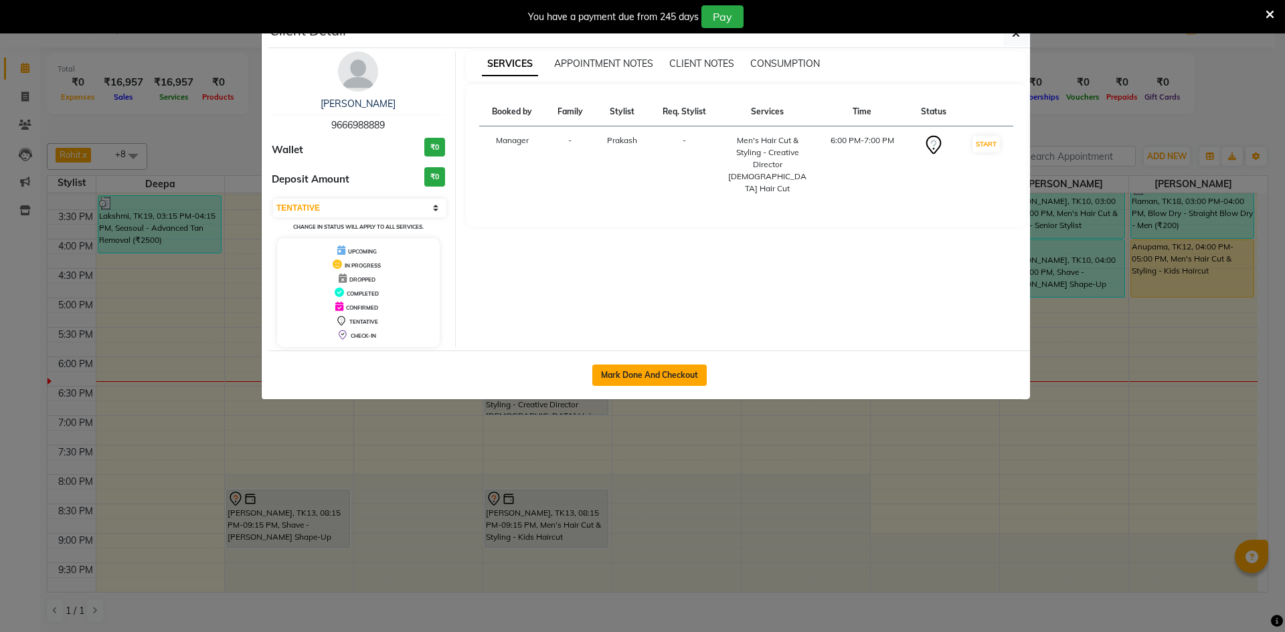
click at [634, 377] on button "Mark Done And Checkout" at bounding box center [649, 375] width 114 height 21
select select "service"
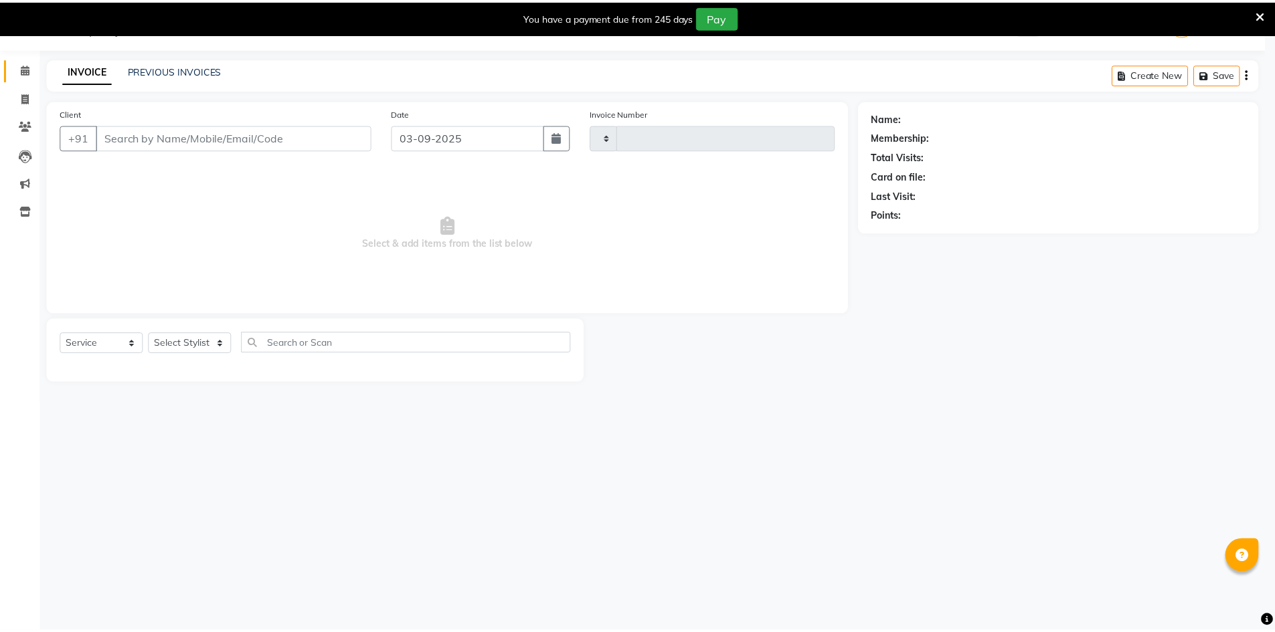
scroll to position [33, 0]
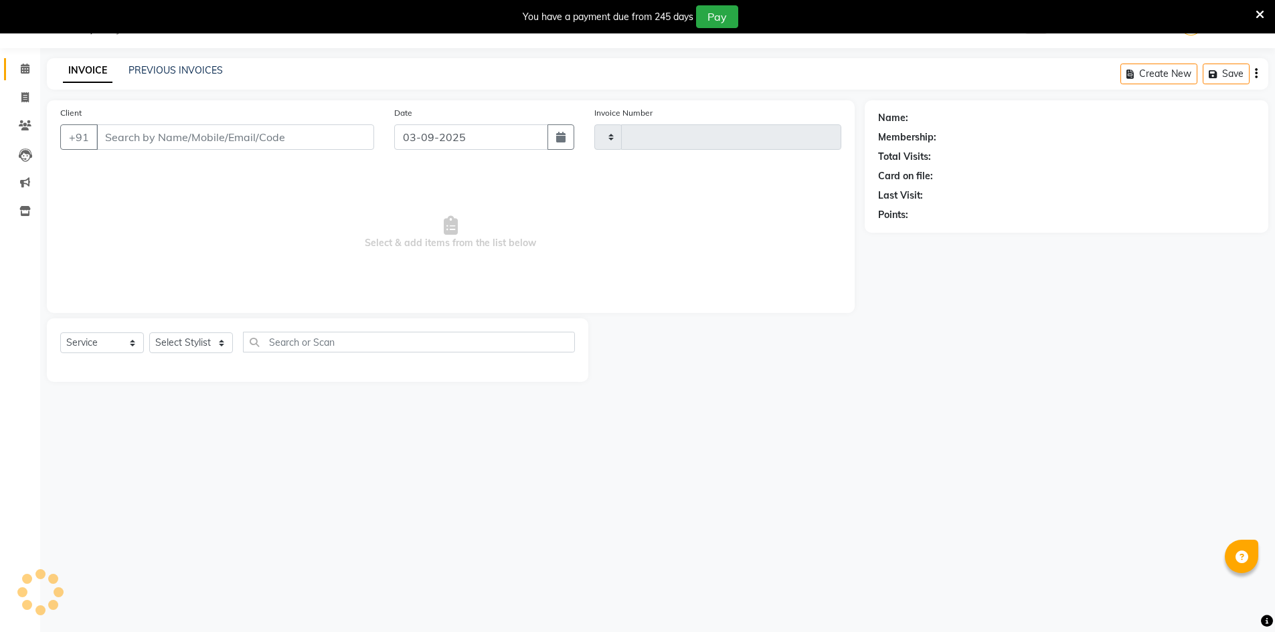
type input "2906"
select select "7388"
type input "9666988889"
select select "65146"
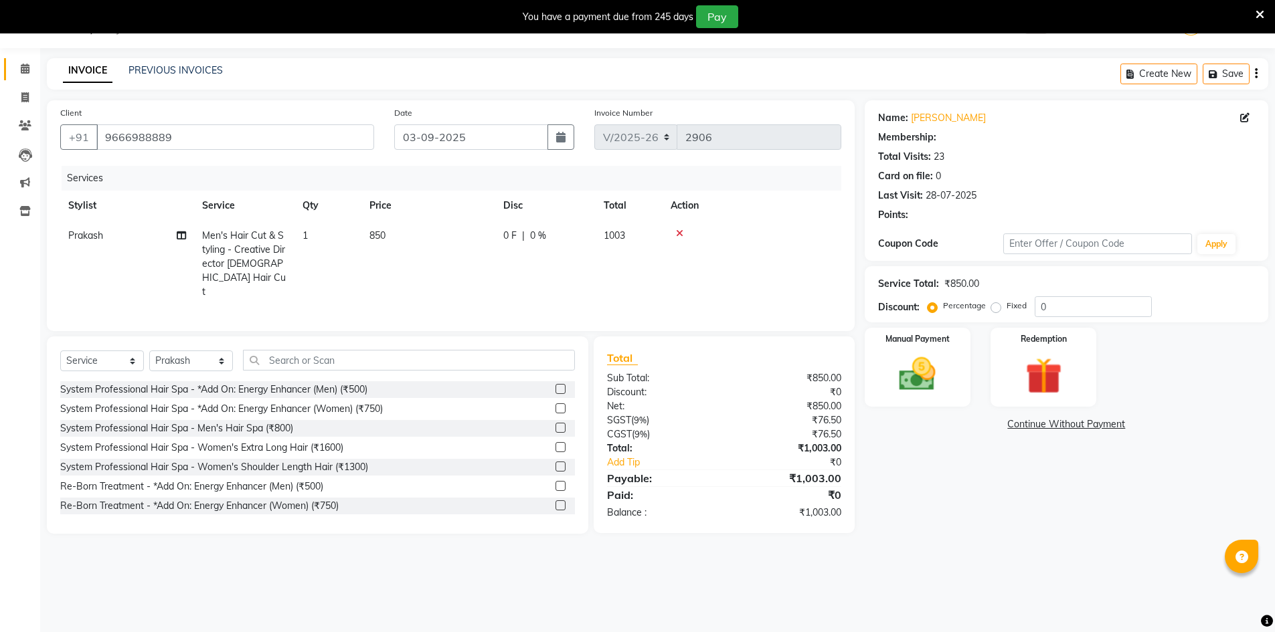
select select "1: Object"
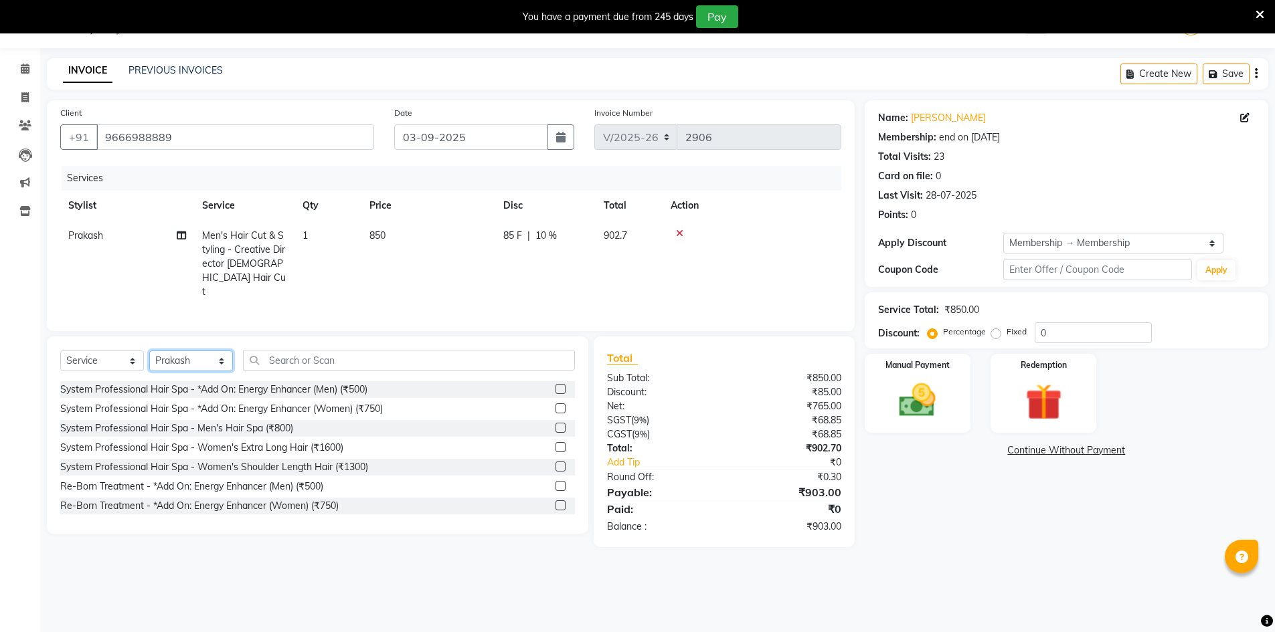
click at [189, 351] on select "Select Stylist Admin [PERSON_NAME] support [PERSON_NAME] [PERSON_NAME] Manager …" at bounding box center [191, 361] width 84 height 21
select select "65078"
click at [149, 351] on select "Select Stylist Admin [PERSON_NAME] support [PERSON_NAME] [PERSON_NAME] Manager …" at bounding box center [191, 361] width 84 height 21
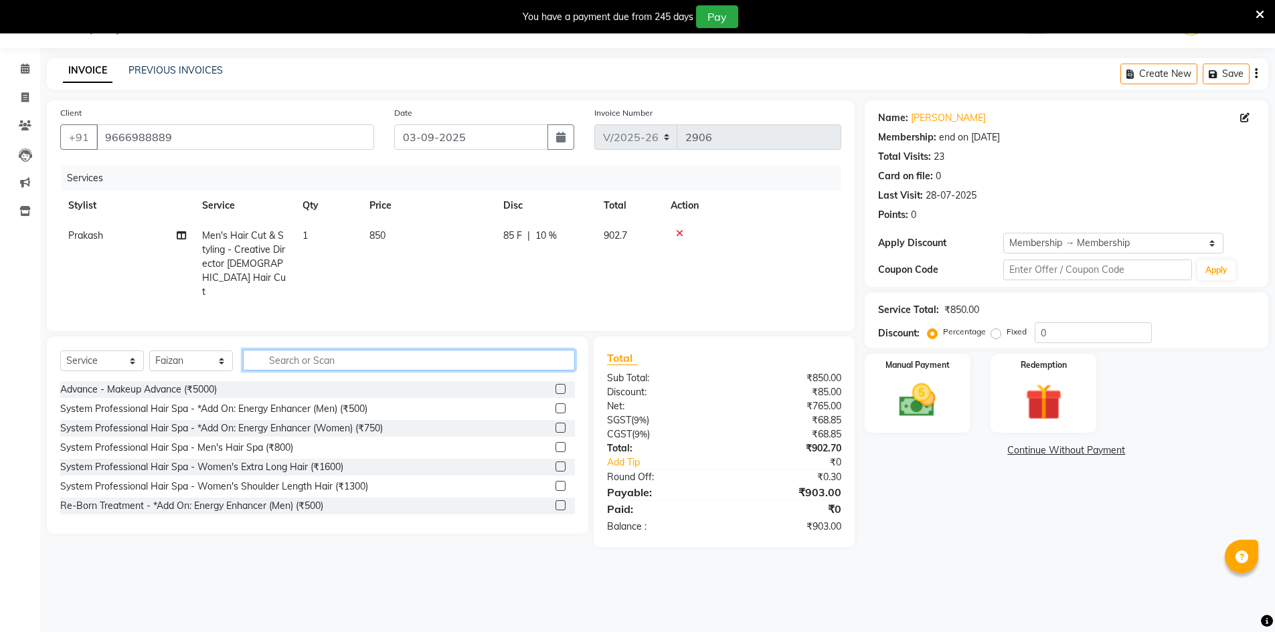
click at [314, 350] on input "text" at bounding box center [409, 360] width 332 height 21
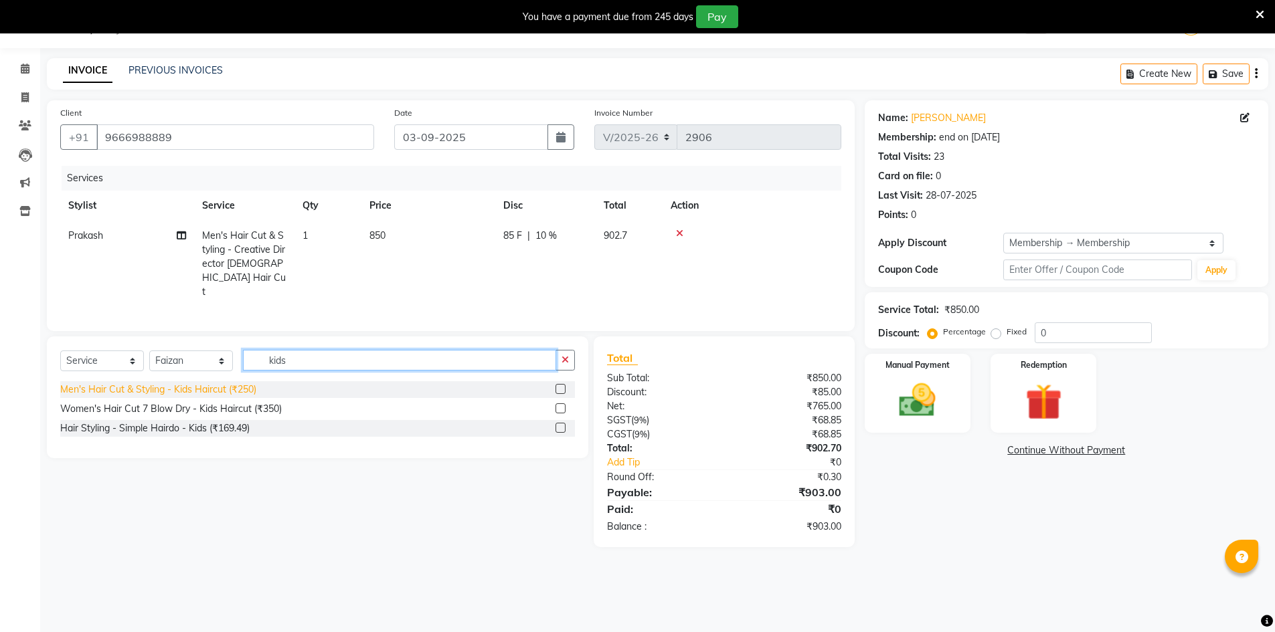
type input "kids"
click at [219, 383] on div "Men's Hair Cut & Styling - Kids Haircut (₹250)" at bounding box center [158, 390] width 196 height 14
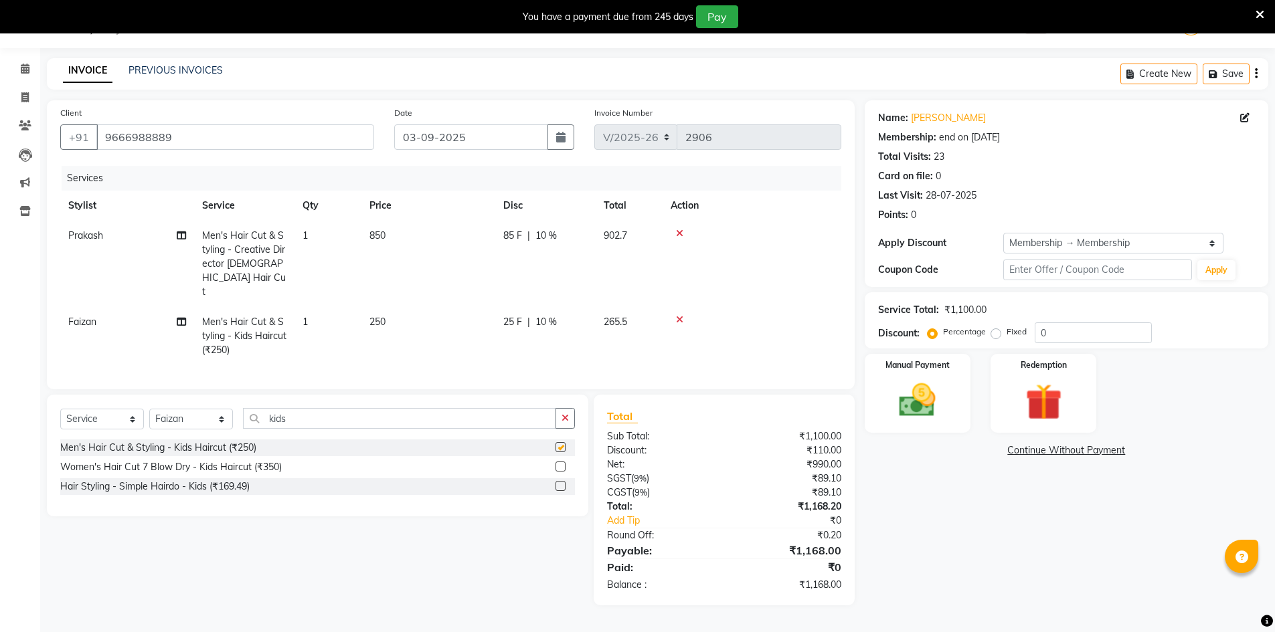
checkbox input "false"
click at [174, 409] on select "Select Stylist Admin [PERSON_NAME] support [PERSON_NAME] [PERSON_NAME] Manager …" at bounding box center [191, 419] width 84 height 21
select select "65146"
click at [149, 409] on select "Select Stylist Admin [PERSON_NAME] support [PERSON_NAME] [PERSON_NAME] Manager …" at bounding box center [191, 419] width 84 height 21
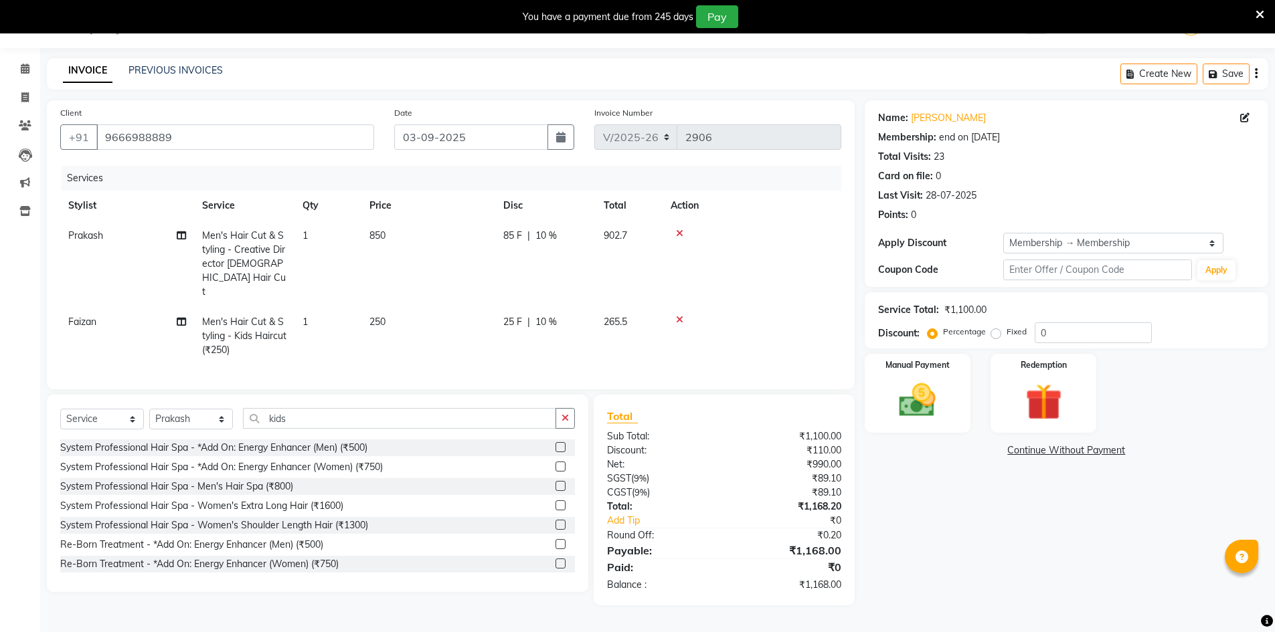
click at [1016, 537] on div "Name: [PERSON_NAME] Membership: end on [DATE] Total Visits: 23 Card on file: 0 …" at bounding box center [1072, 352] width 414 height 505
drag, startPoint x: 306, startPoint y: 402, endPoint x: 237, endPoint y: 410, distance: 69.3
click at [237, 410] on div "Select Service Product Membership Package Voucher Prepaid Gift Card Select Styl…" at bounding box center [317, 423] width 515 height 31
click at [1174, 555] on div "Name: [PERSON_NAME] Membership: end on [DATE] Total Visits: 23 Card on file: 0 …" at bounding box center [1072, 352] width 414 height 505
click at [915, 391] on img at bounding box center [918, 400] width 62 height 43
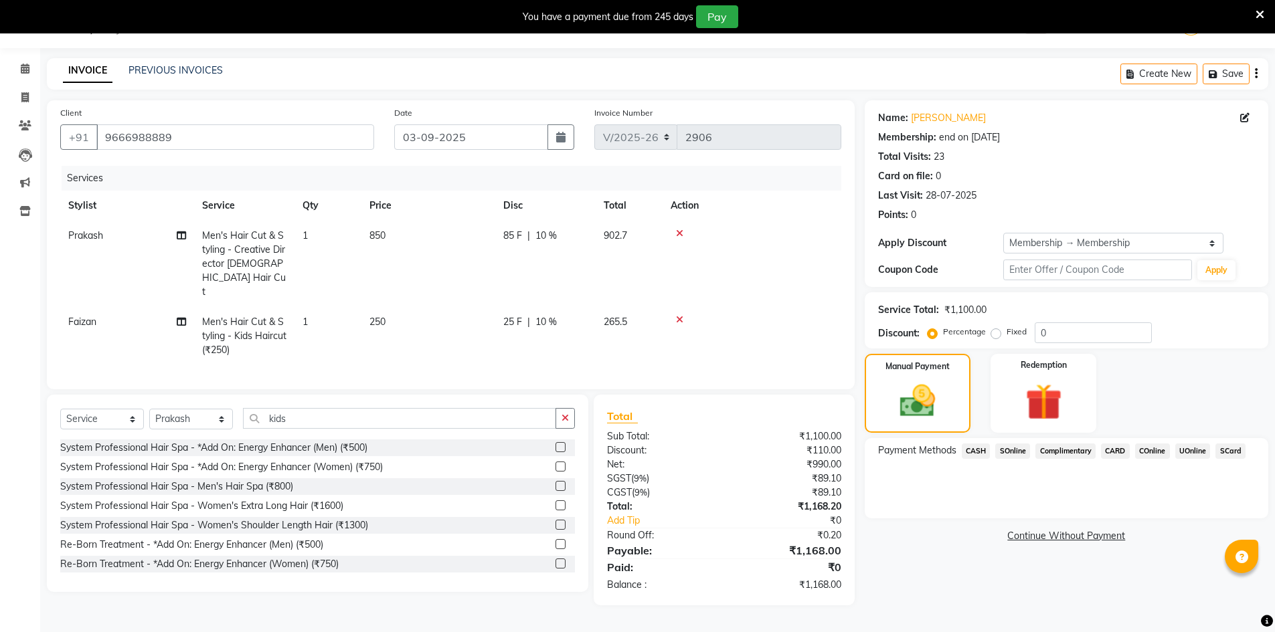
click at [1206, 452] on span "UOnline" at bounding box center [1192, 451] width 35 height 15
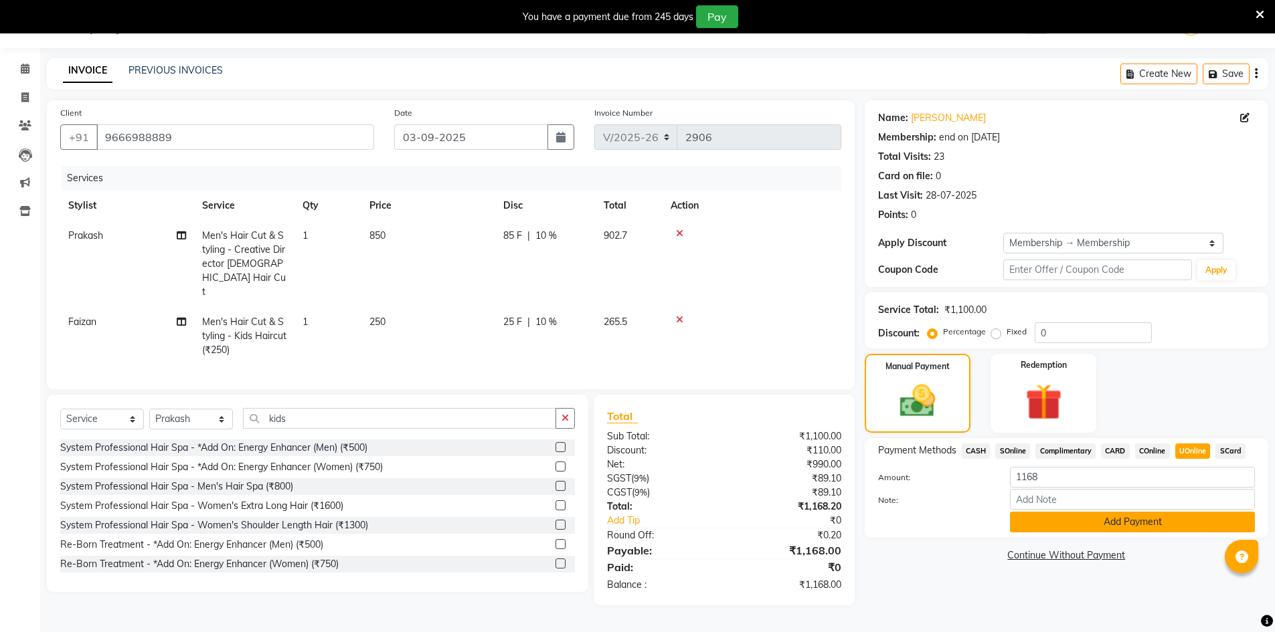
click at [1182, 521] on button "Add Payment" at bounding box center [1132, 522] width 245 height 21
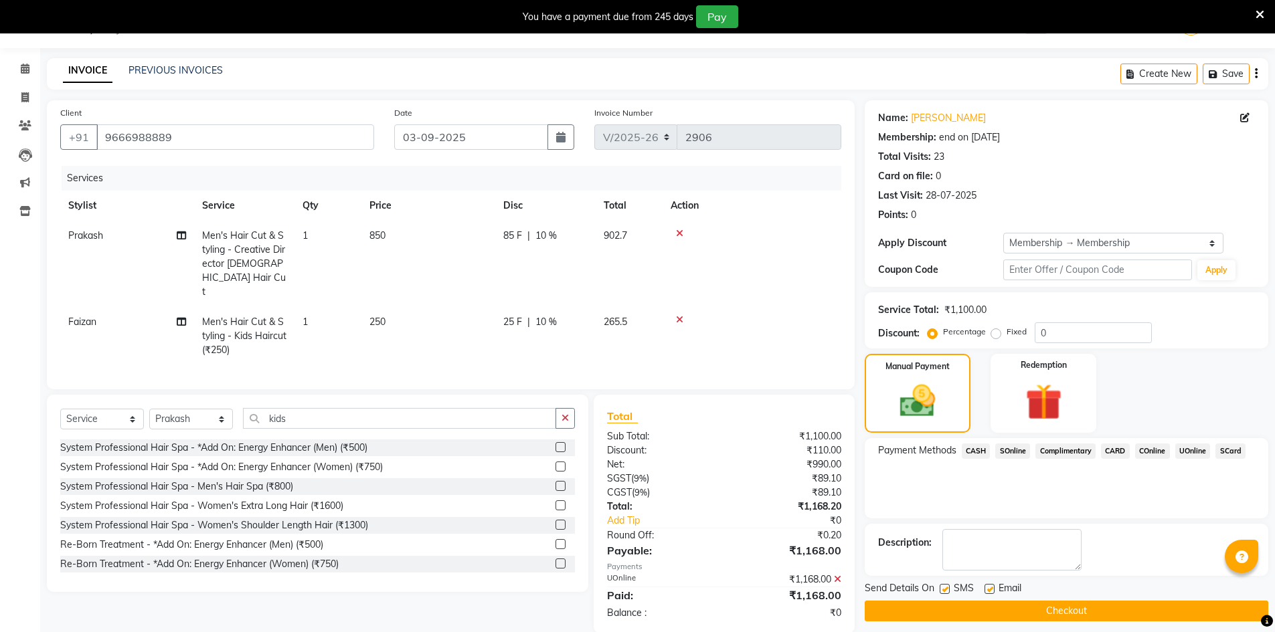
scroll to position [43, 0]
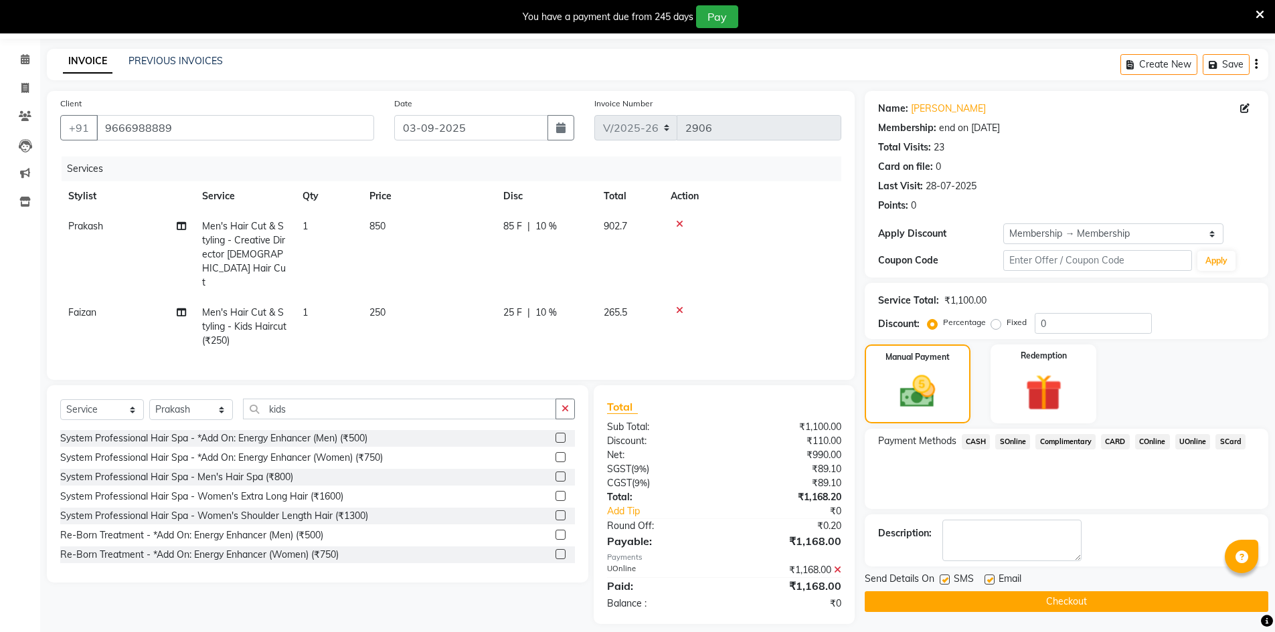
click at [1046, 598] on button "Checkout" at bounding box center [1067, 602] width 404 height 21
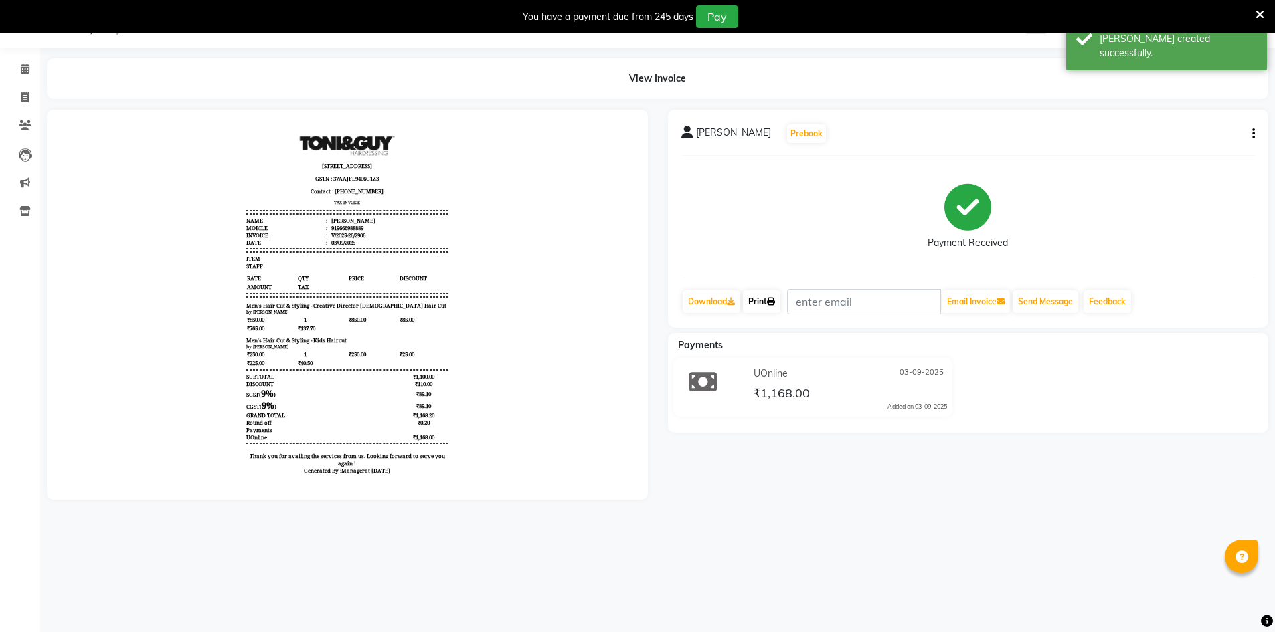
click at [774, 298] on icon at bounding box center [771, 302] width 8 height 8
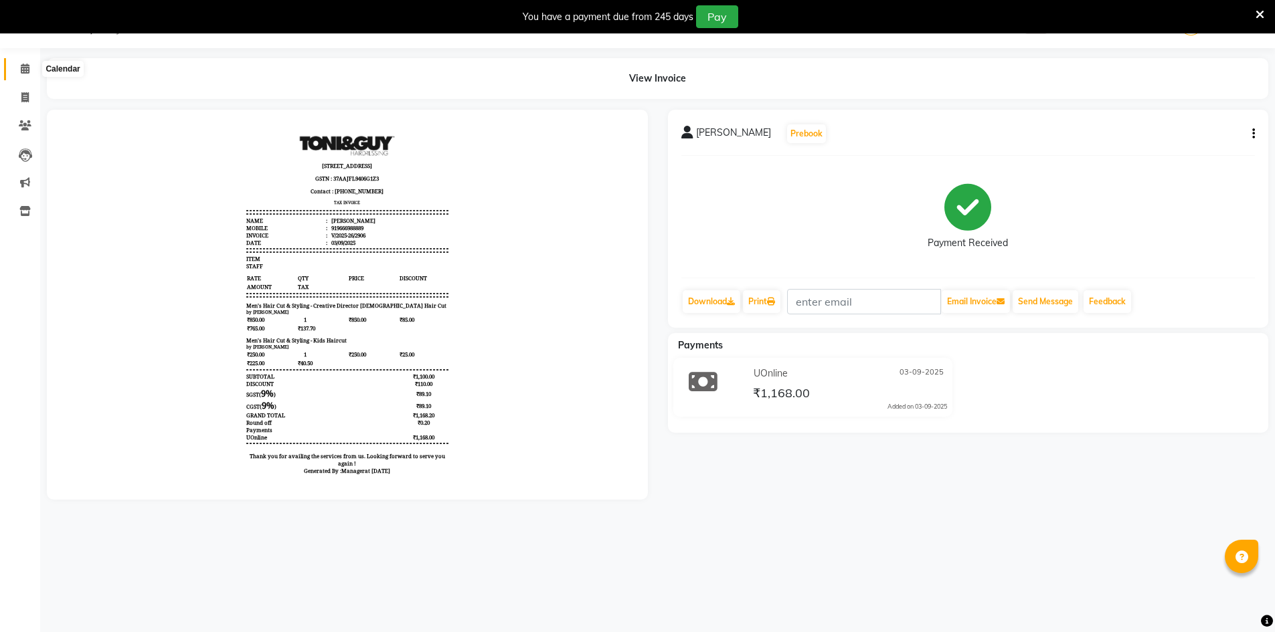
click at [19, 69] on span at bounding box center [24, 69] width 23 height 15
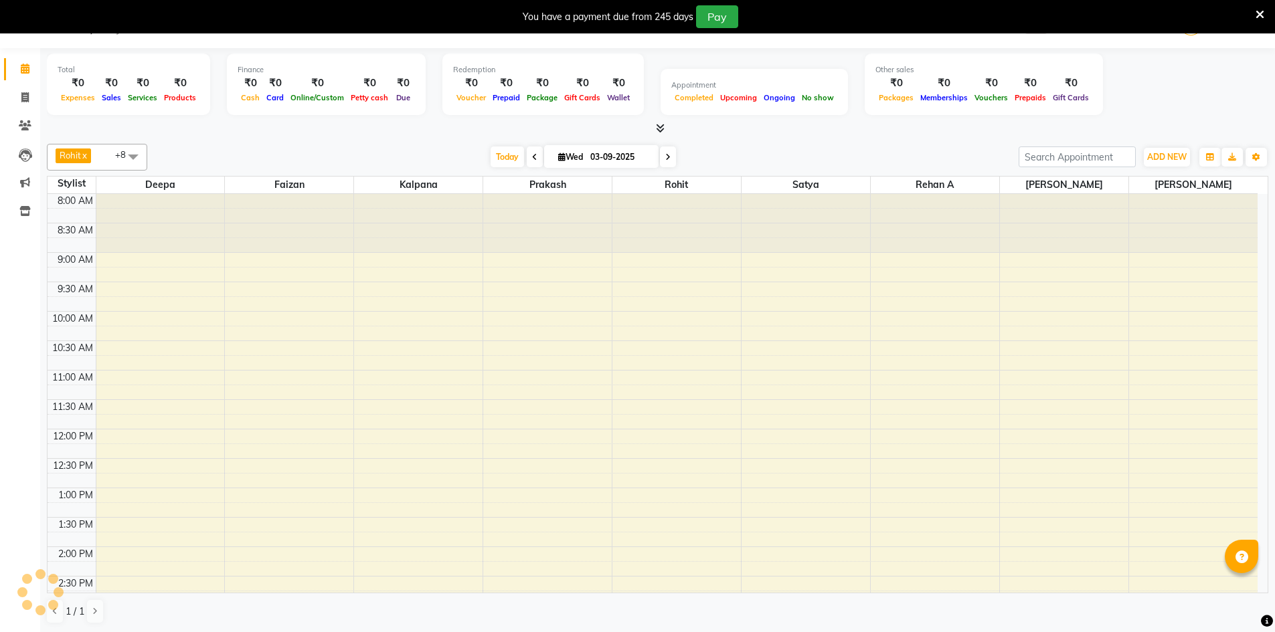
scroll to position [402, 0]
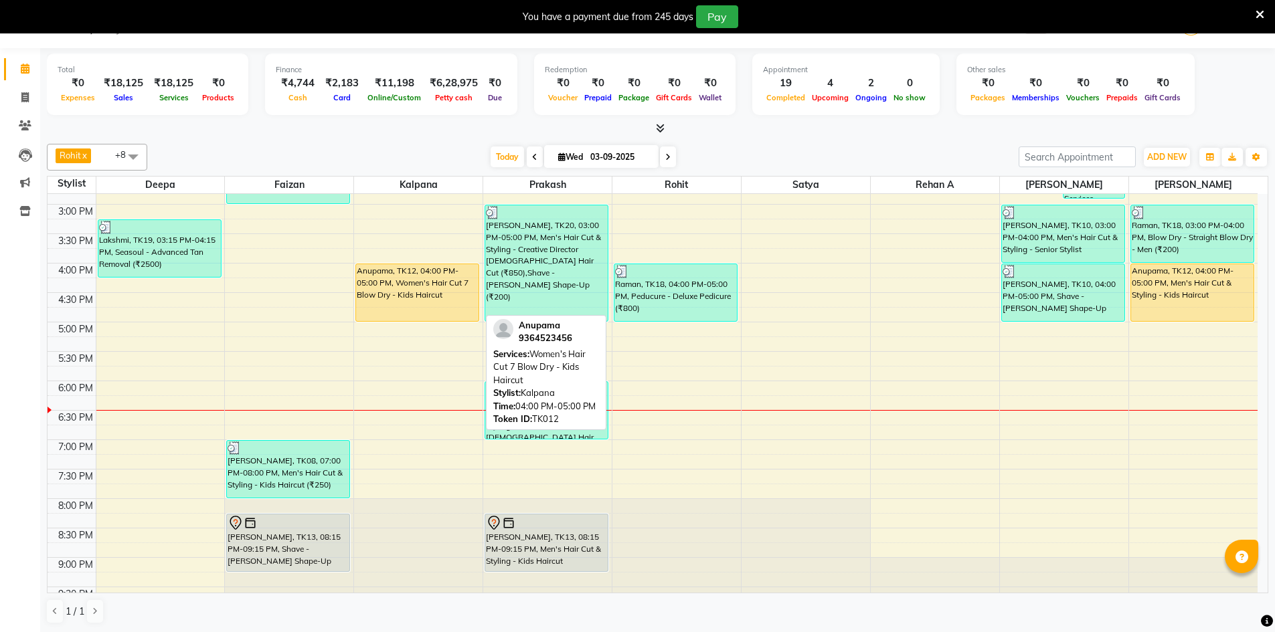
click at [430, 290] on div "Anupama, TK12, 04:00 PM-05:00 PM, Women's Hair Cut 7 Blow Dry - Kids Haircut" at bounding box center [417, 292] width 122 height 57
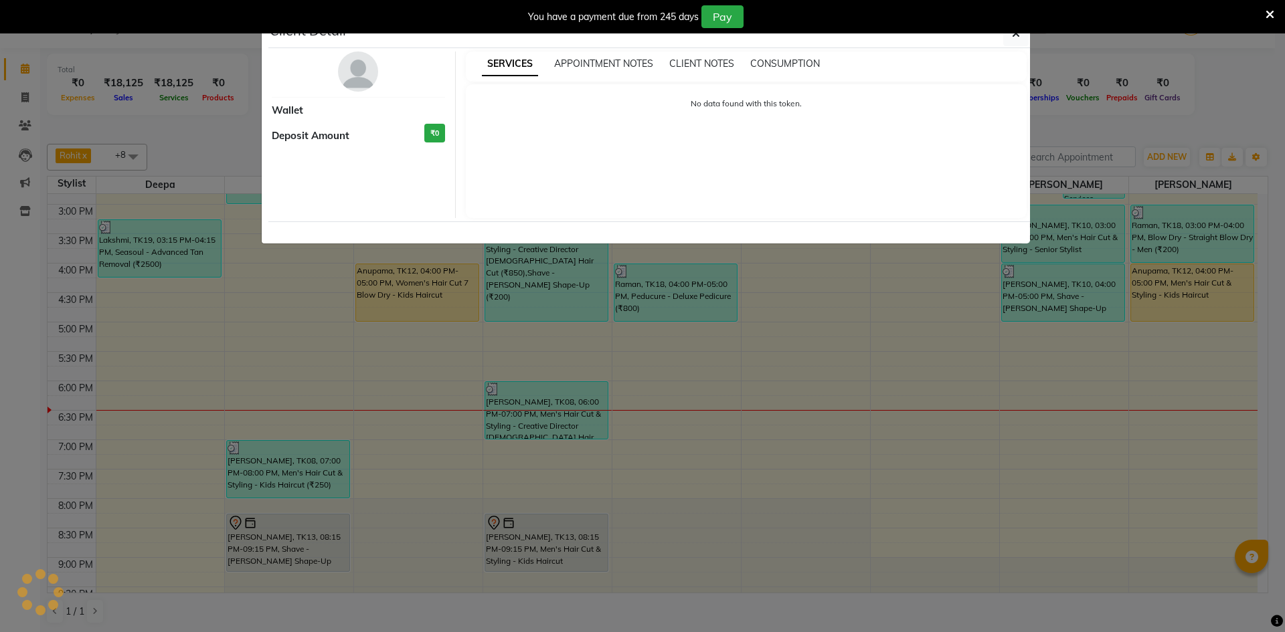
select select "1"
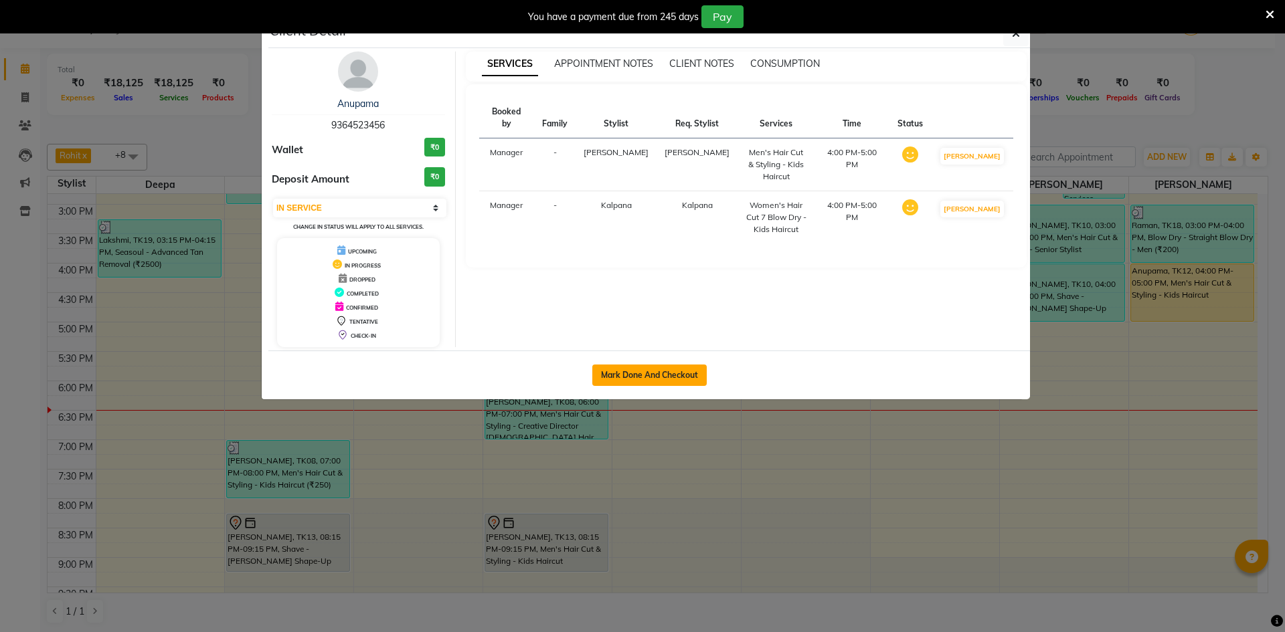
click at [630, 369] on button "Mark Done And Checkout" at bounding box center [649, 375] width 114 height 21
select select "service"
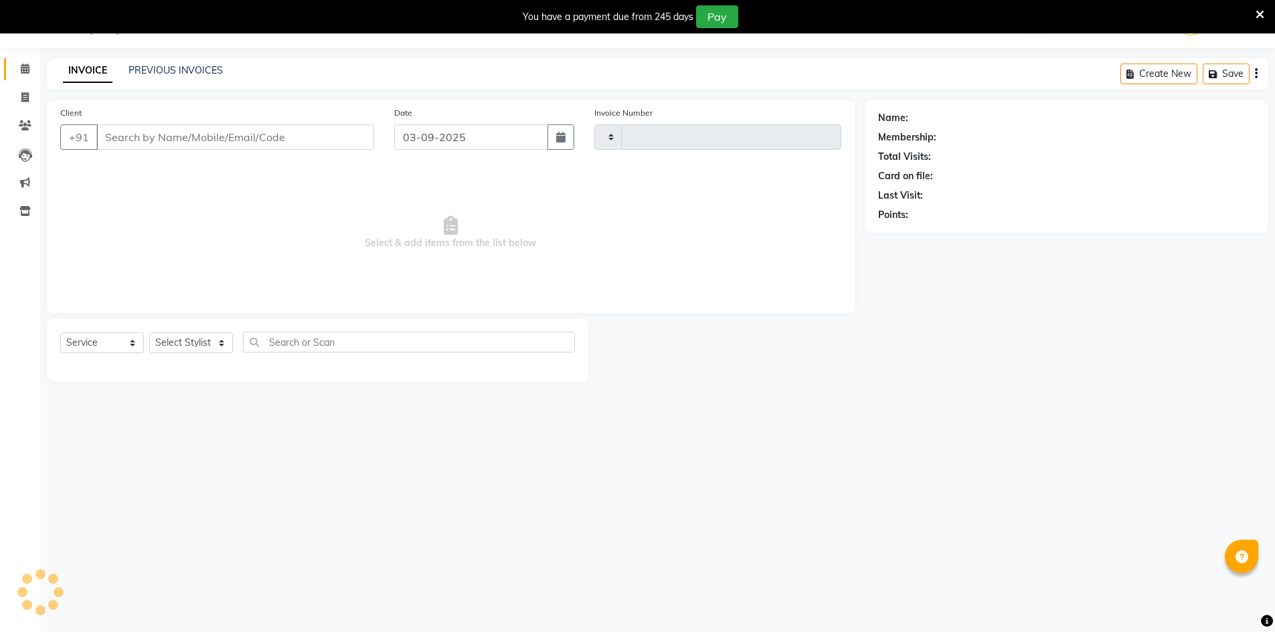
type input "2907"
select select "7388"
type input "9364523456"
select select "86091"
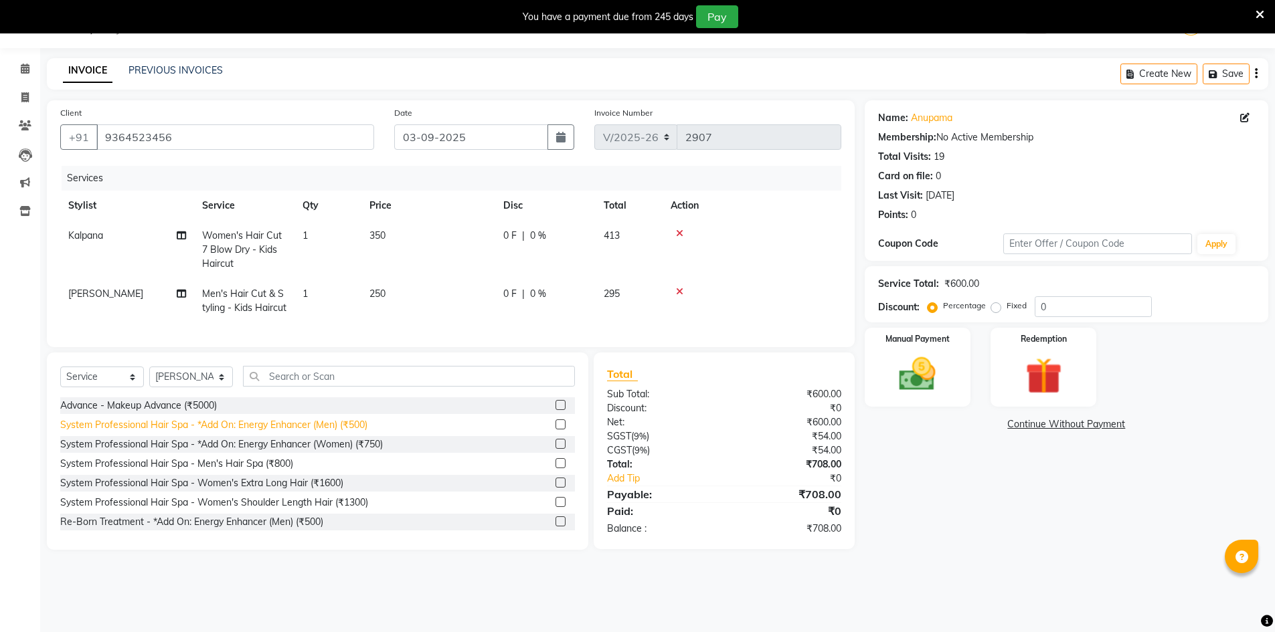
click at [681, 232] on icon at bounding box center [679, 233] width 7 height 9
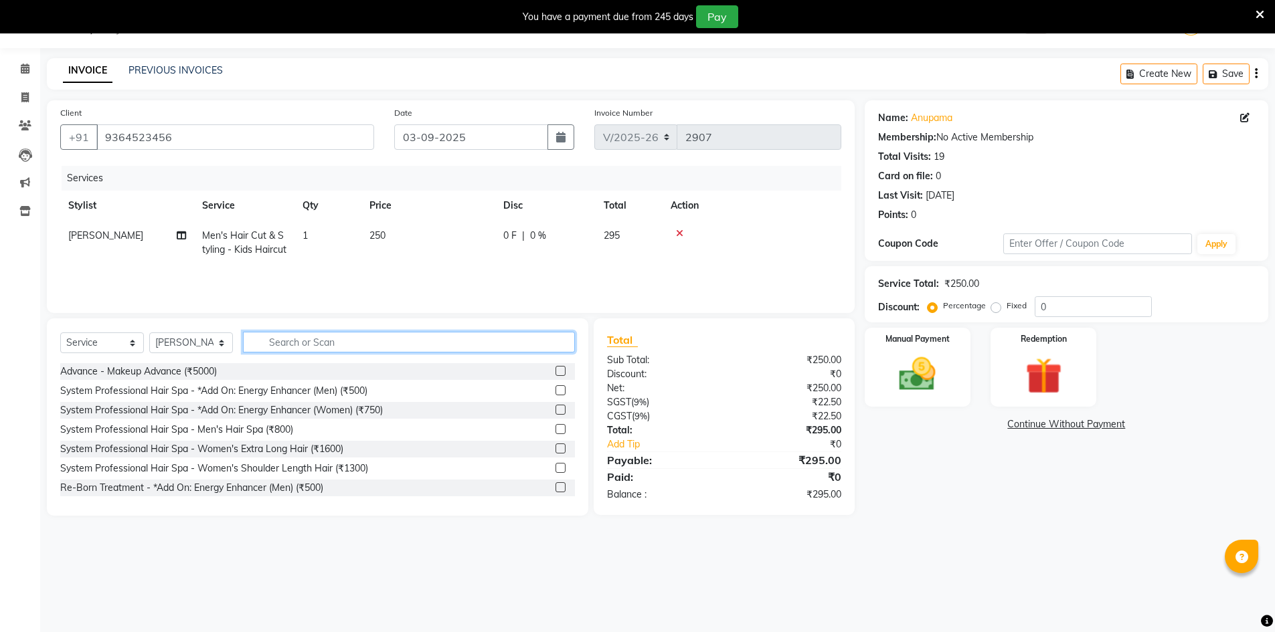
click at [329, 341] on input "text" at bounding box center [409, 342] width 332 height 21
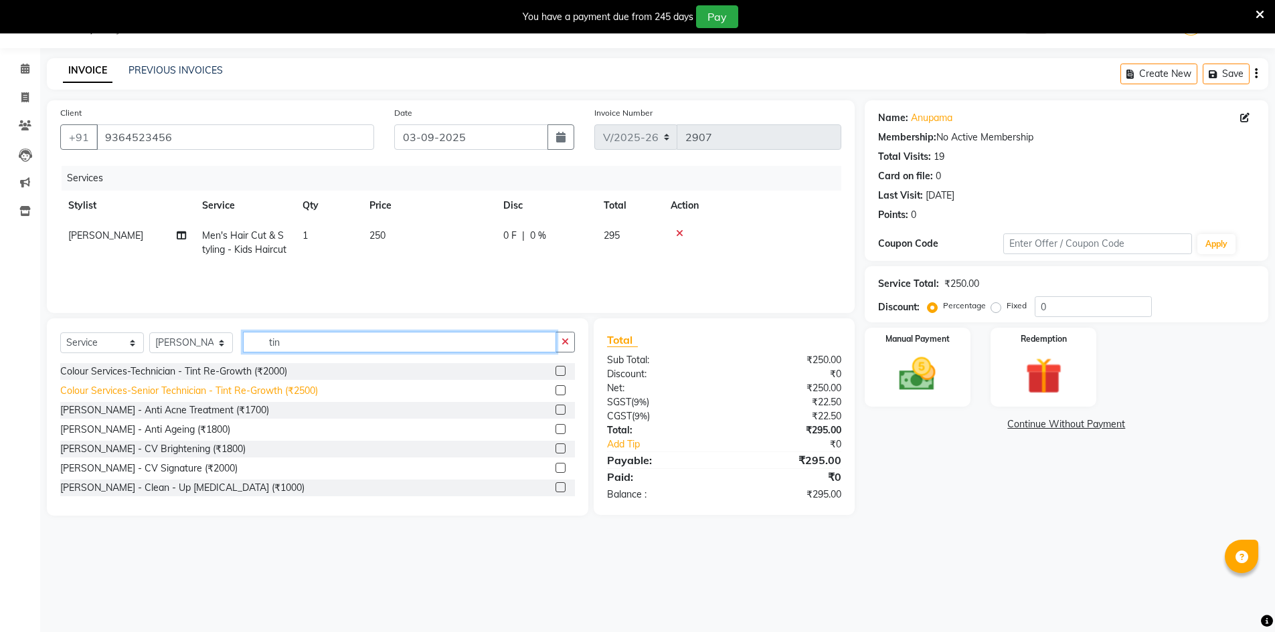
type input "tin"
click at [238, 389] on div "Colour Services-Senior Technician - Tint Re-Growth (₹2500)" at bounding box center [189, 391] width 258 height 14
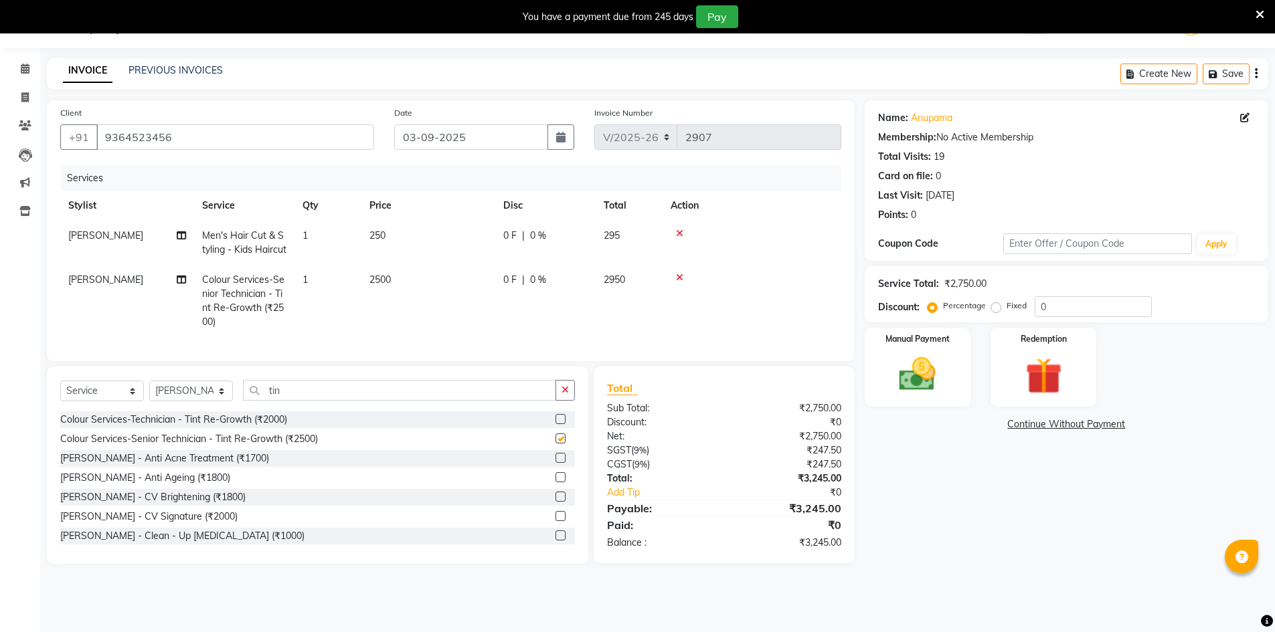
checkbox input "false"
click at [96, 281] on td "[PERSON_NAME]" at bounding box center [127, 301] width 134 height 72
select select "86091"
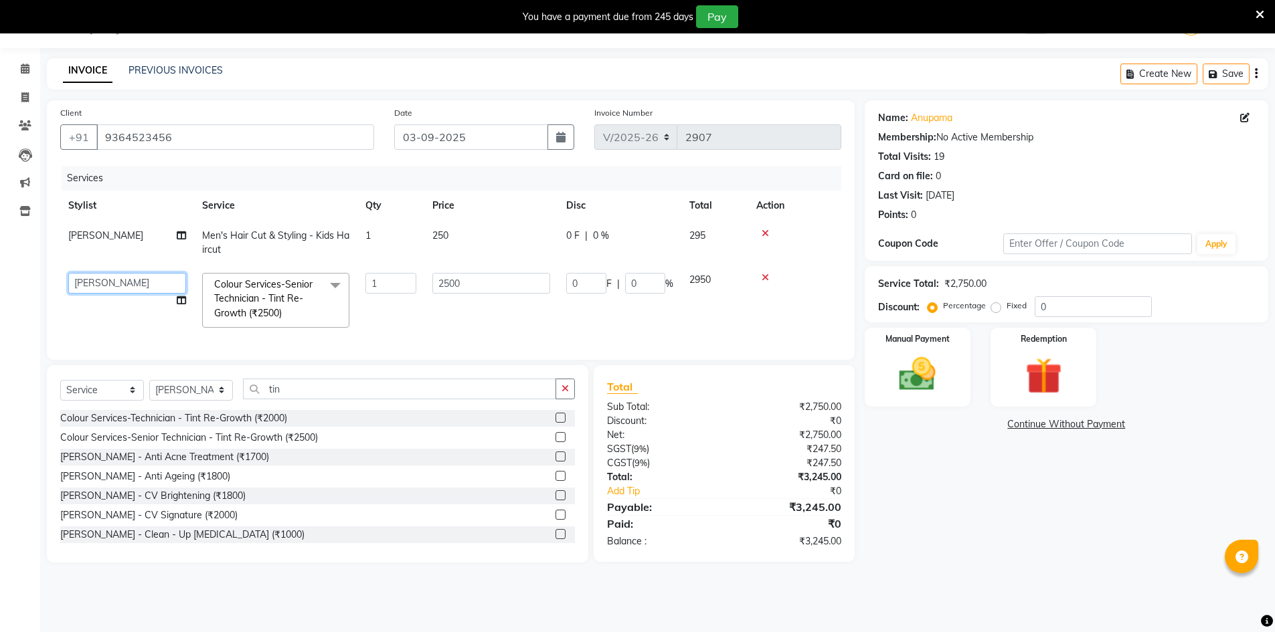
click at [88, 284] on select "Admin Chrispin Deepa Dingg support Faizan Kalpana Kalyan Kenny Manager Prakash …" at bounding box center [127, 283] width 118 height 21
select select "65148"
click at [936, 375] on img at bounding box center [918, 374] width 62 height 43
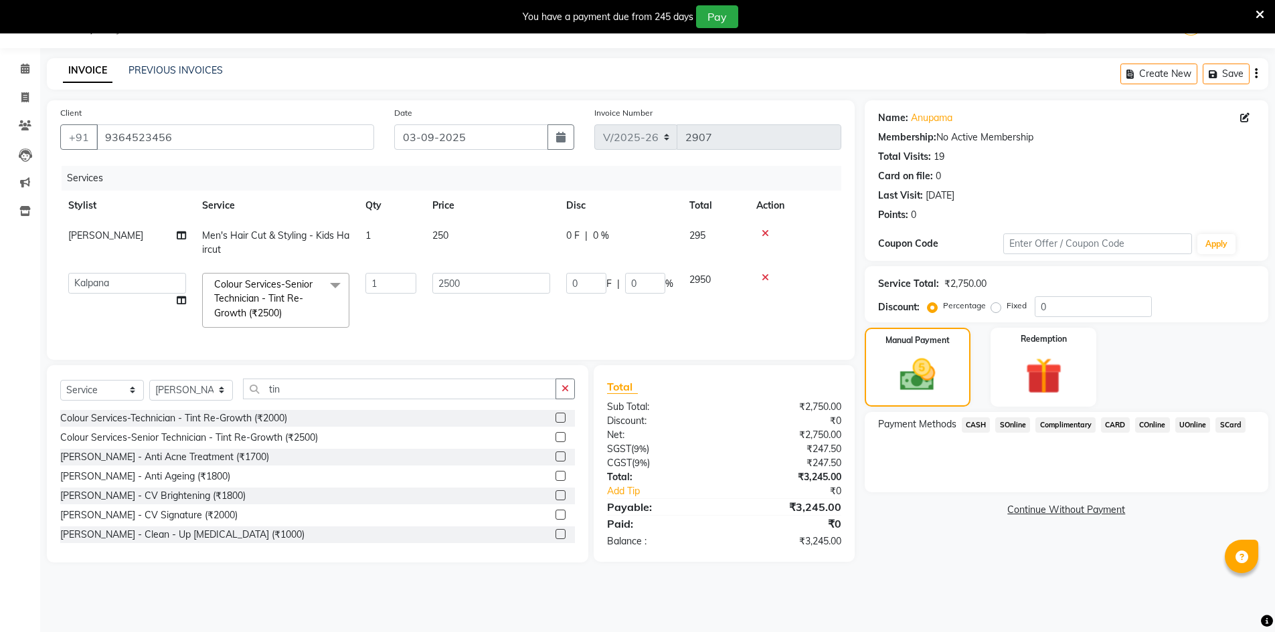
click at [1184, 424] on span "UOnline" at bounding box center [1192, 425] width 35 height 15
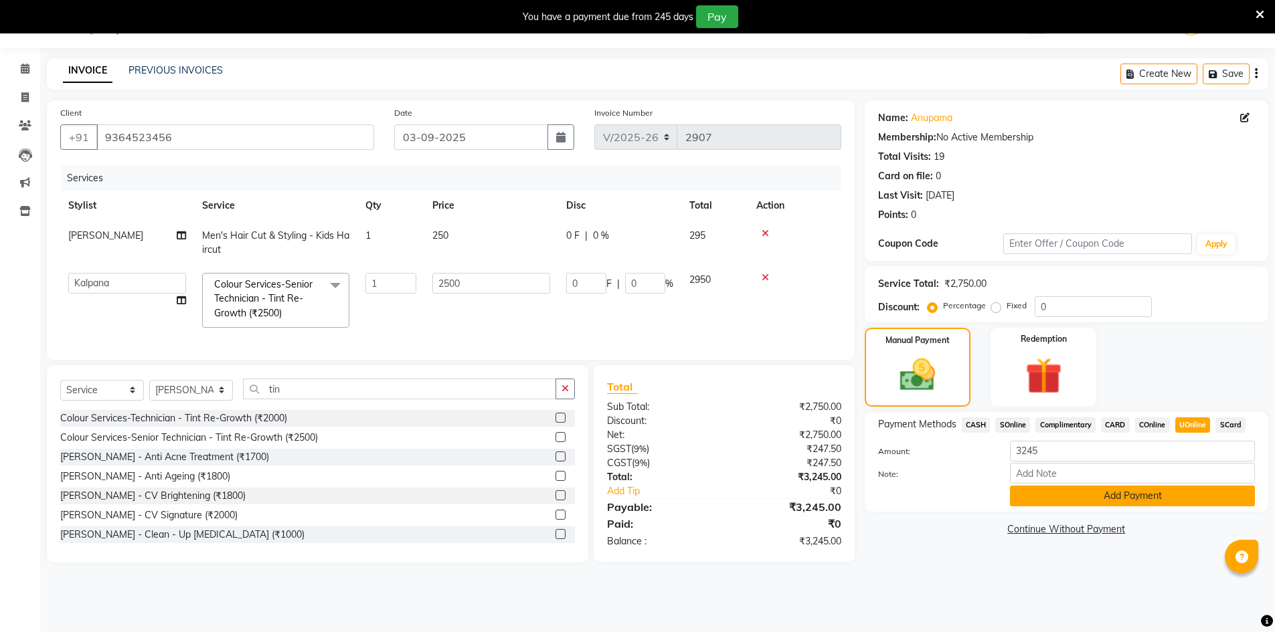
click at [1166, 491] on button "Add Payment" at bounding box center [1132, 496] width 245 height 21
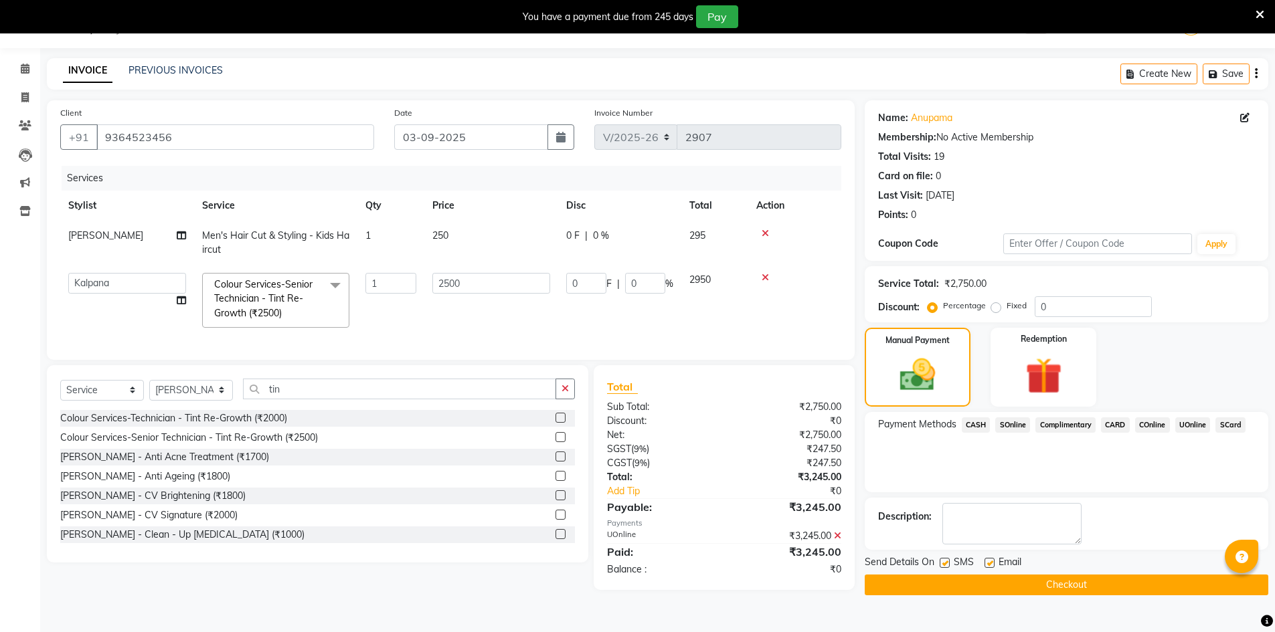
click at [1145, 578] on button "Checkout" at bounding box center [1067, 585] width 404 height 21
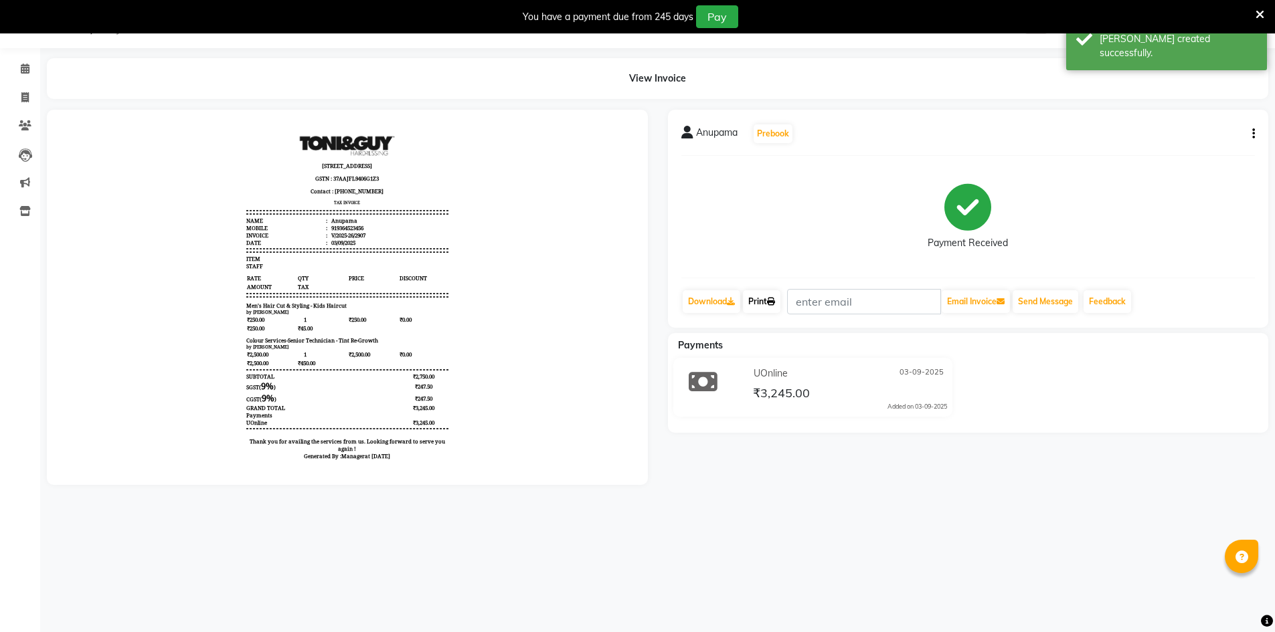
click at [756, 298] on link "Print" at bounding box center [761, 301] width 37 height 23
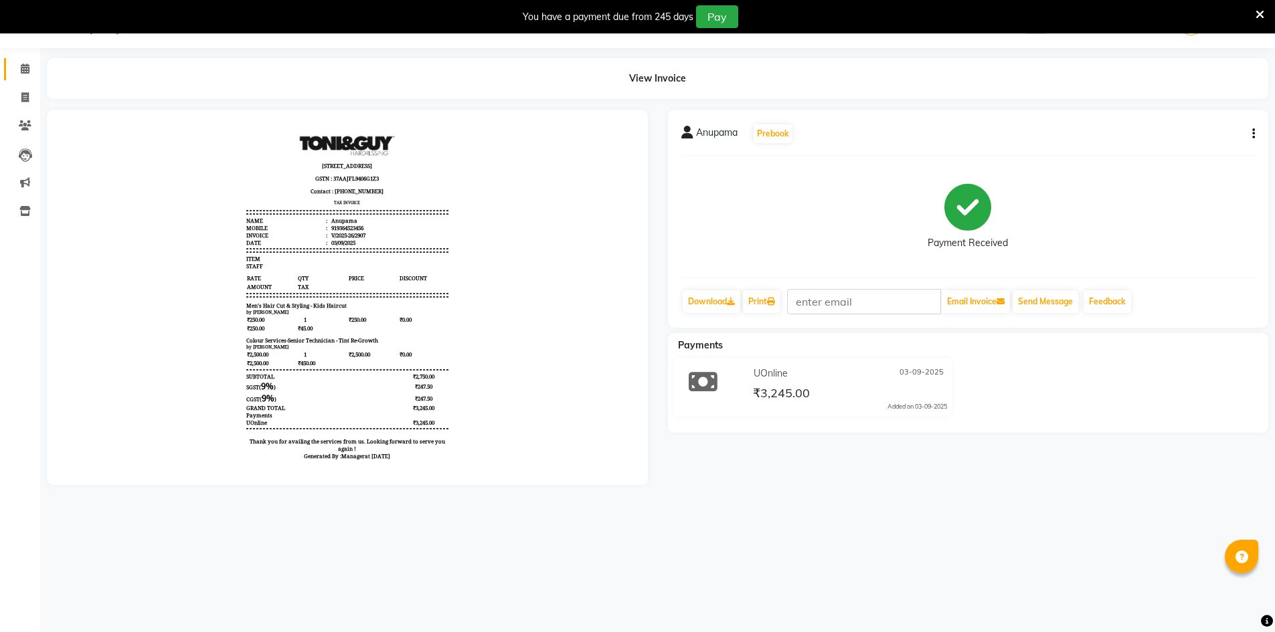
click at [30, 80] on link "Calendar" at bounding box center [20, 69] width 32 height 22
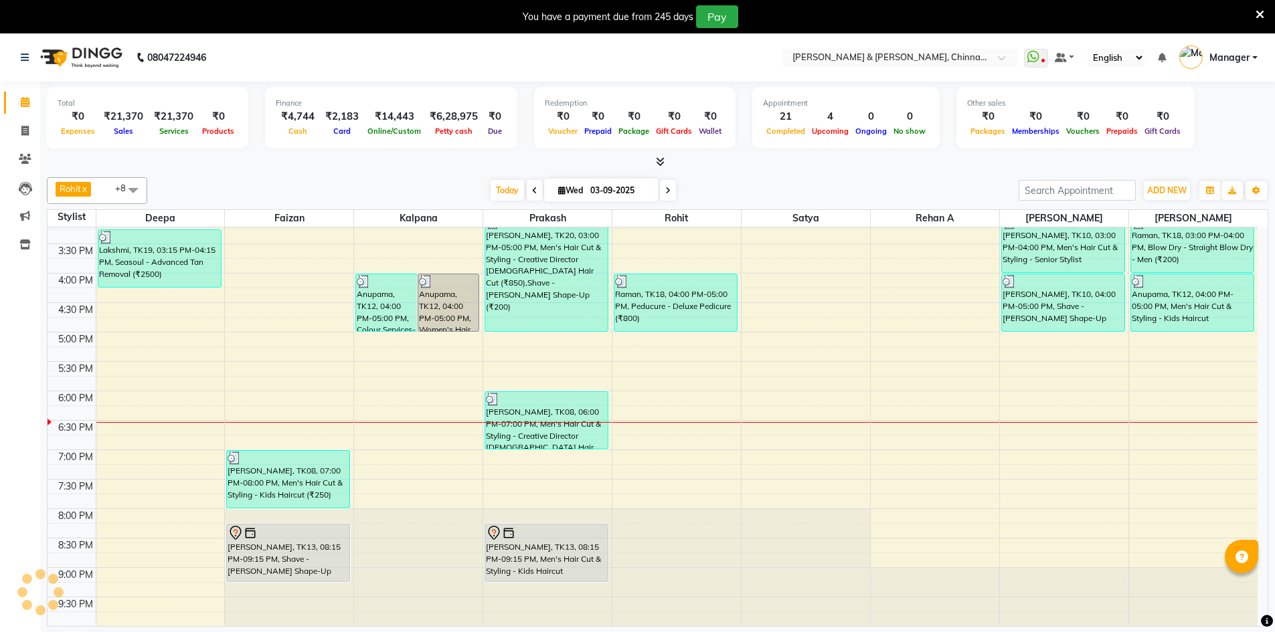
scroll to position [90, 0]
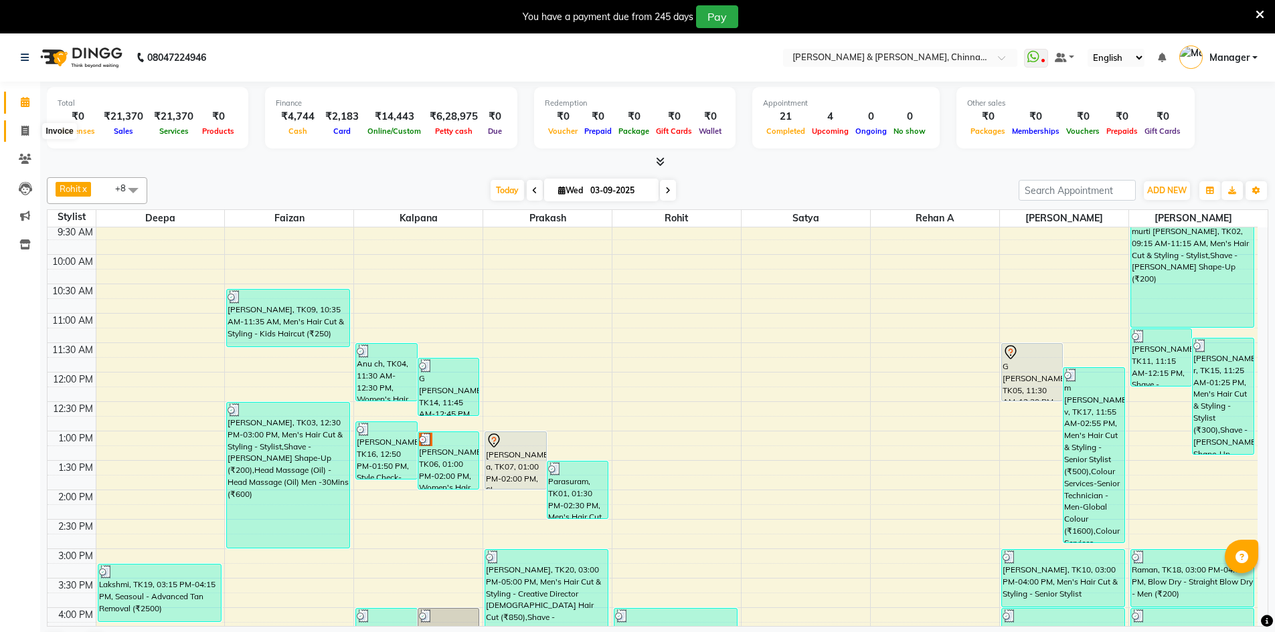
click at [21, 136] on span at bounding box center [24, 131] width 23 height 15
select select "service"
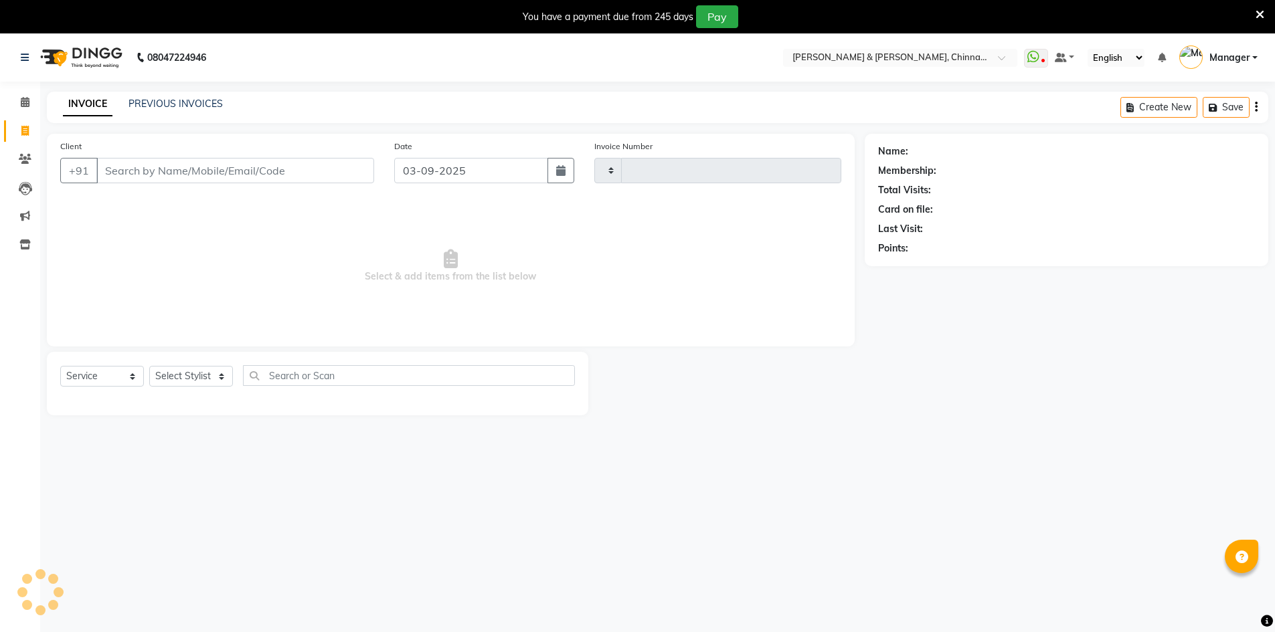
type input "2908"
select select "7388"
click at [209, 369] on select "Select Stylist" at bounding box center [191, 376] width 84 height 21
select select "86155"
click at [149, 366] on select "Select Stylist Admin Chrispin Deepa Dingg support Faizan Kalpana Kalyan Kenny M…" at bounding box center [191, 376] width 84 height 21
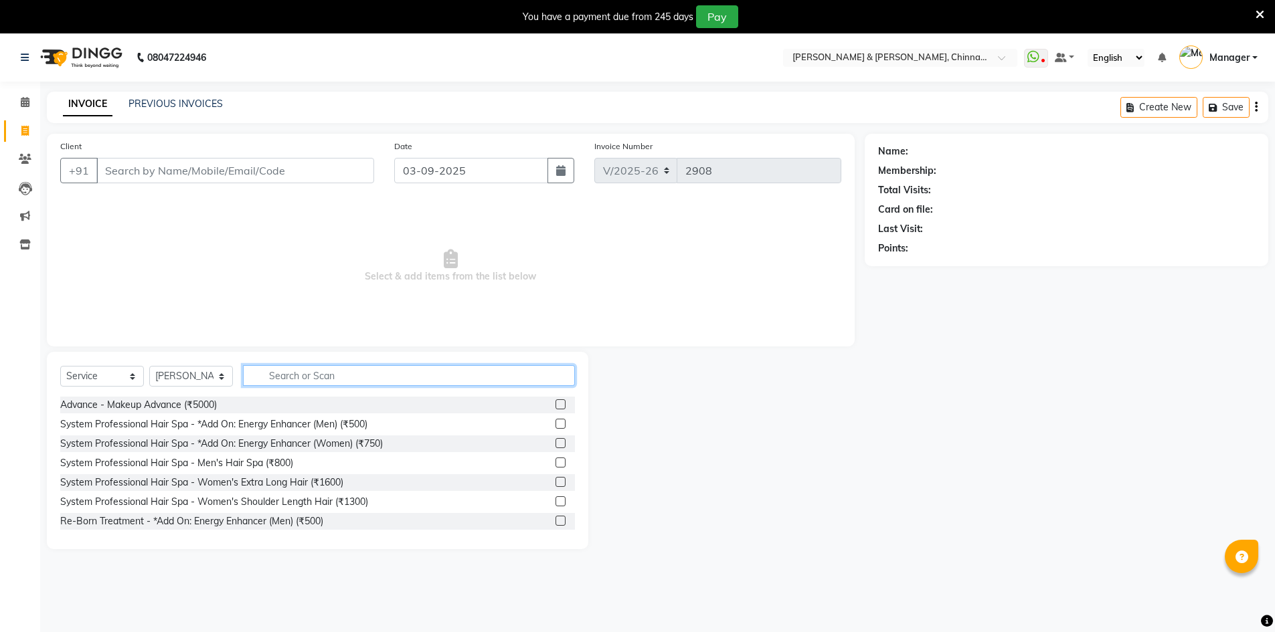
click at [282, 371] on input "text" at bounding box center [409, 375] width 332 height 21
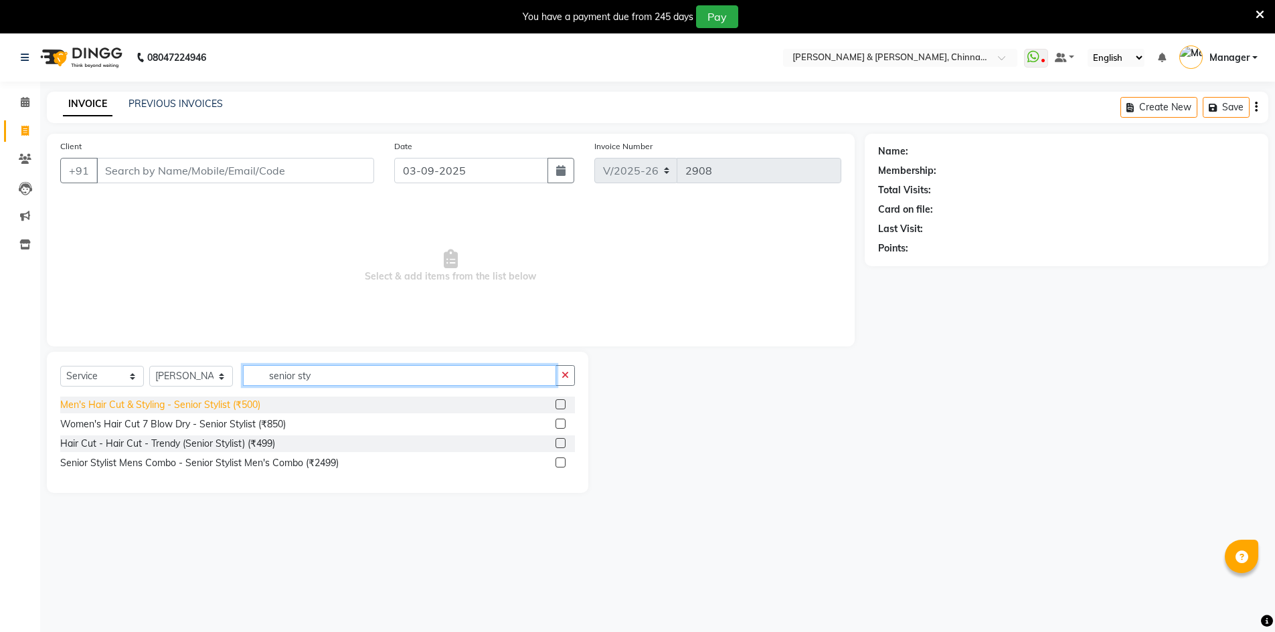
type input "senior sty"
click at [224, 403] on div "Men's Hair Cut & Styling - Senior Stylist (₹500)" at bounding box center [160, 405] width 200 height 14
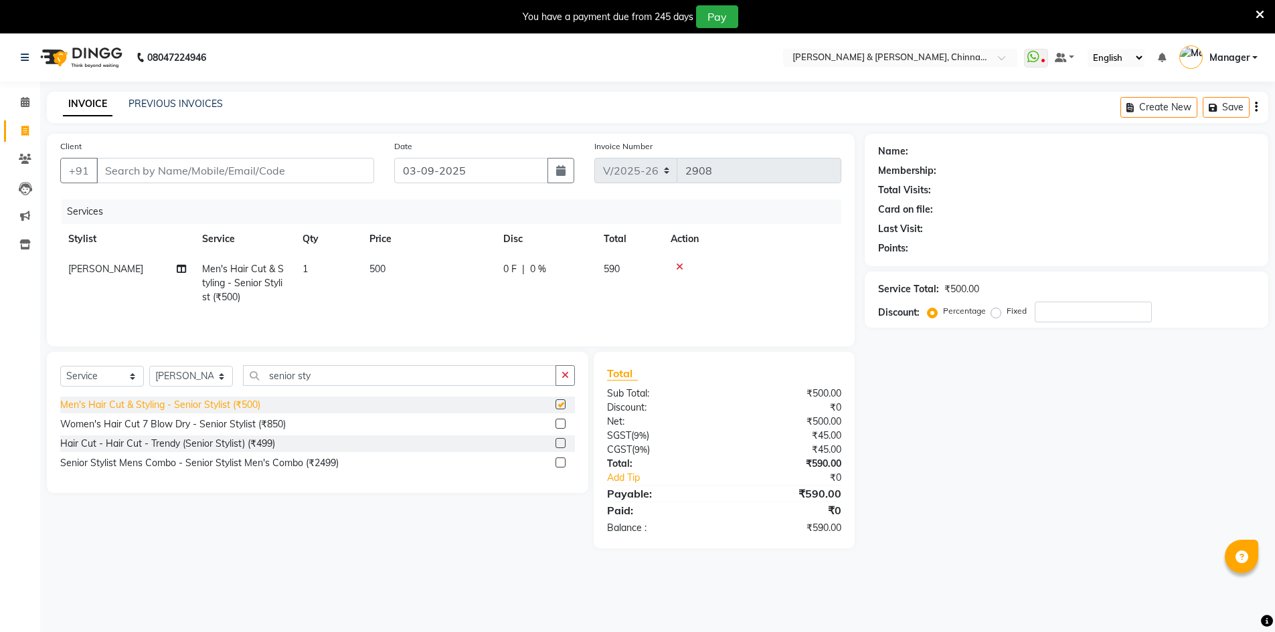
checkbox input "false"
drag, startPoint x: 313, startPoint y: 373, endPoint x: 233, endPoint y: 377, distance: 80.4
click at [233, 377] on div "Select Service Product Membership Package Voucher Prepaid Gift Card Select Styl…" at bounding box center [317, 380] width 515 height 31
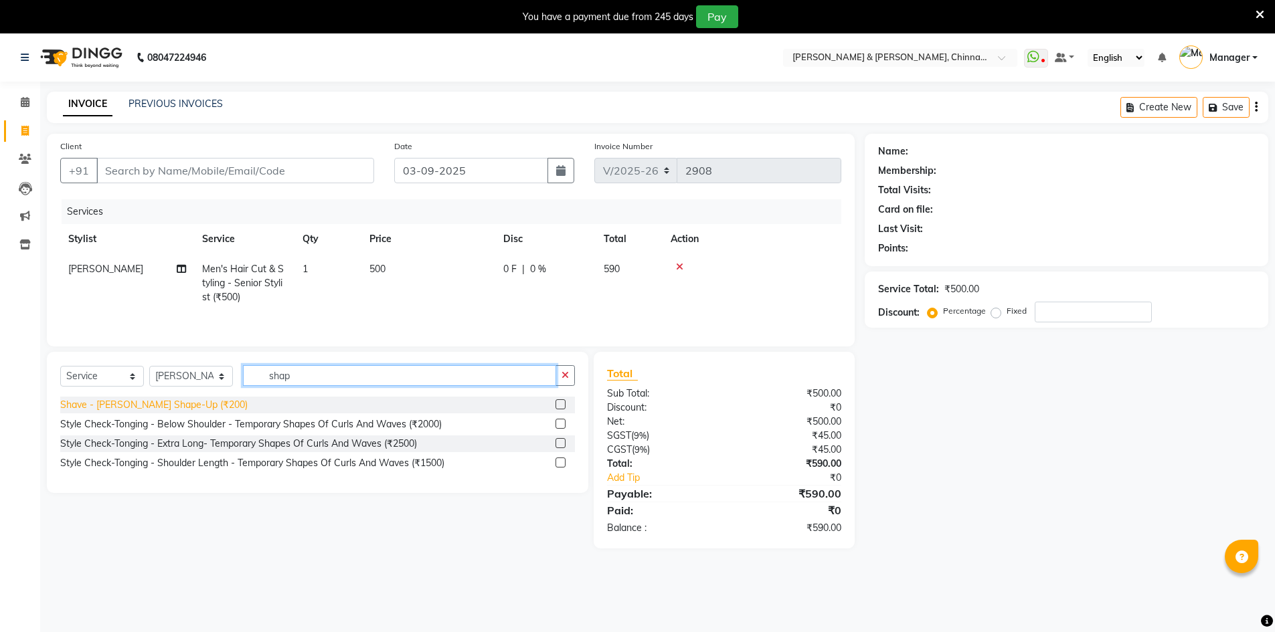
type input "shap"
click at [151, 397] on div "Shave - Beard Shape-Up (₹200)" at bounding box center [317, 405] width 515 height 17
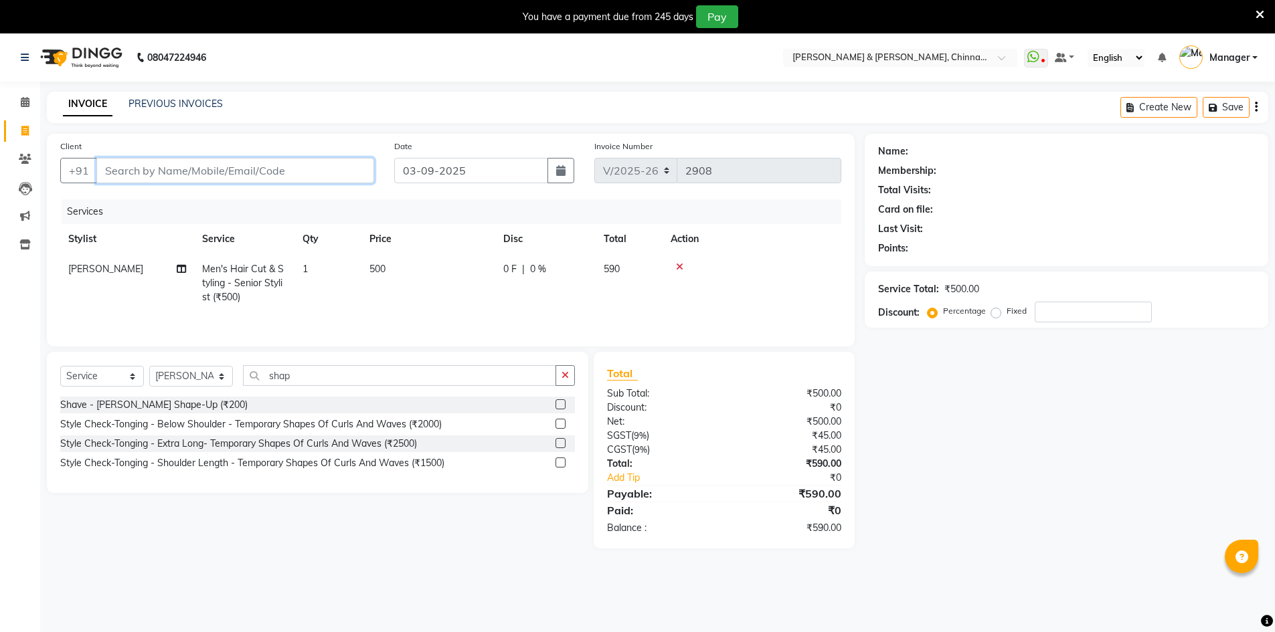
click at [208, 175] on input "Client" at bounding box center [235, 170] width 278 height 25
type input "9"
type input "0"
type input "9866041112"
click at [326, 166] on span "Add Client" at bounding box center [339, 170] width 53 height 13
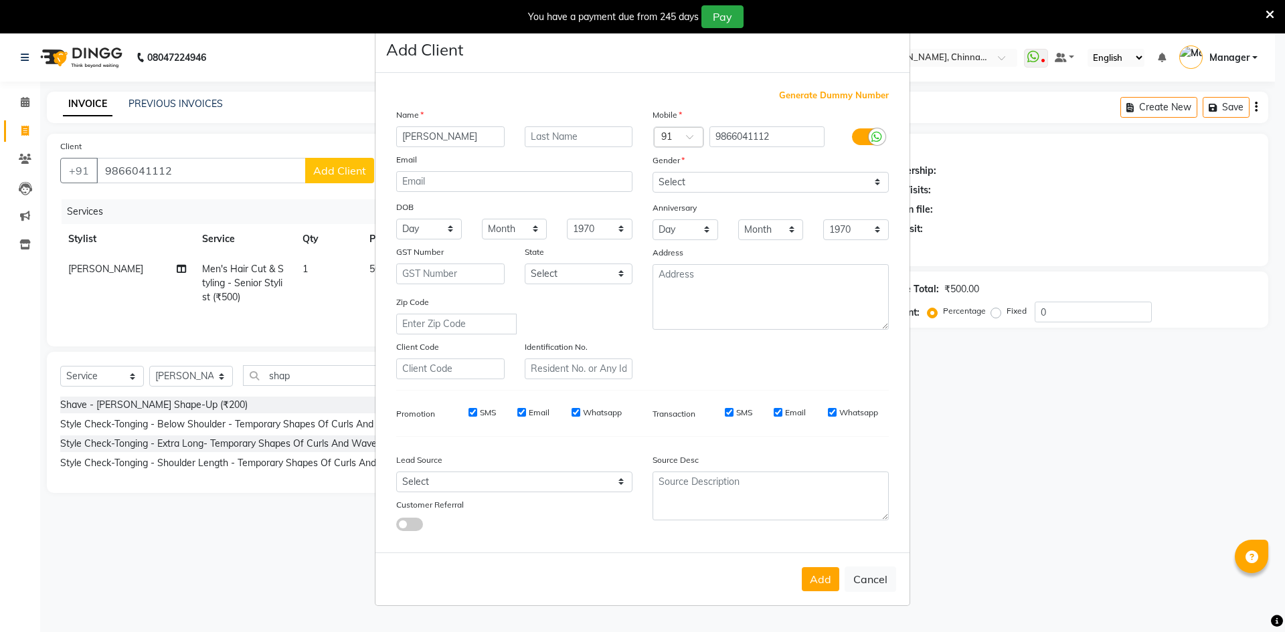
type input "john"
click at [691, 179] on select "Select Male Female Other Prefer Not To Say" at bounding box center [770, 182] width 236 height 21
select select "male"
click at [652, 172] on select "Select Male Female Other Prefer Not To Say" at bounding box center [770, 182] width 236 height 21
click at [810, 578] on button "Add" at bounding box center [820, 579] width 37 height 24
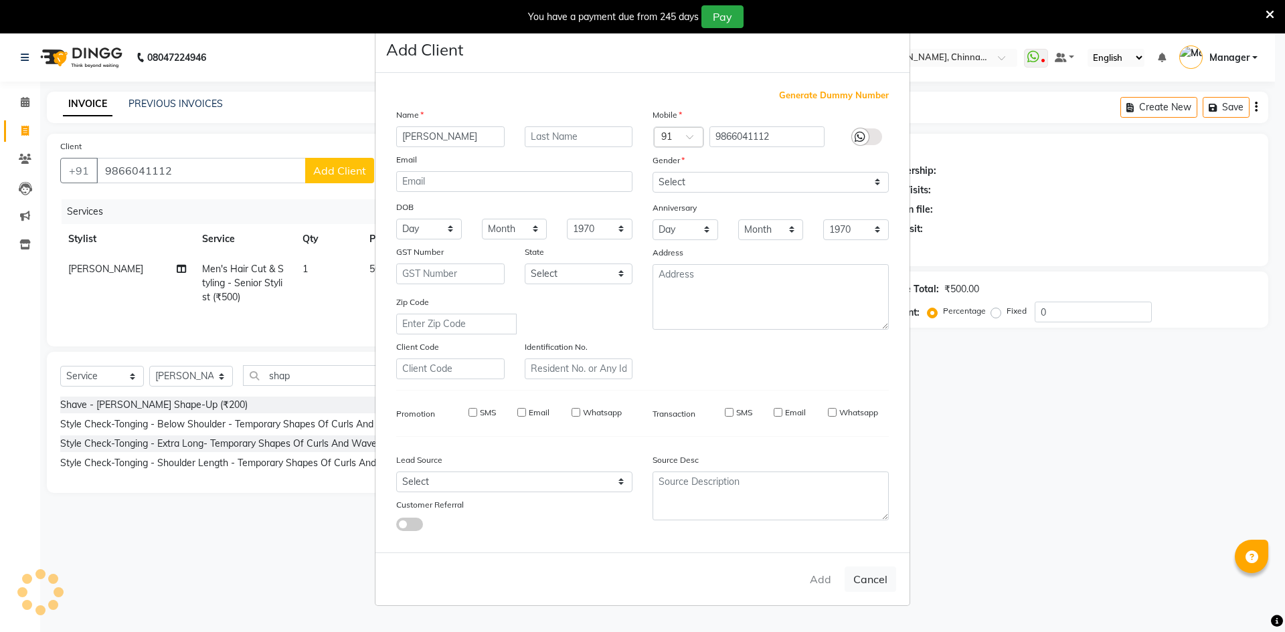
select select
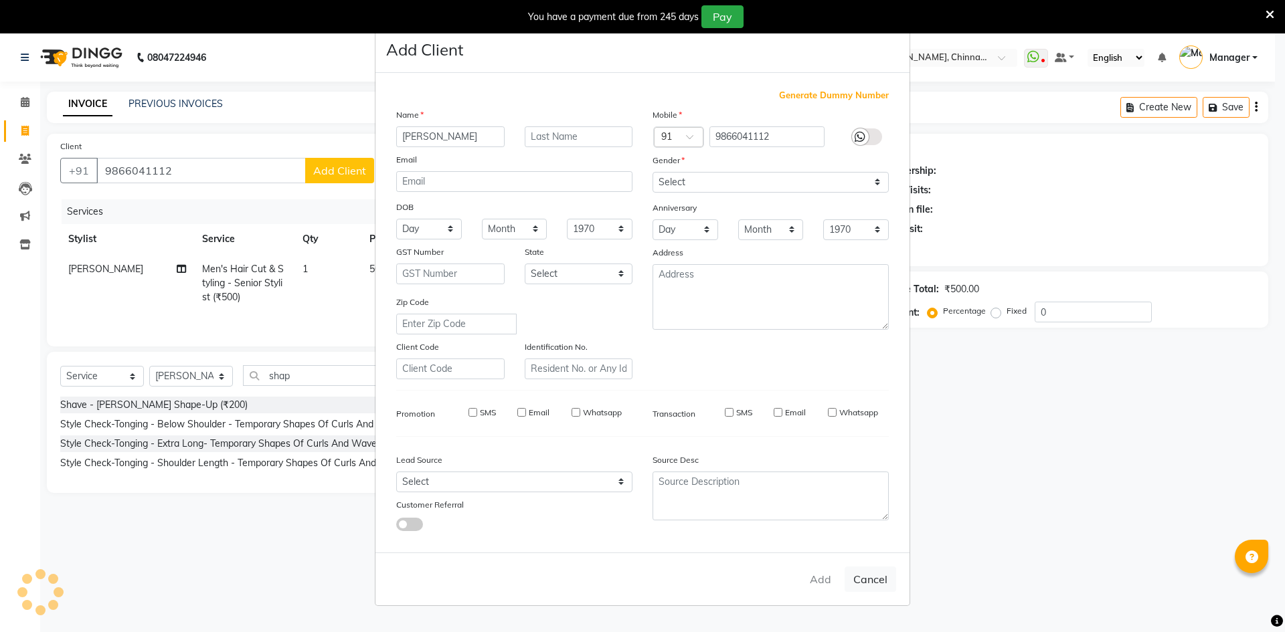
select select
checkbox input "false"
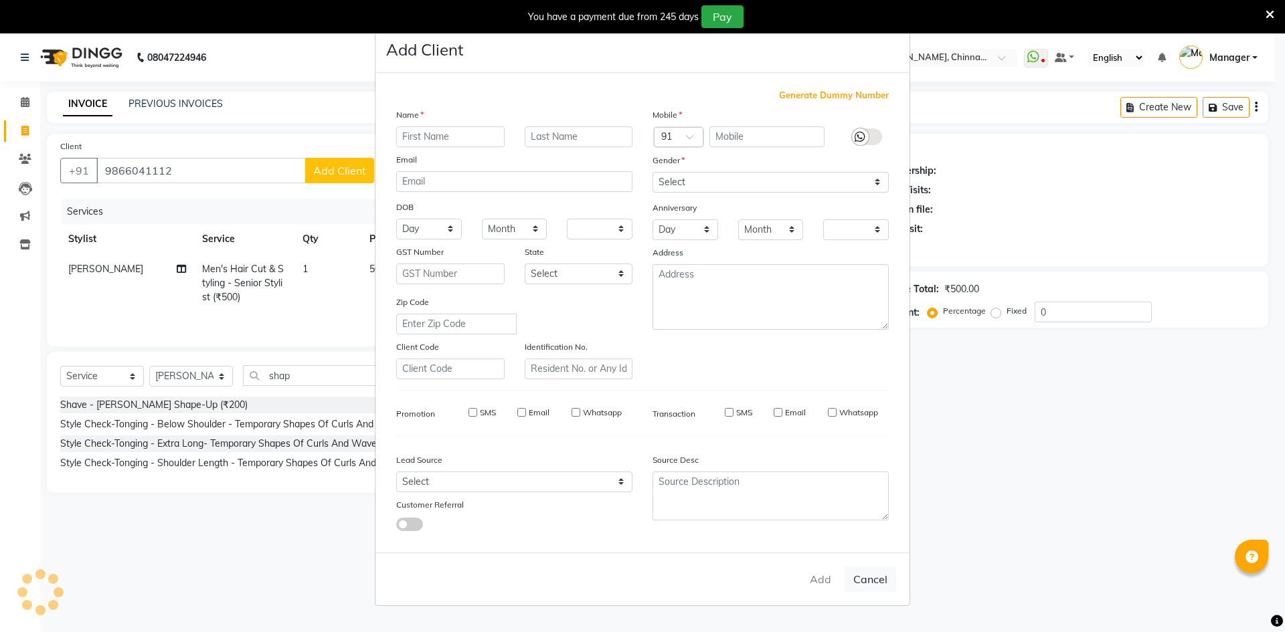
checkbox input "false"
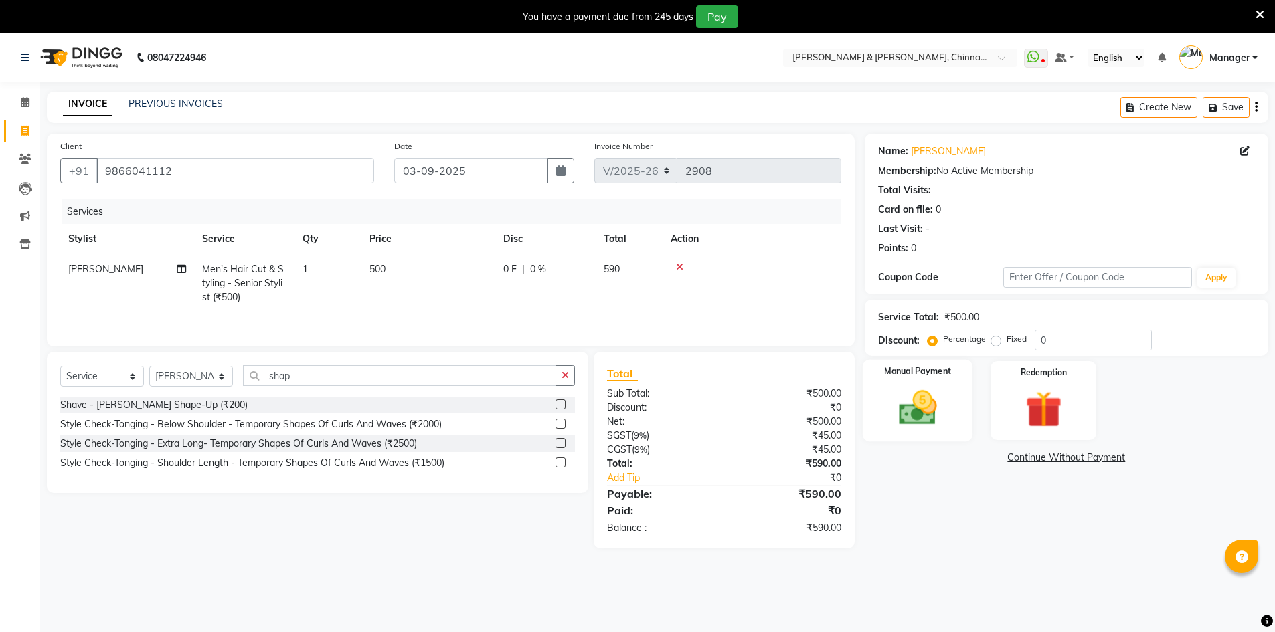
click at [914, 387] on img at bounding box center [918, 407] width 62 height 43
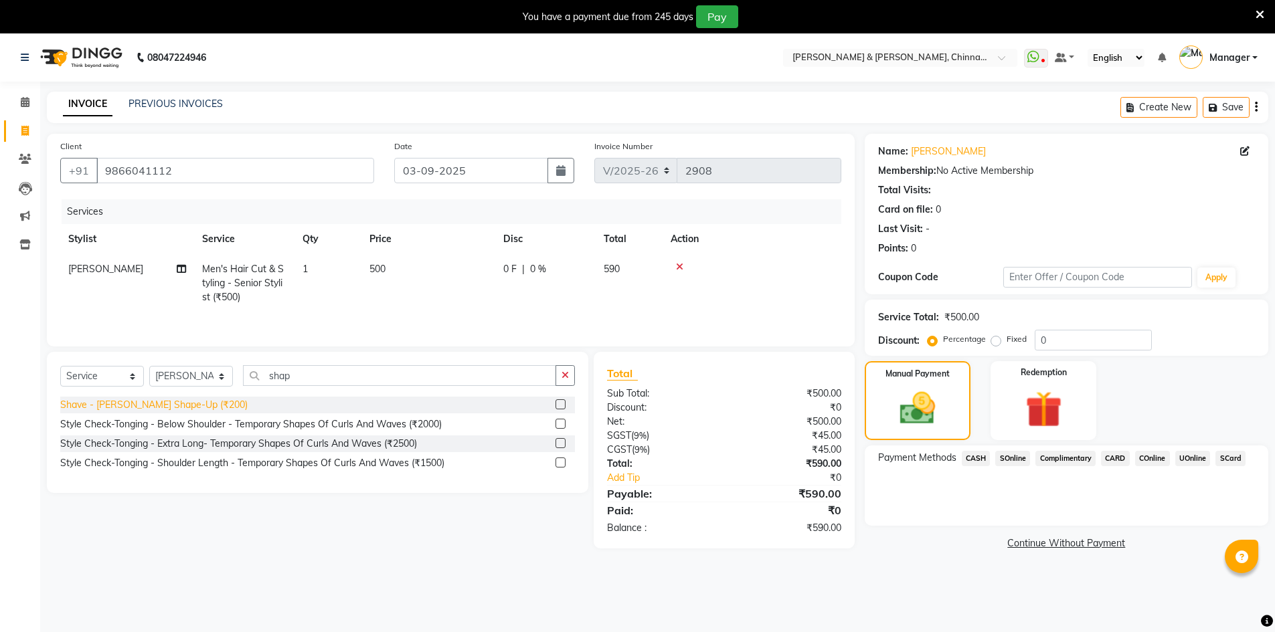
click at [188, 402] on div "Shave - Beard Shape-Up (₹200)" at bounding box center [153, 405] width 187 height 14
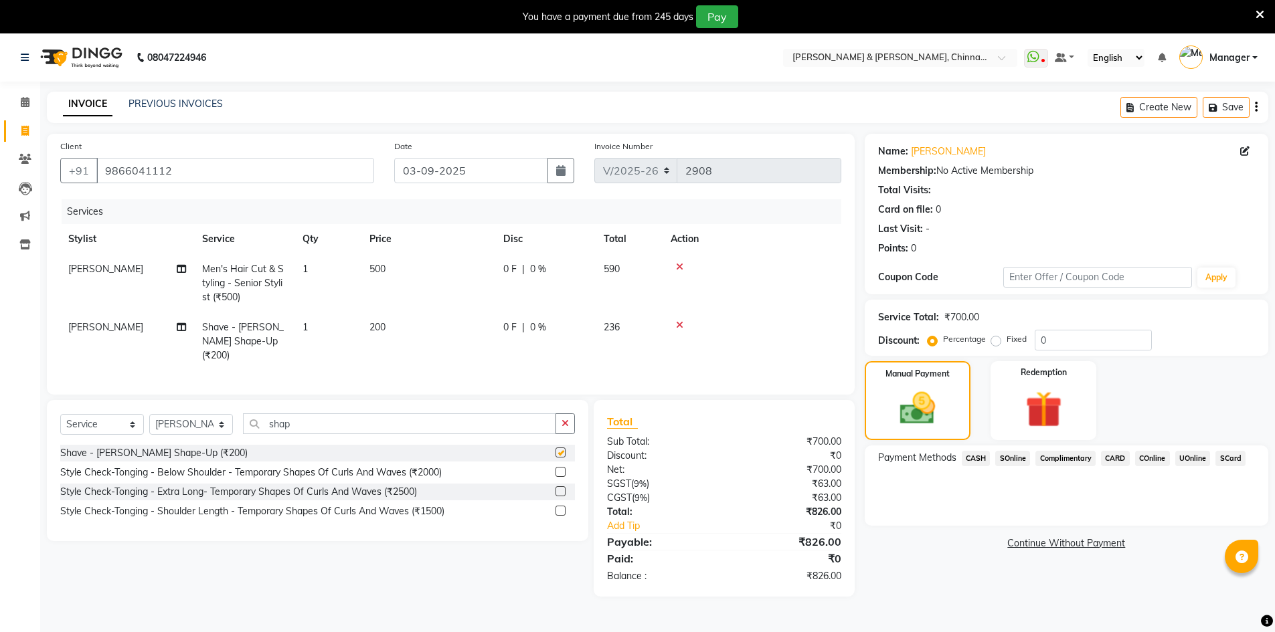
checkbox input "false"
click at [982, 458] on span "CASH" at bounding box center [976, 458] width 29 height 15
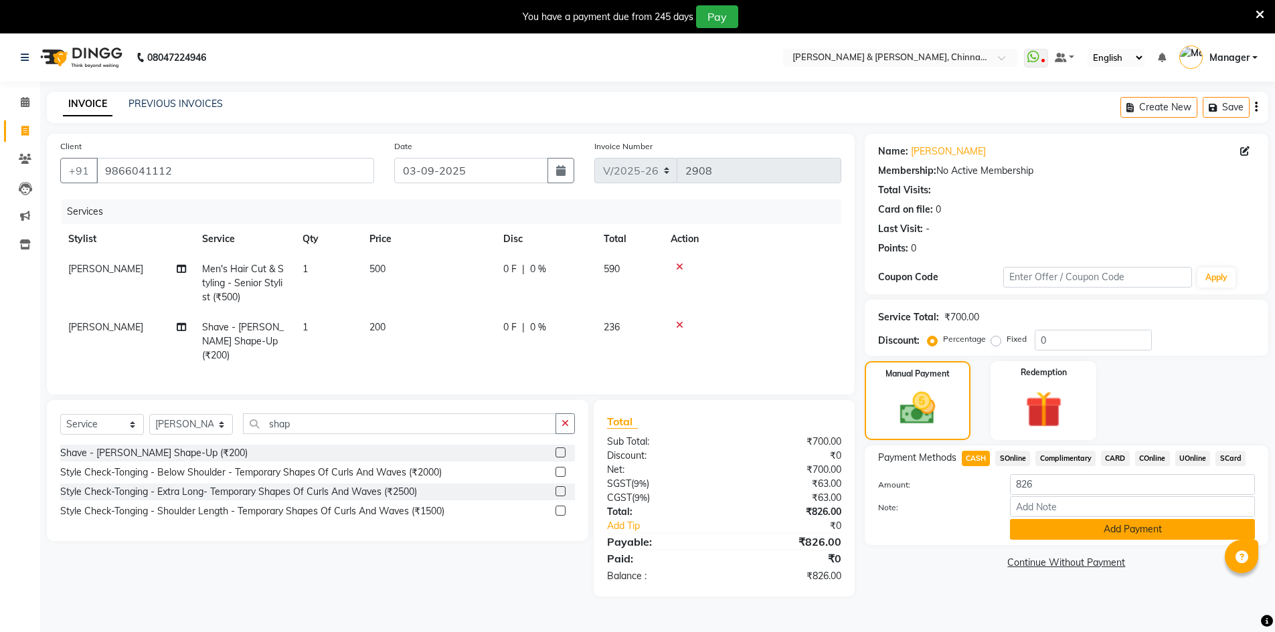
click at [1124, 533] on button "Add Payment" at bounding box center [1132, 529] width 245 height 21
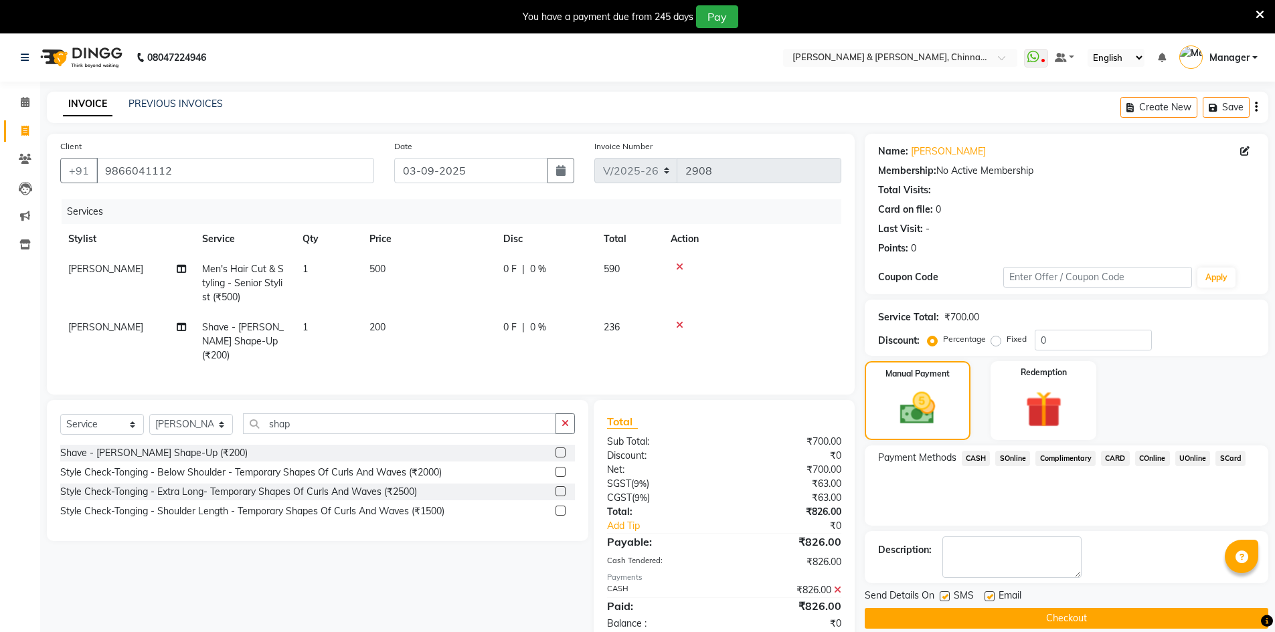
click at [1059, 614] on button "Checkout" at bounding box center [1067, 618] width 404 height 21
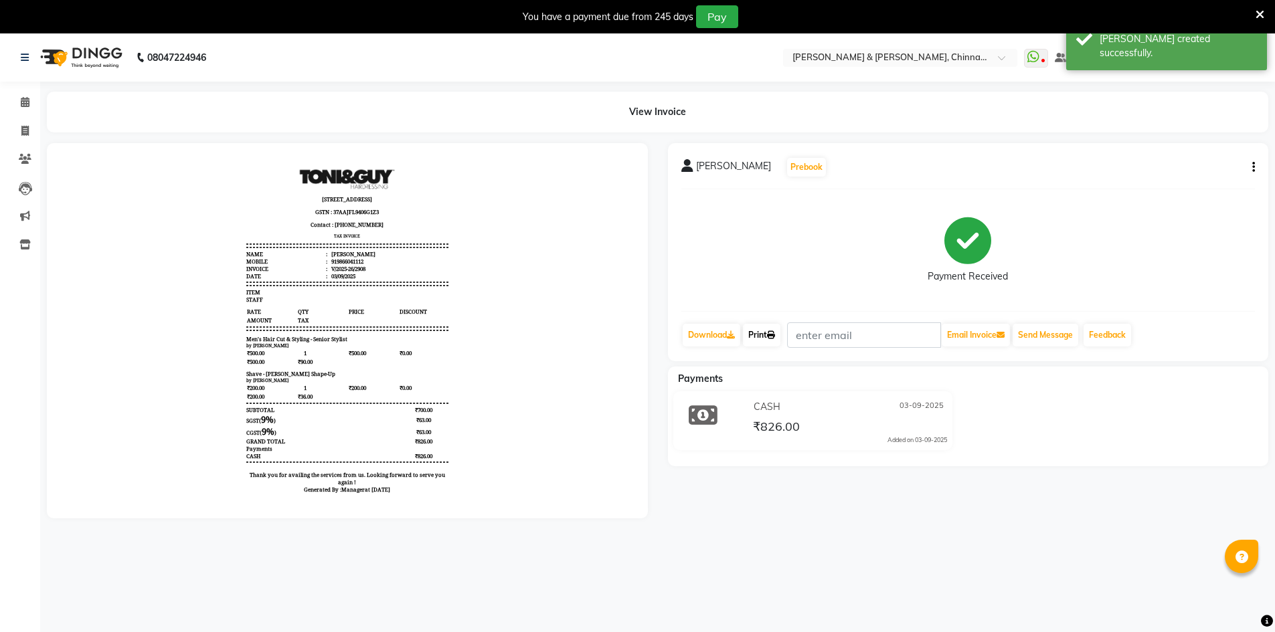
click at [760, 338] on link "Print" at bounding box center [761, 335] width 37 height 23
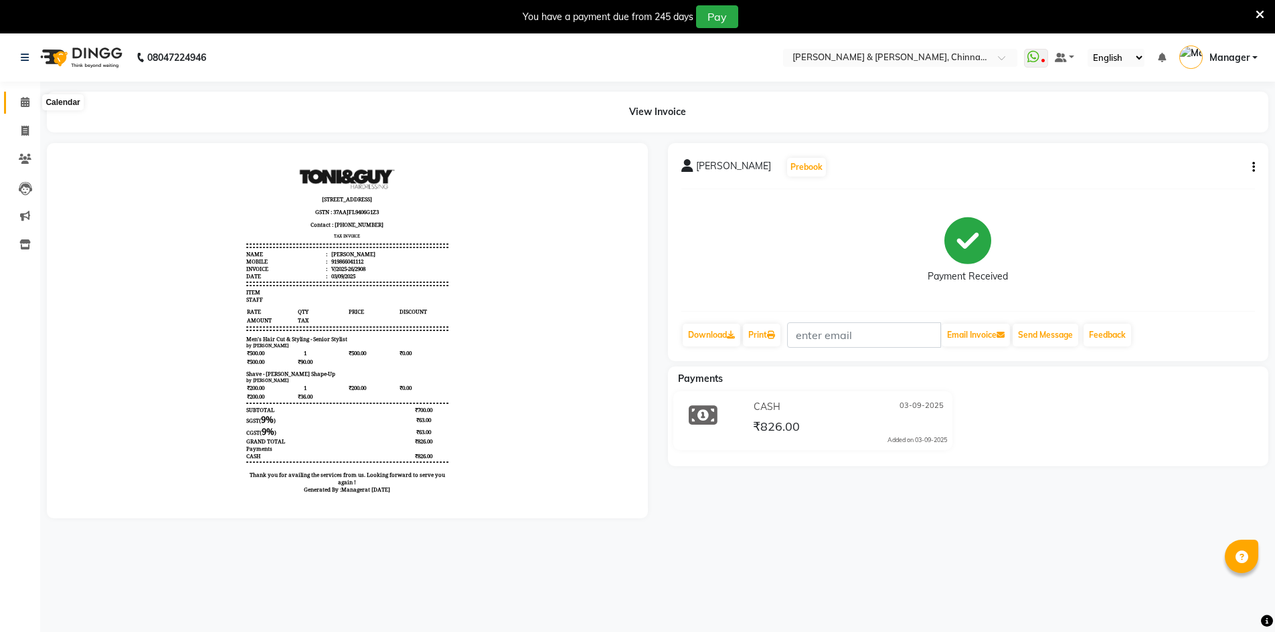
click at [29, 104] on icon at bounding box center [25, 102] width 9 height 10
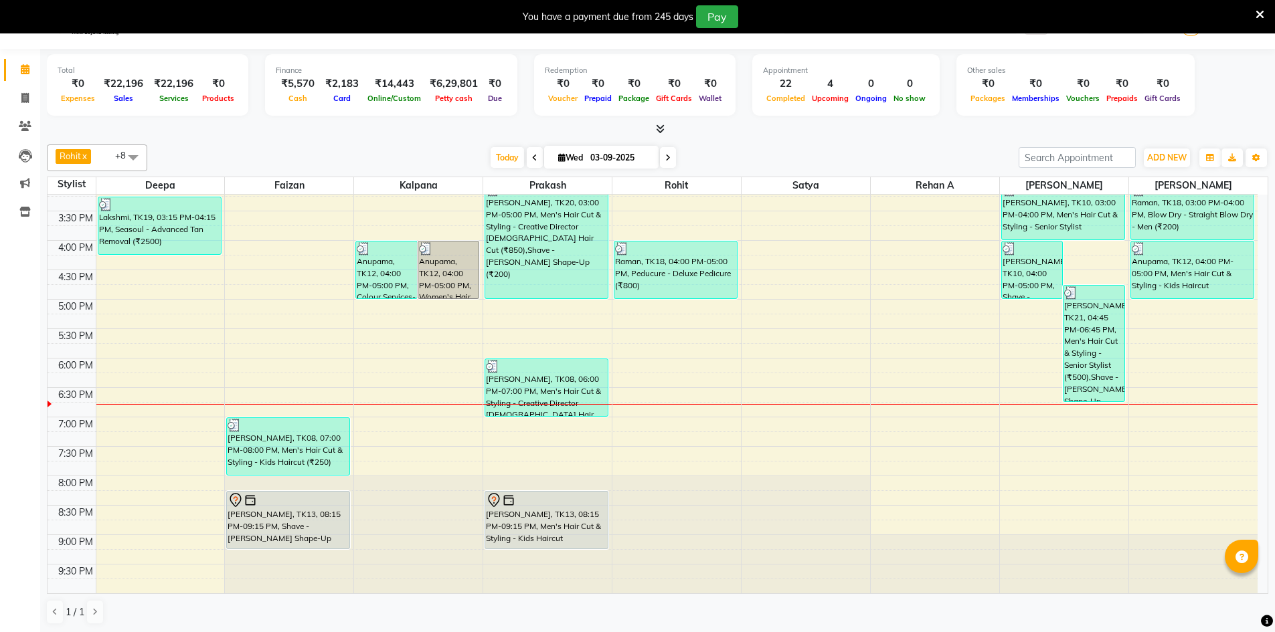
scroll to position [34, 0]
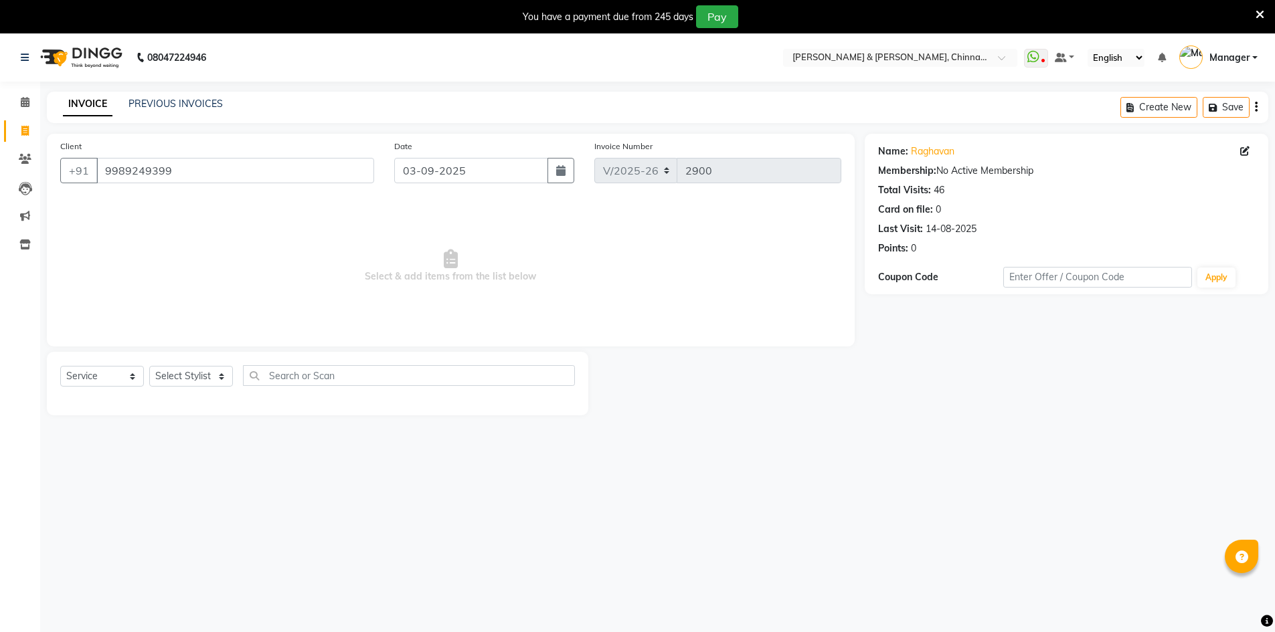
select select "7388"
select select "service"
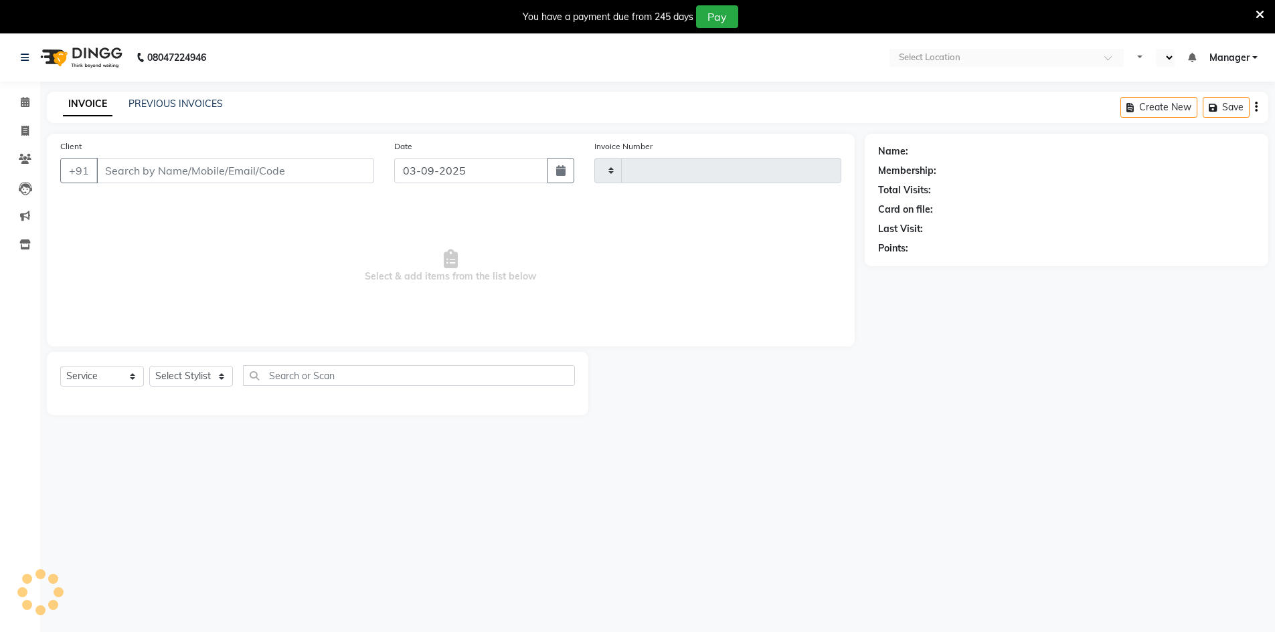
select select "service"
select select "en"
click at [19, 98] on span at bounding box center [24, 102] width 23 height 15
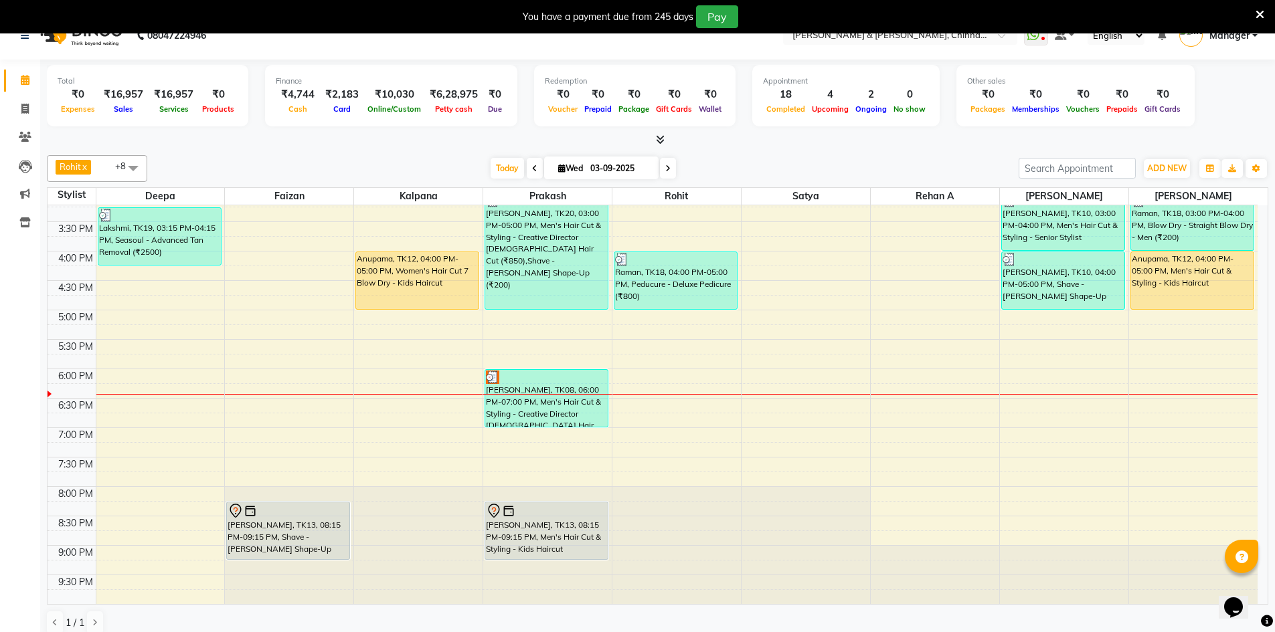
scroll to position [34, 0]
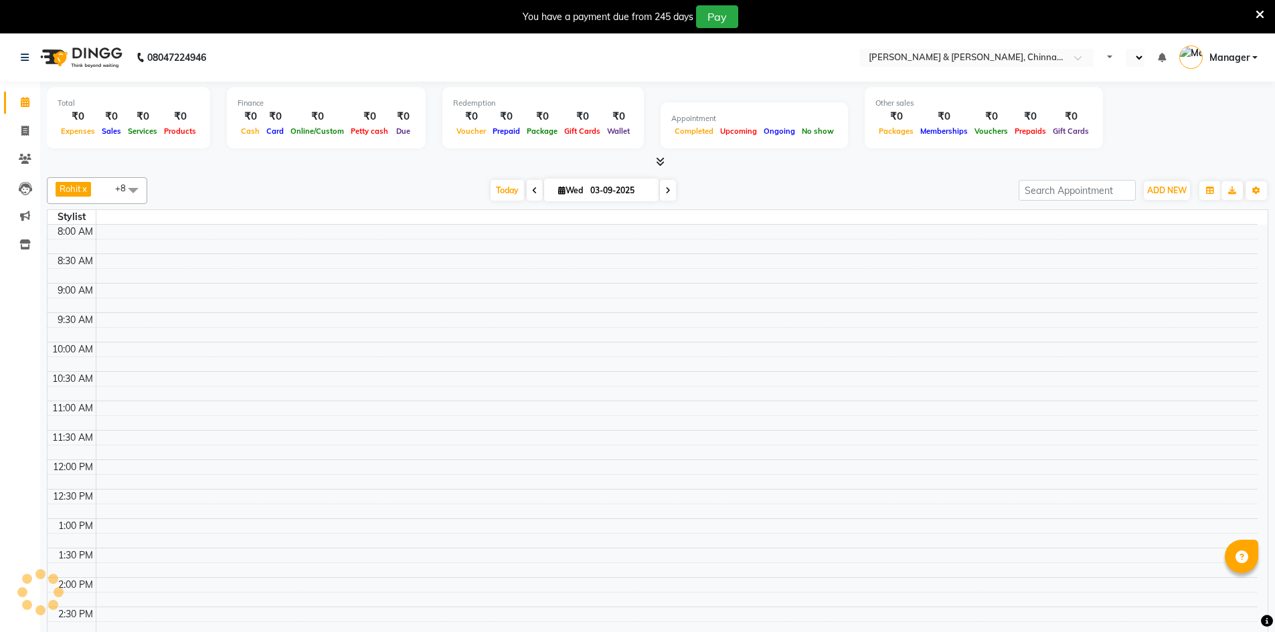
select select "en"
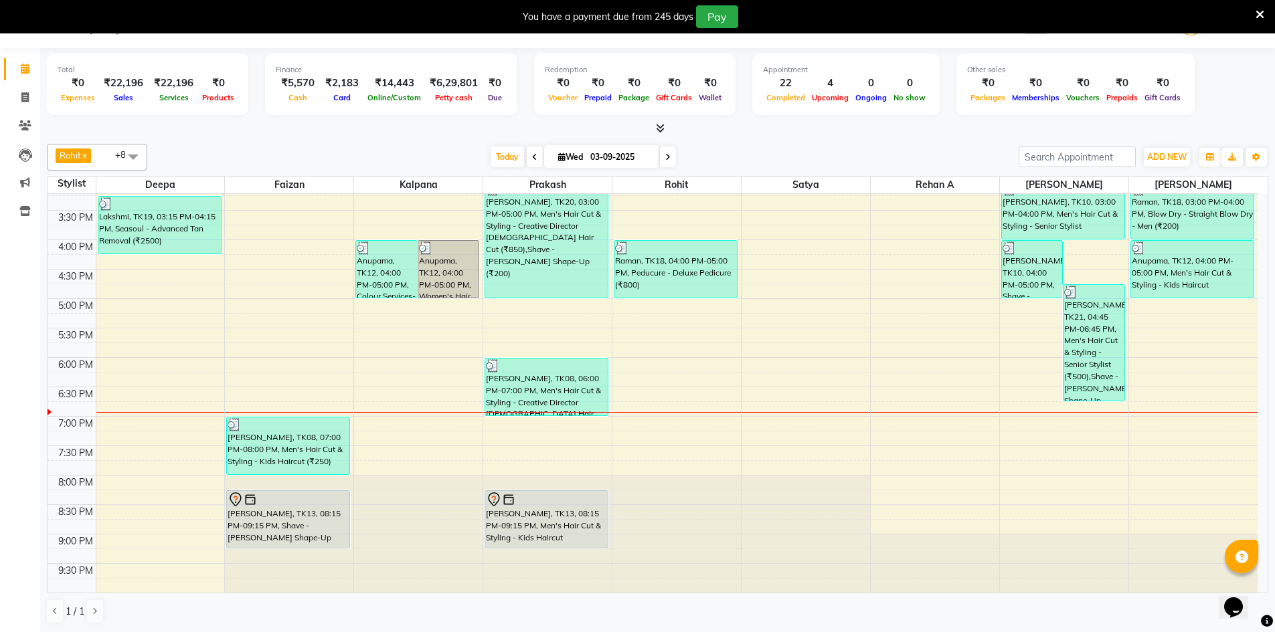
scroll to position [34, 0]
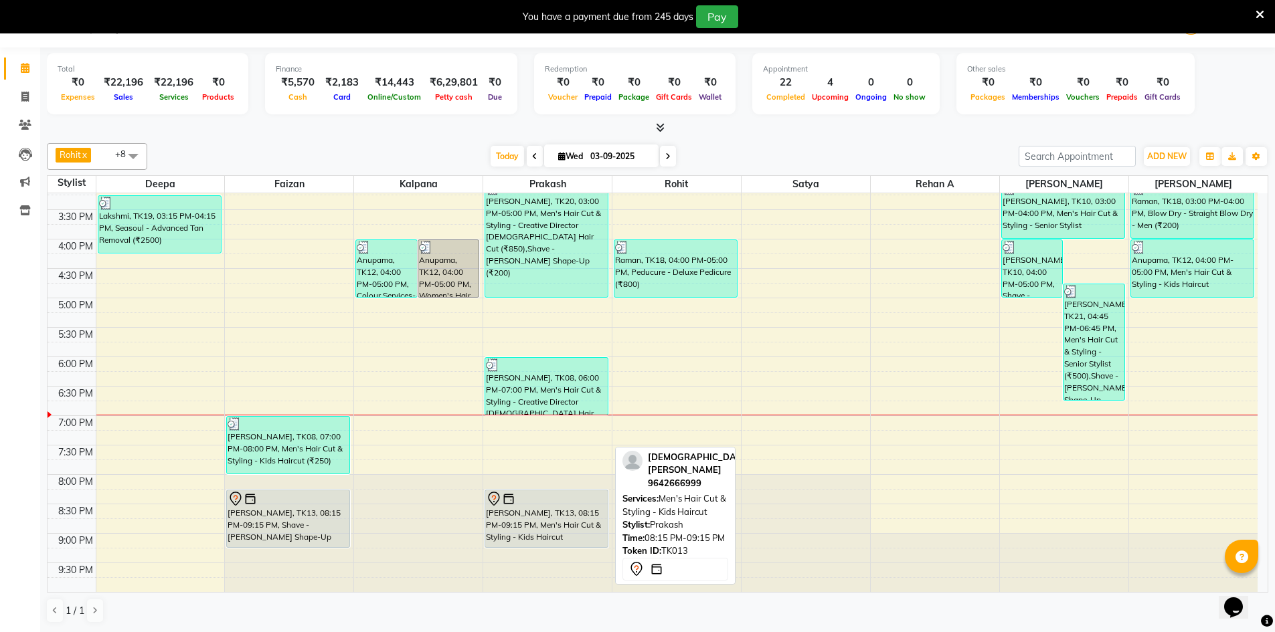
click at [533, 514] on div "[PERSON_NAME], TK13, 08:15 PM-09:15 PM, Men's Hair Cut & Styling - Kids Haircut" at bounding box center [546, 519] width 122 height 57
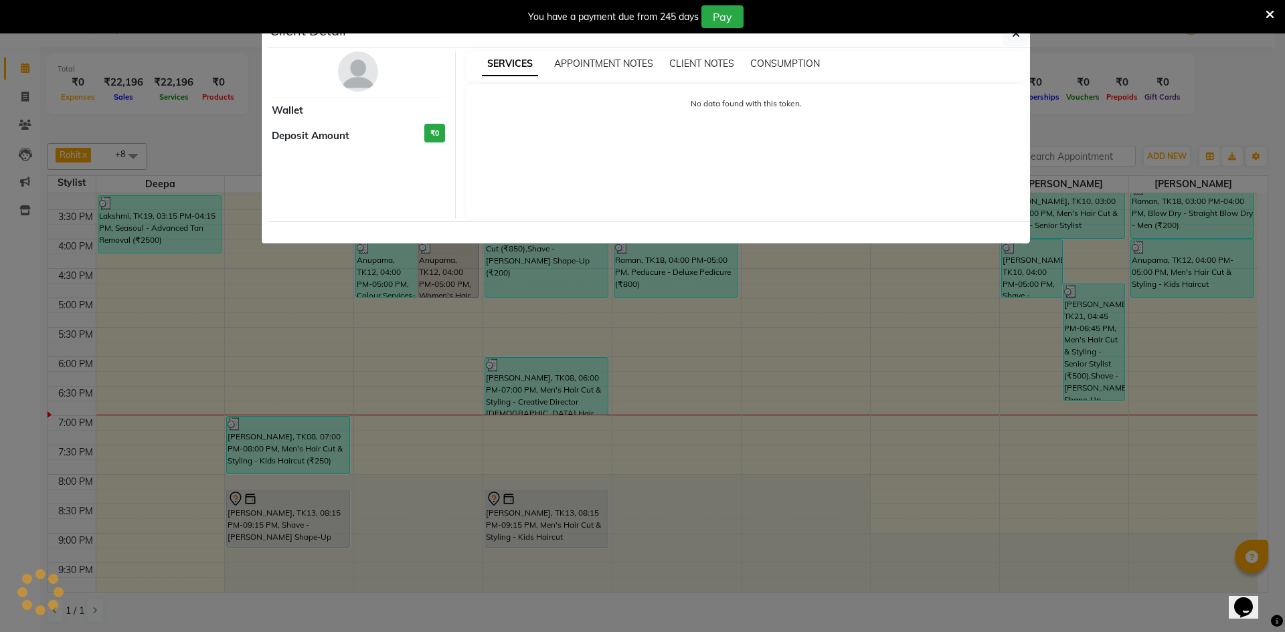
select select "7"
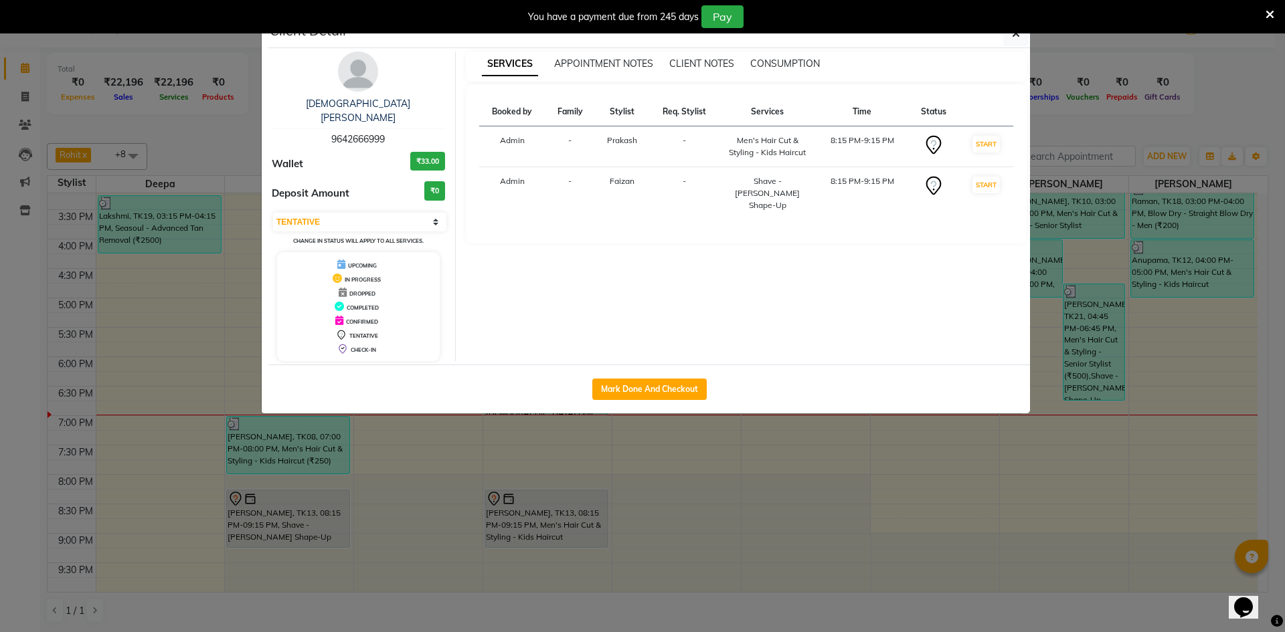
click at [553, 484] on ngb-modal-window "Client Detail Krishna t 9642666999 Wallet ₹33.00 Deposit Amount ₹0 Select IN SE…" at bounding box center [642, 316] width 1285 height 632
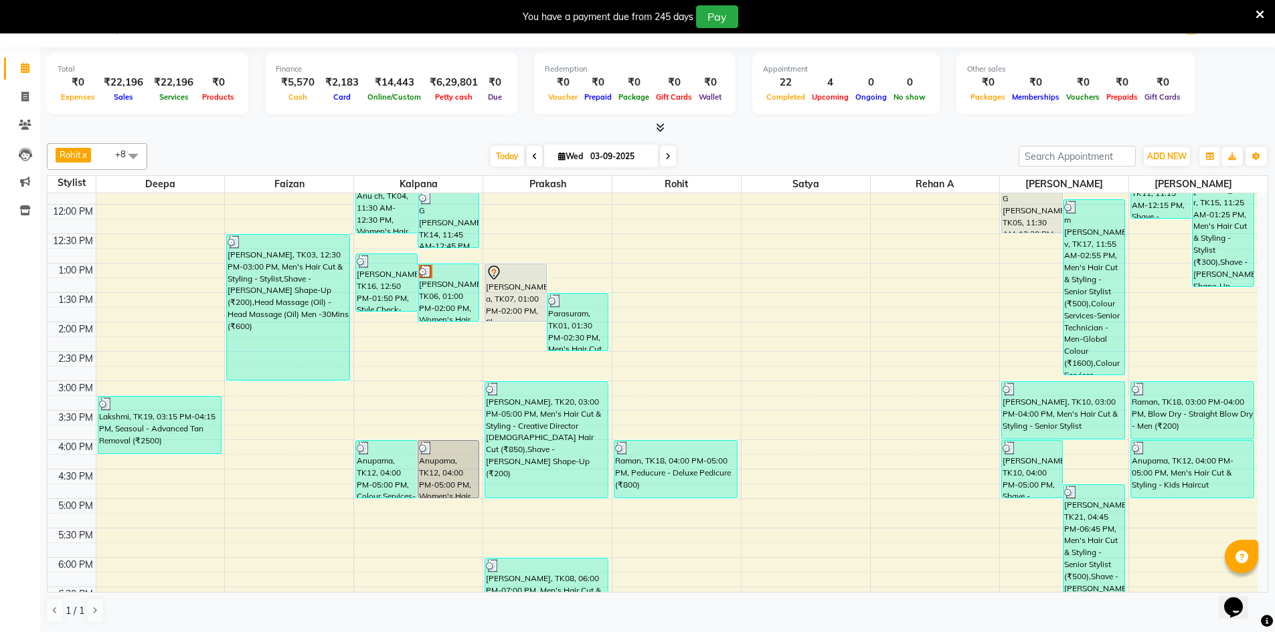
scroll to position [425, 0]
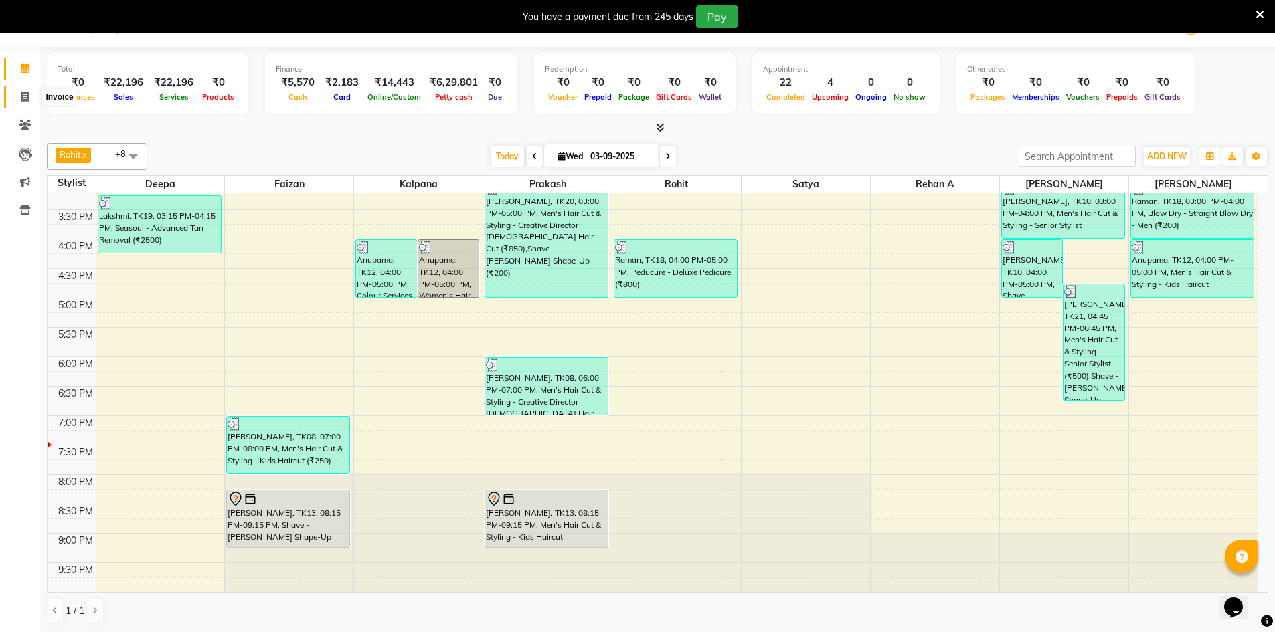
drag, startPoint x: 23, startPoint y: 95, endPoint x: 29, endPoint y: 92, distance: 7.2
click at [23, 95] on icon at bounding box center [24, 97] width 7 height 10
select select "service"
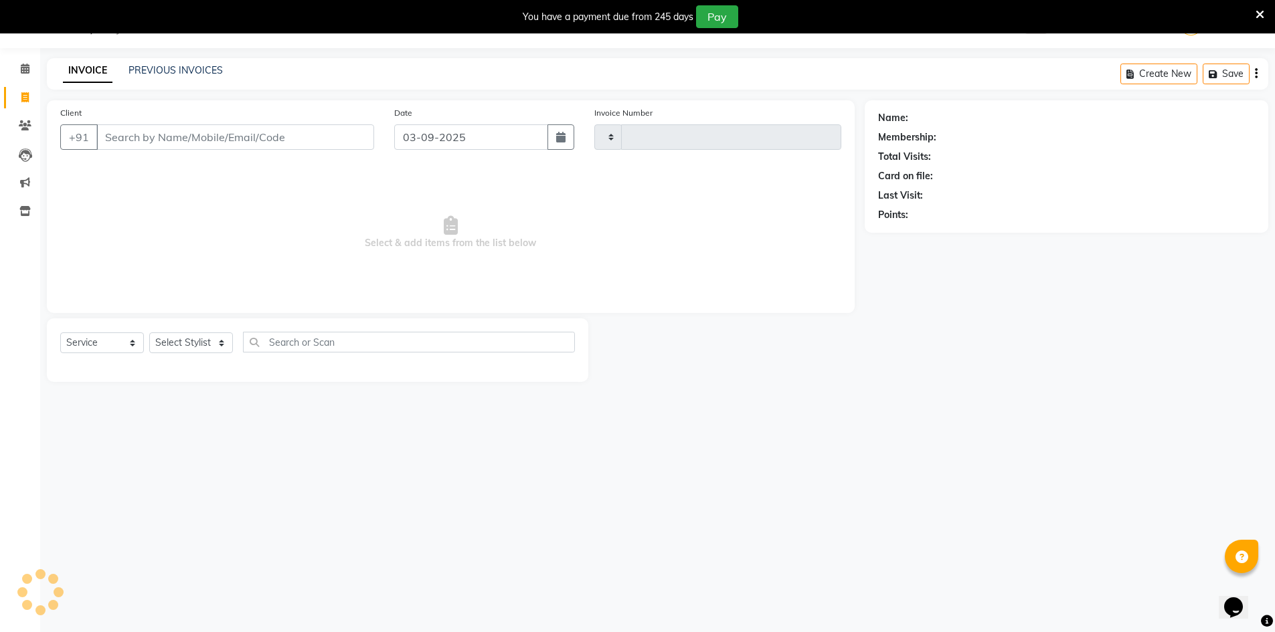
scroll to position [33, 0]
type input "2909"
select select "7388"
click at [201, 343] on select "Select Stylist Admin Chrispin Deepa Dingg support Faizan Kalpana Kalyan Kenny M…" at bounding box center [191, 343] width 84 height 21
select select "86091"
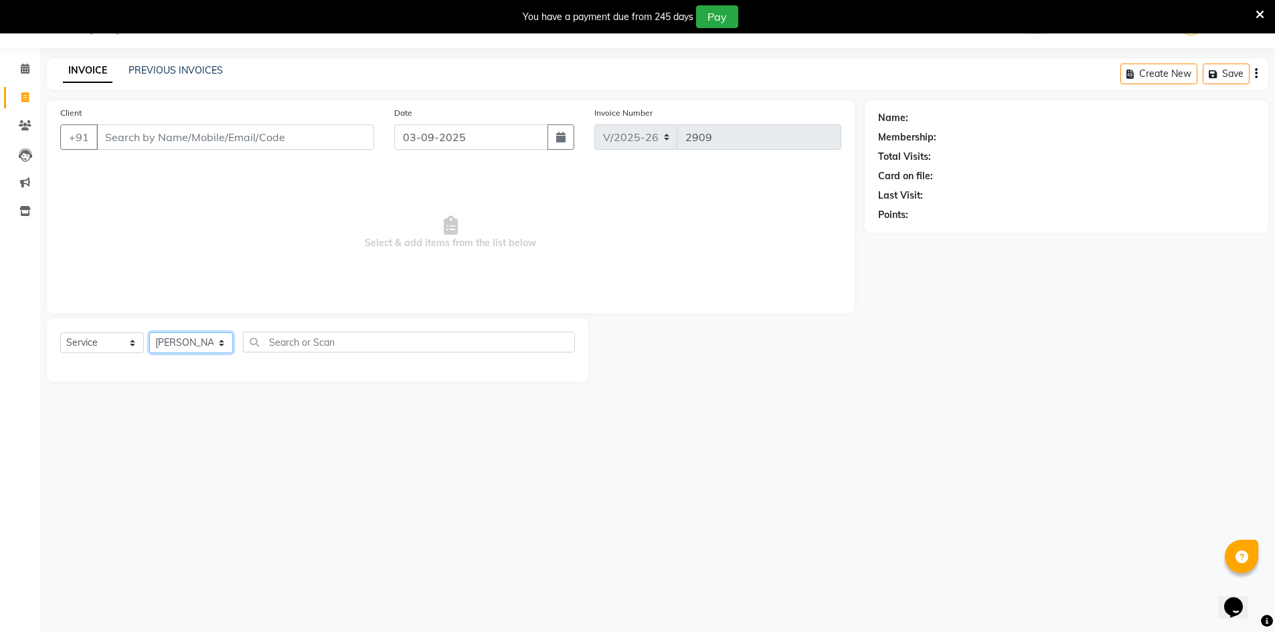
click at [149, 333] on select "Select Stylist Admin Chrispin Deepa Dingg support Faizan Kalpana Kalyan Kenny M…" at bounding box center [191, 343] width 84 height 21
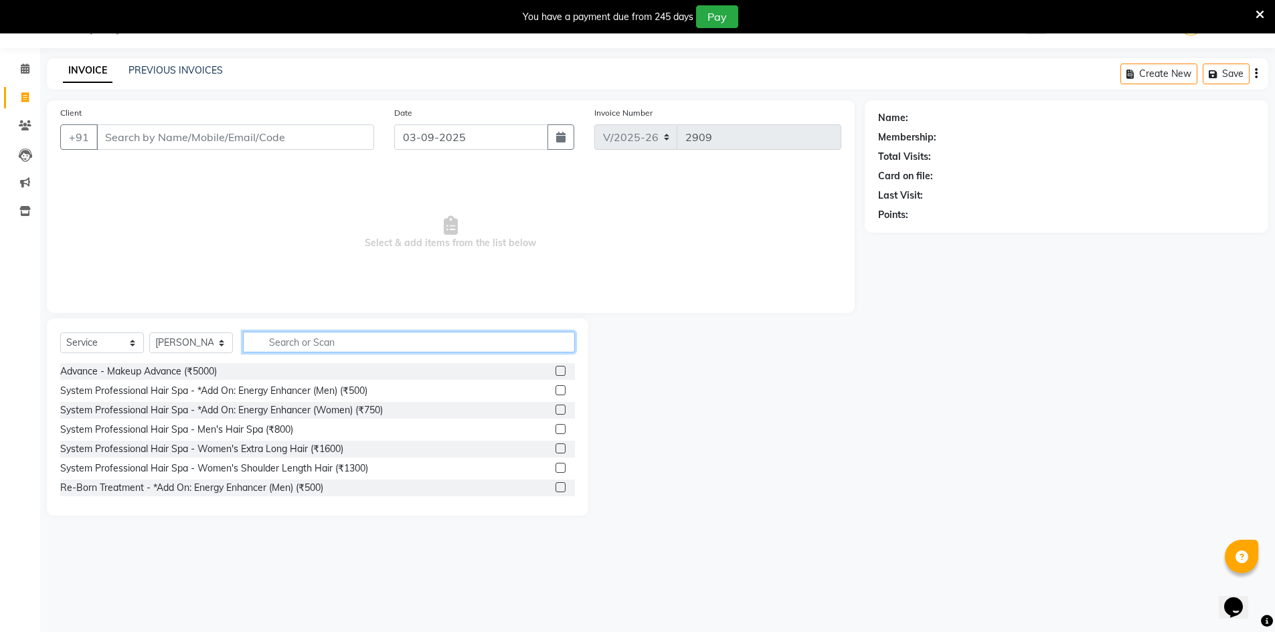
click at [312, 339] on input "text" at bounding box center [409, 342] width 332 height 21
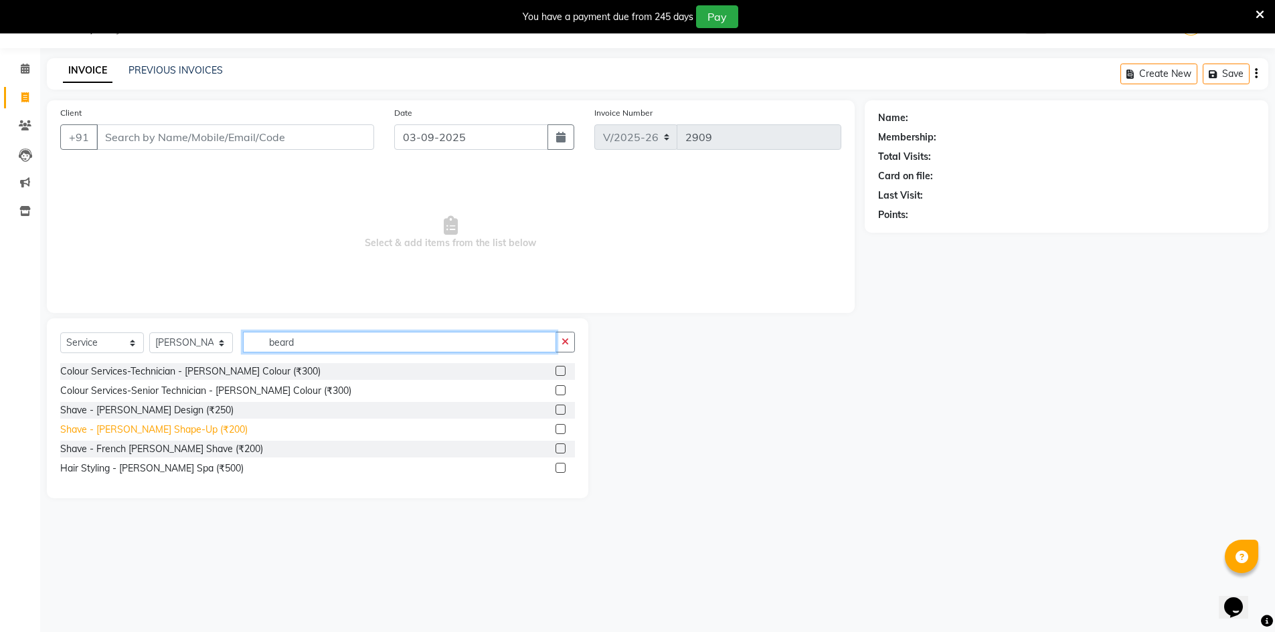
type input "beard"
click at [192, 435] on div "Shave - Beard Shape-Up (₹200)" at bounding box center [153, 430] width 187 height 14
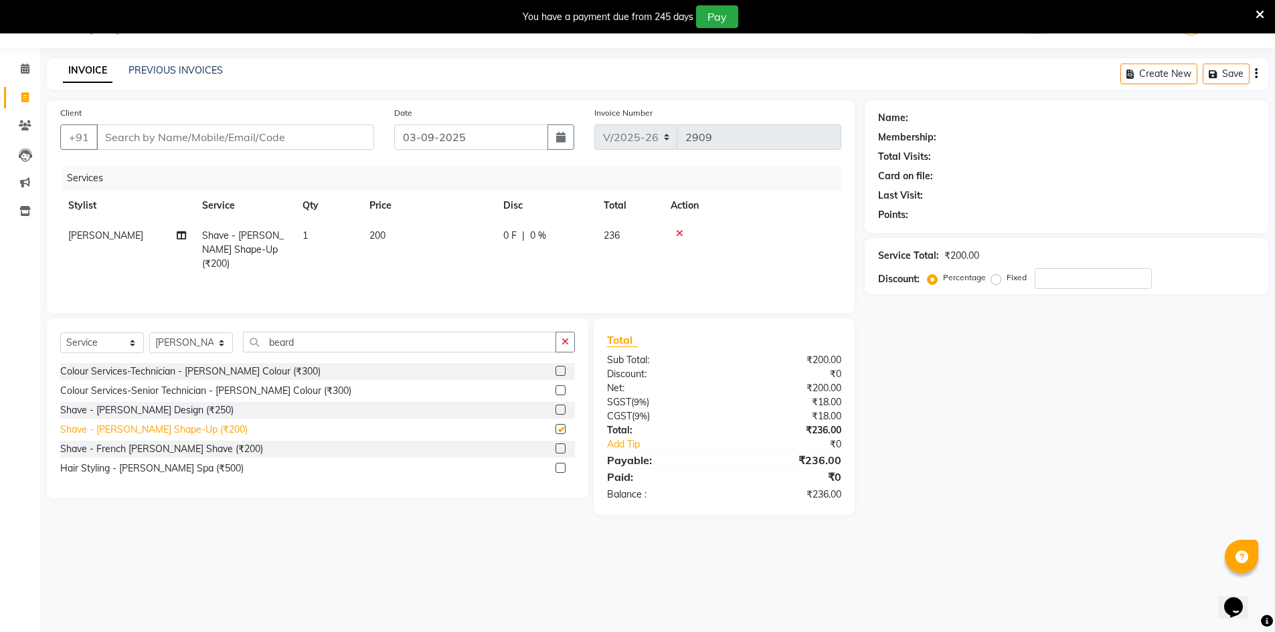
checkbox input "false"
click at [190, 345] on select "Select Stylist Admin Chrispin Deepa Dingg support Faizan Kalpana Kalyan Kenny M…" at bounding box center [191, 343] width 84 height 21
select select "86155"
click at [149, 333] on select "Select Stylist Admin Chrispin Deepa Dingg support Faizan Kalpana Kalyan Kenny M…" at bounding box center [191, 343] width 84 height 21
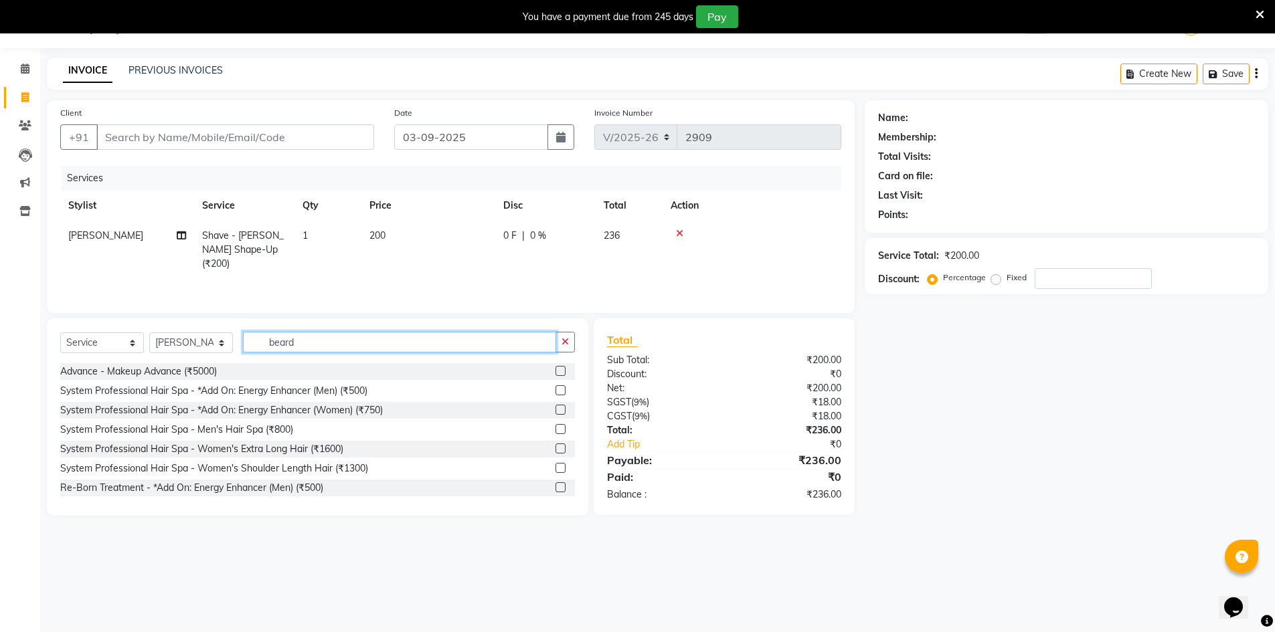
drag, startPoint x: 299, startPoint y: 345, endPoint x: 250, endPoint y: 339, distance: 49.9
click at [250, 342] on input "beard" at bounding box center [399, 342] width 313 height 21
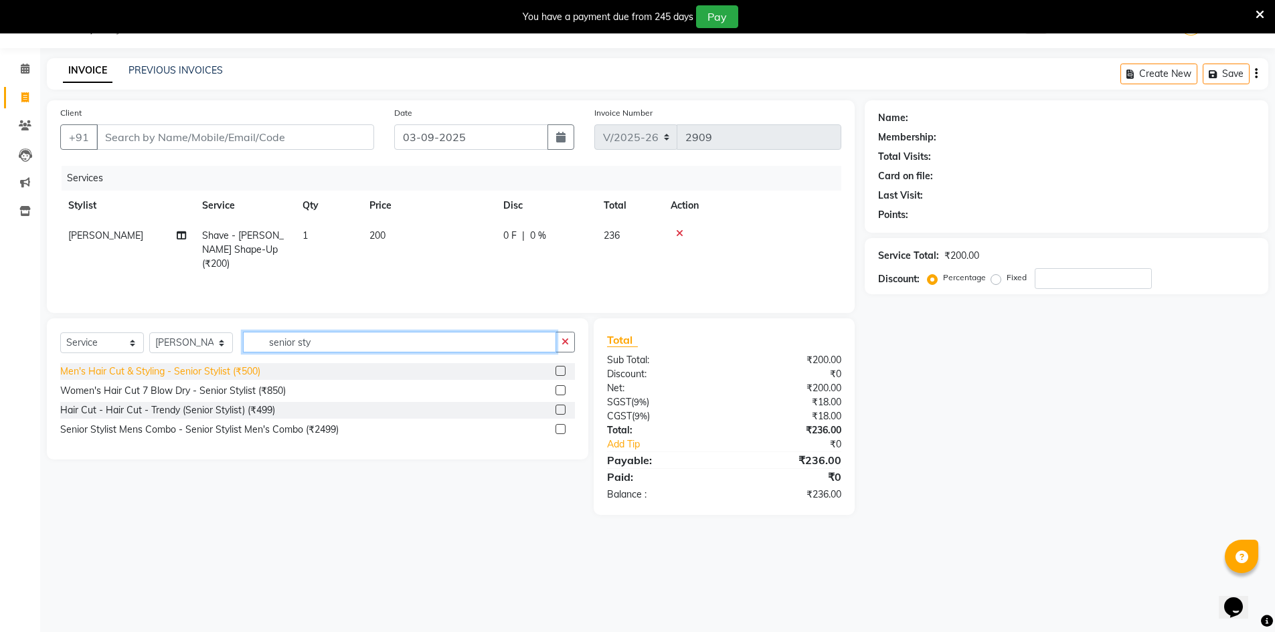
type input "senior sty"
click at [239, 369] on div "Men's Hair Cut & Styling - Senior Stylist (₹500)" at bounding box center [160, 372] width 200 height 14
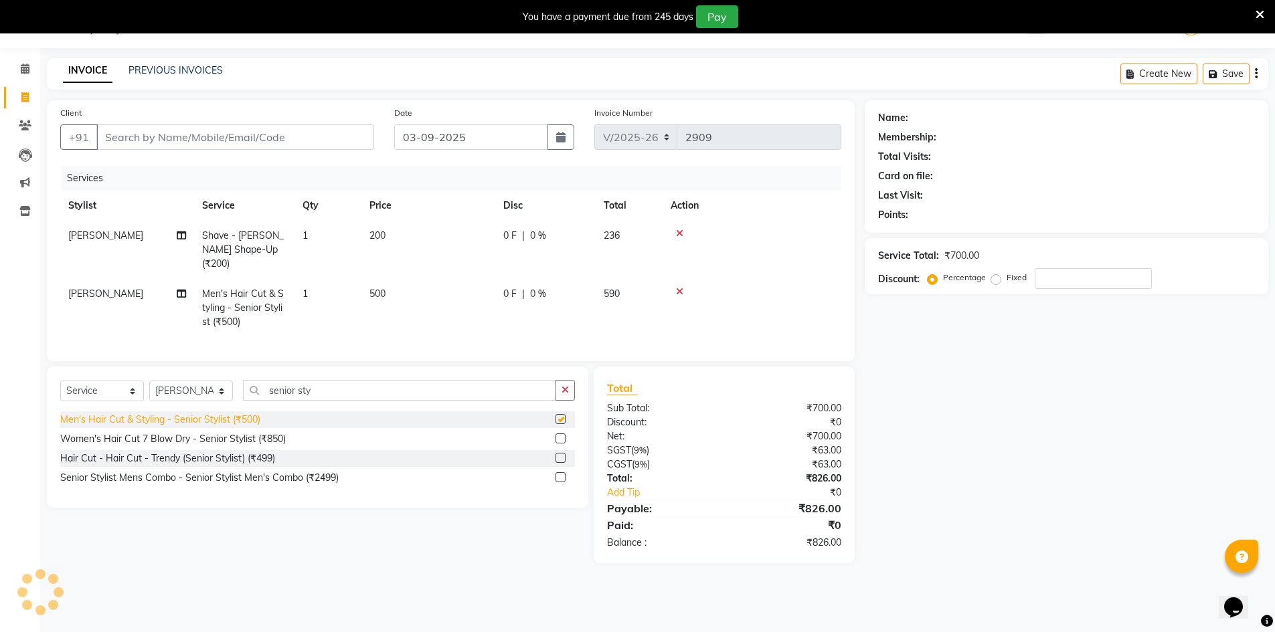
checkbox input "false"
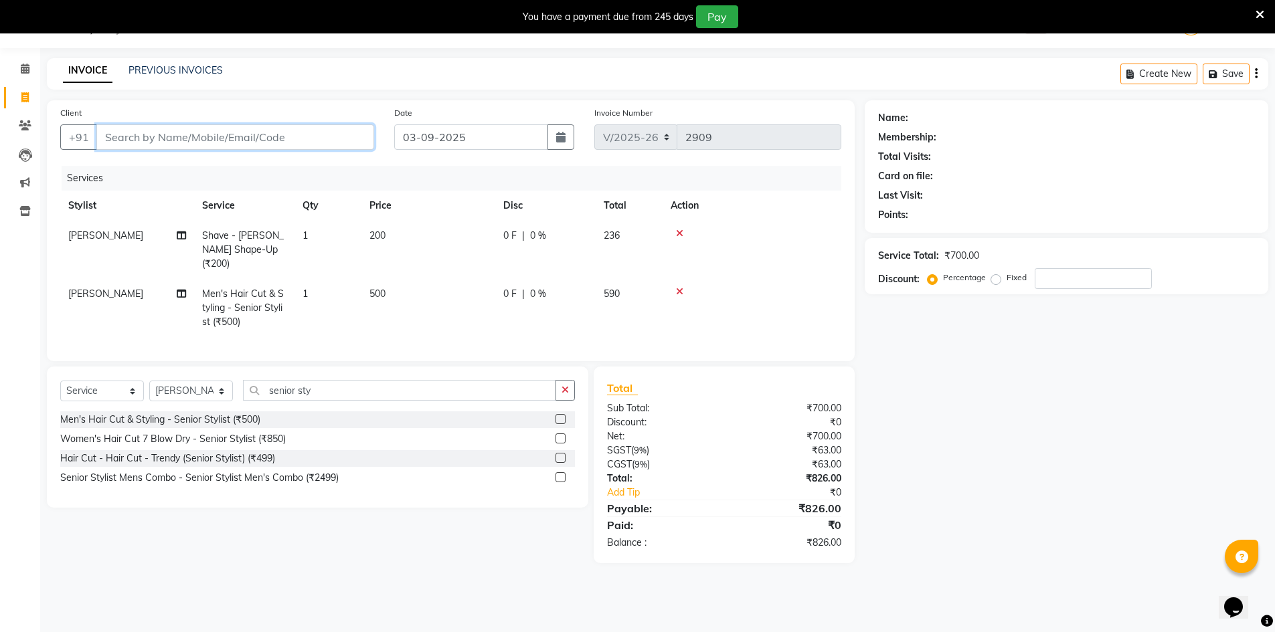
click at [209, 135] on input "Client" at bounding box center [235, 136] width 278 height 25
type input "8"
type input "0"
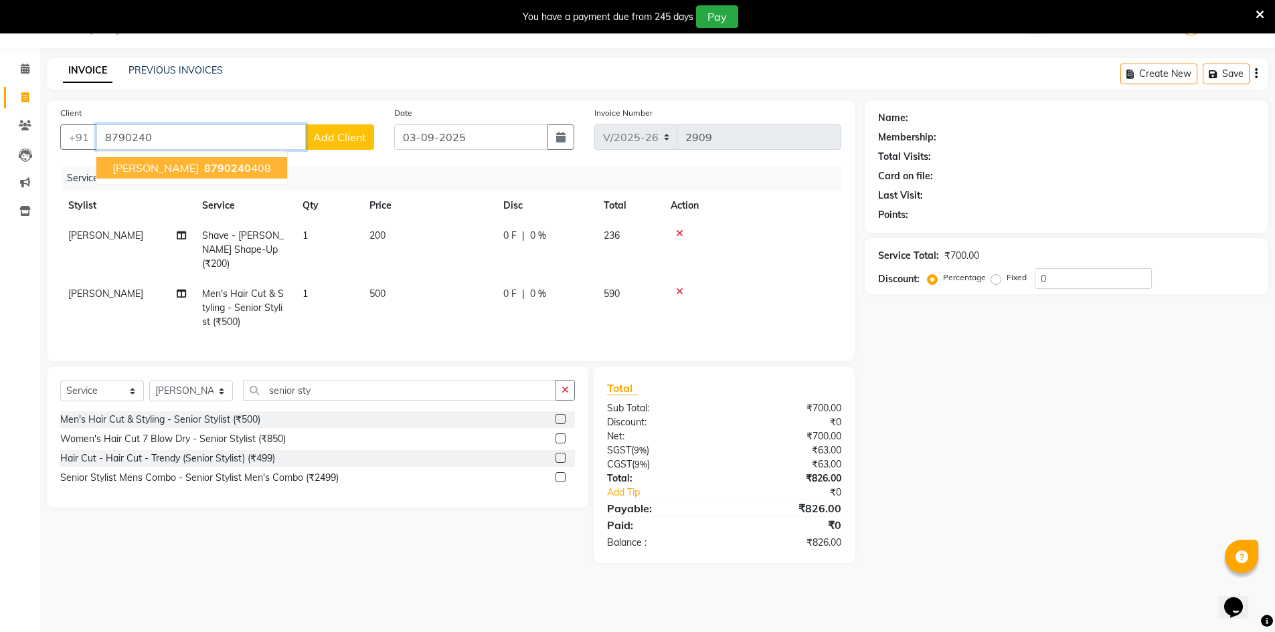
click at [145, 170] on span "AJAY v" at bounding box center [155, 167] width 86 height 13
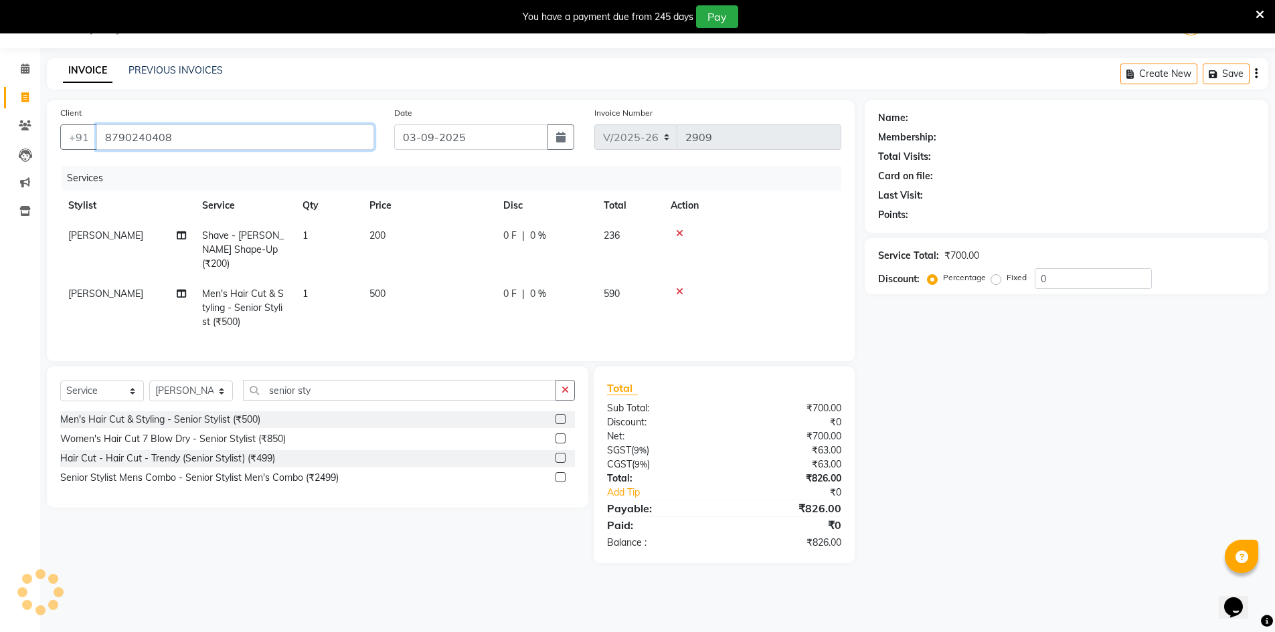
type input "8790240408"
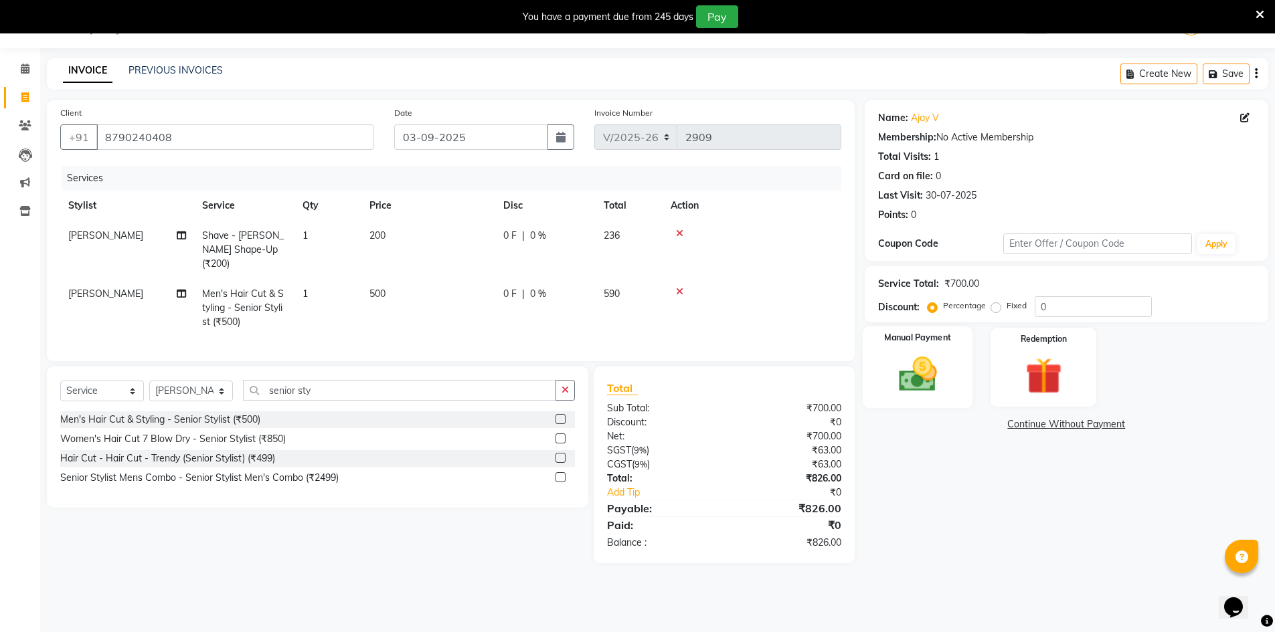
click at [918, 371] on img at bounding box center [918, 374] width 62 height 43
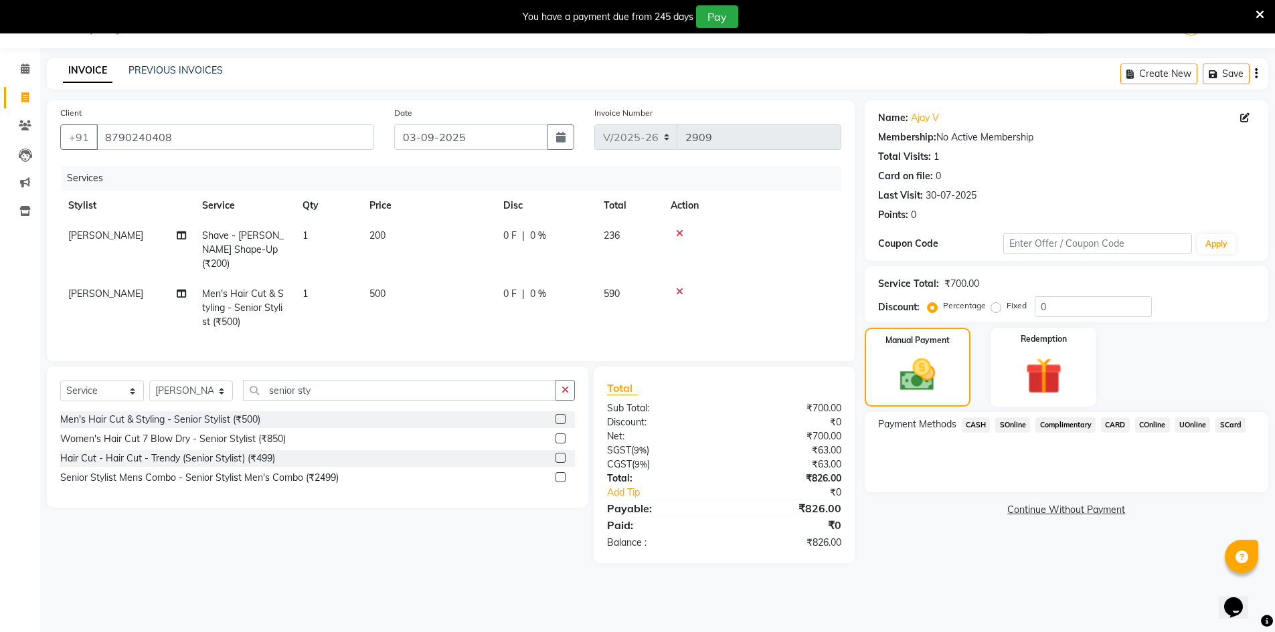
click at [1204, 426] on span "UOnline" at bounding box center [1192, 425] width 35 height 15
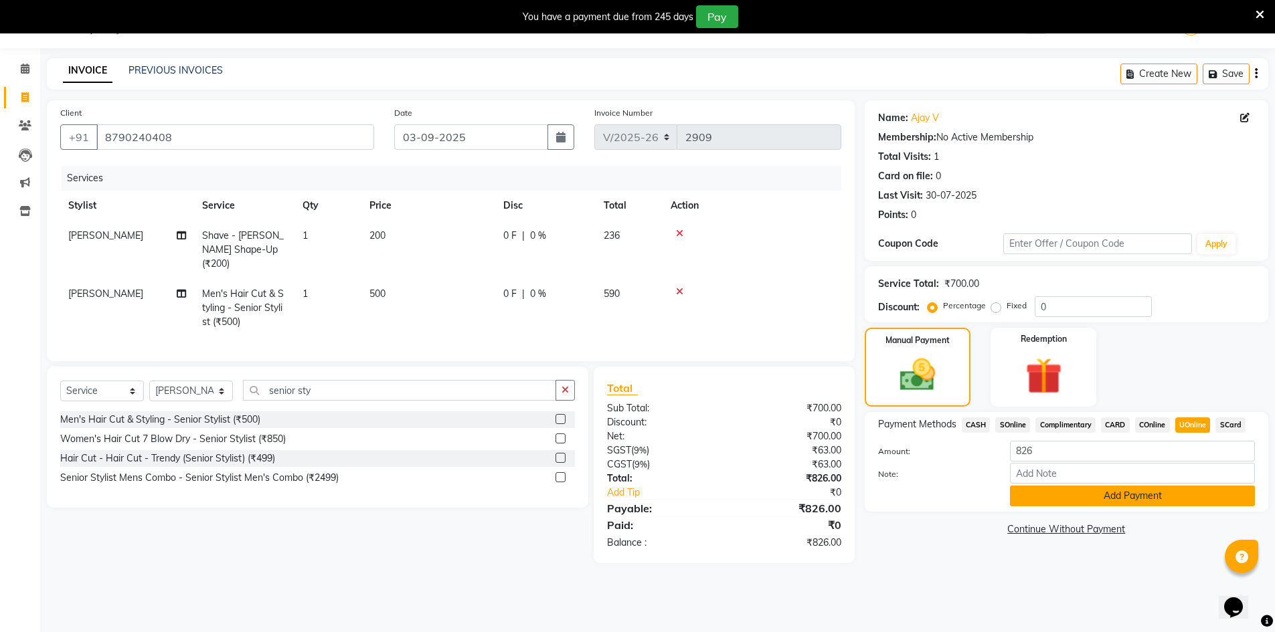
click at [1157, 493] on button "Add Payment" at bounding box center [1132, 496] width 245 height 21
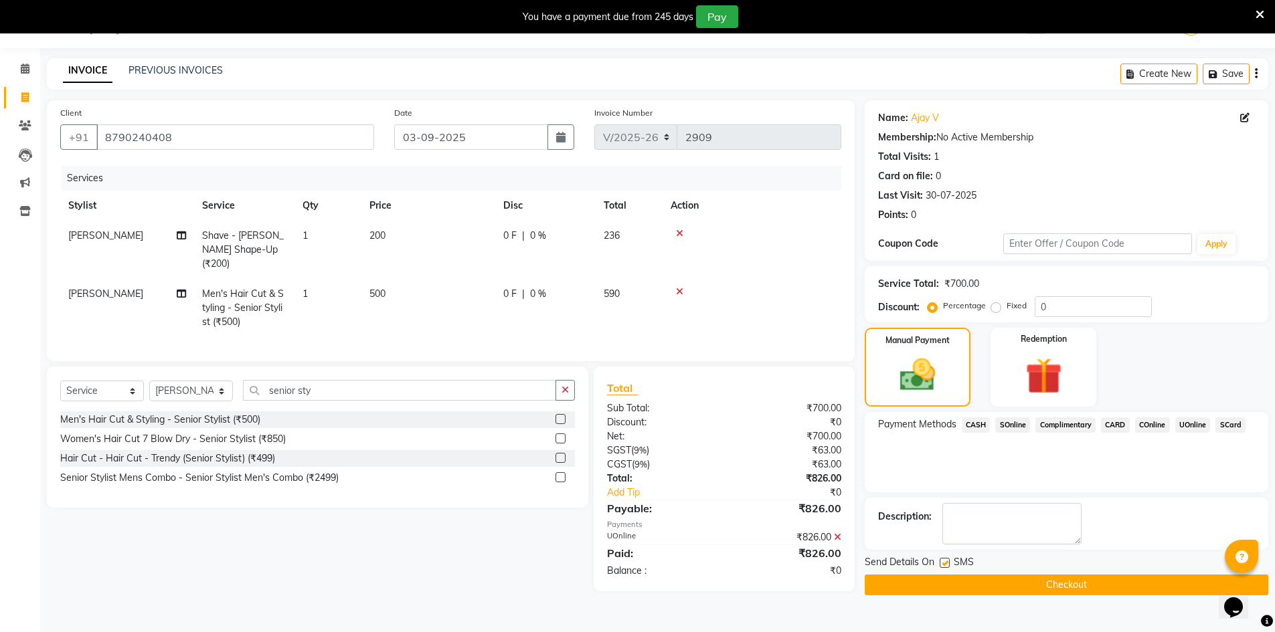
click at [1053, 593] on button "Checkout" at bounding box center [1067, 585] width 404 height 21
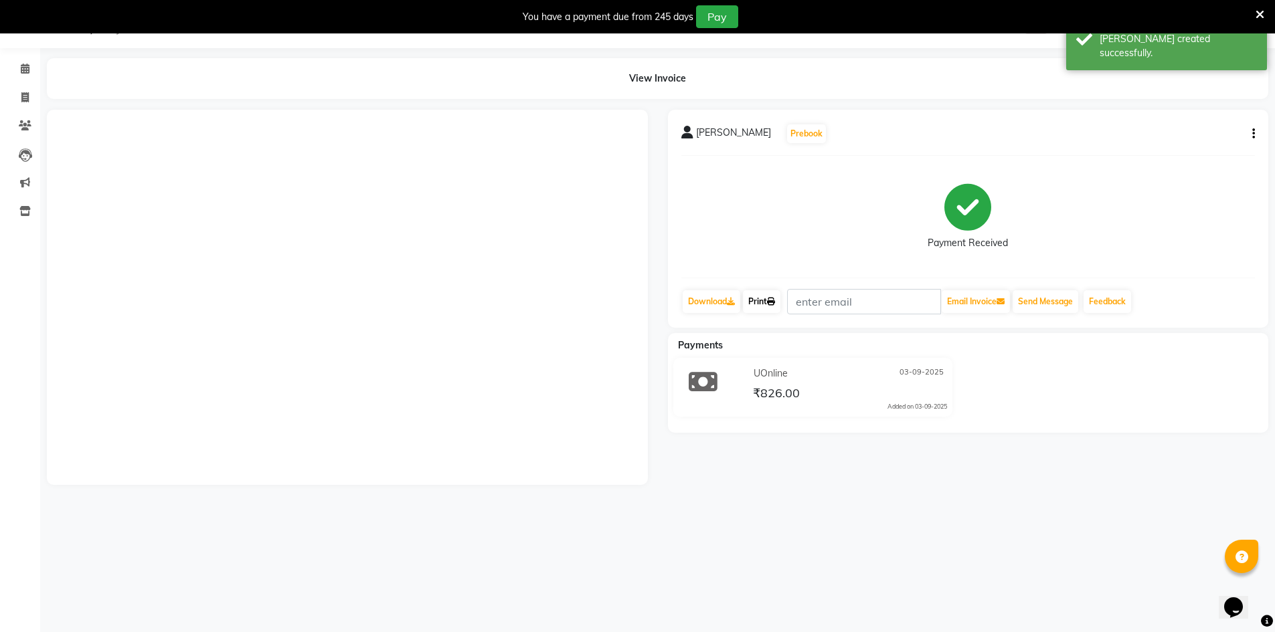
click at [759, 298] on link "Print" at bounding box center [761, 301] width 37 height 23
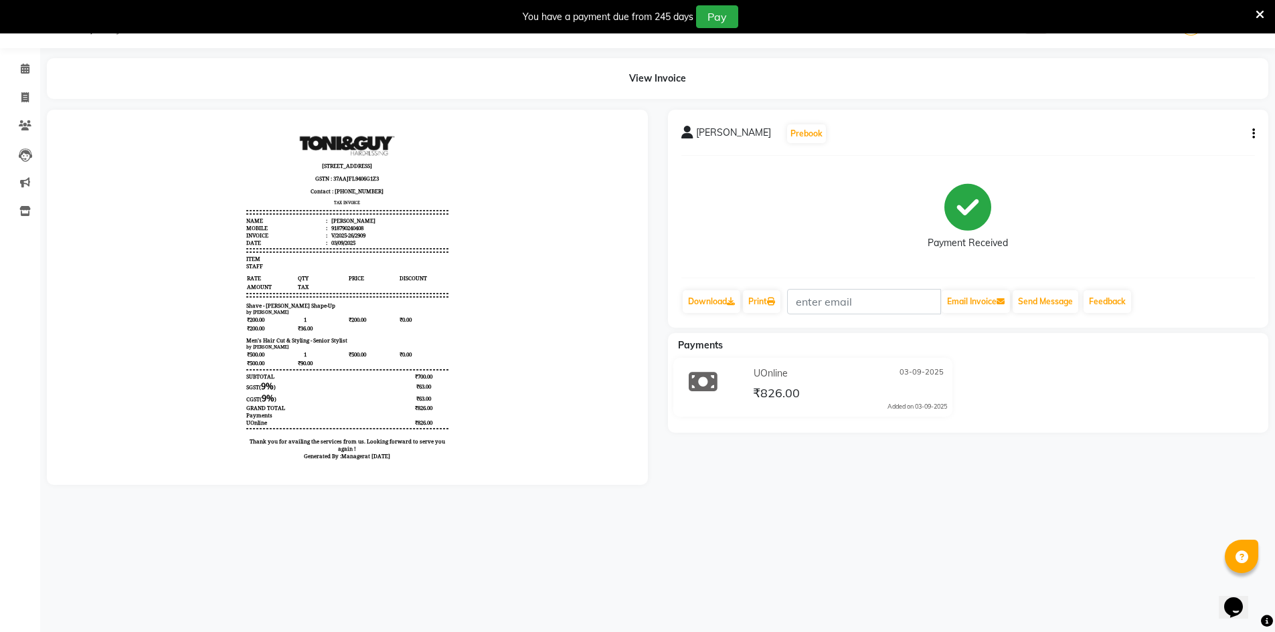
click at [25, 80] on li "Calendar" at bounding box center [20, 69] width 40 height 29
click at [31, 63] on span at bounding box center [24, 69] width 23 height 15
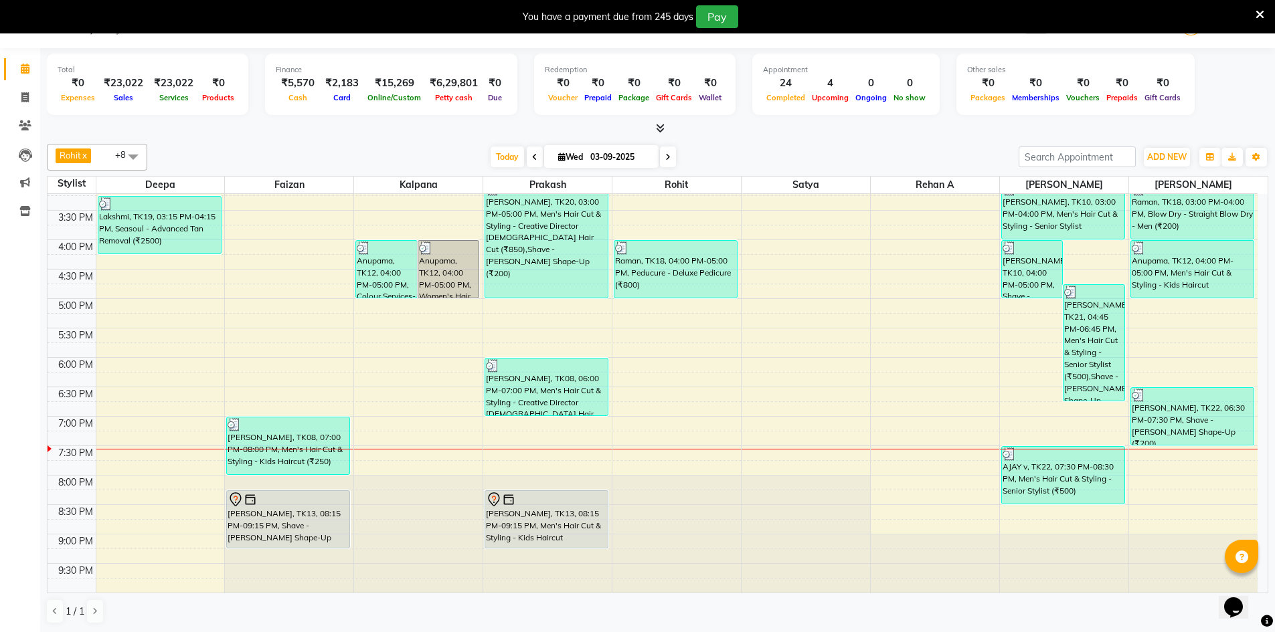
scroll to position [34, 0]
